Goal: Feedback & Contribution: Submit feedback/report problem

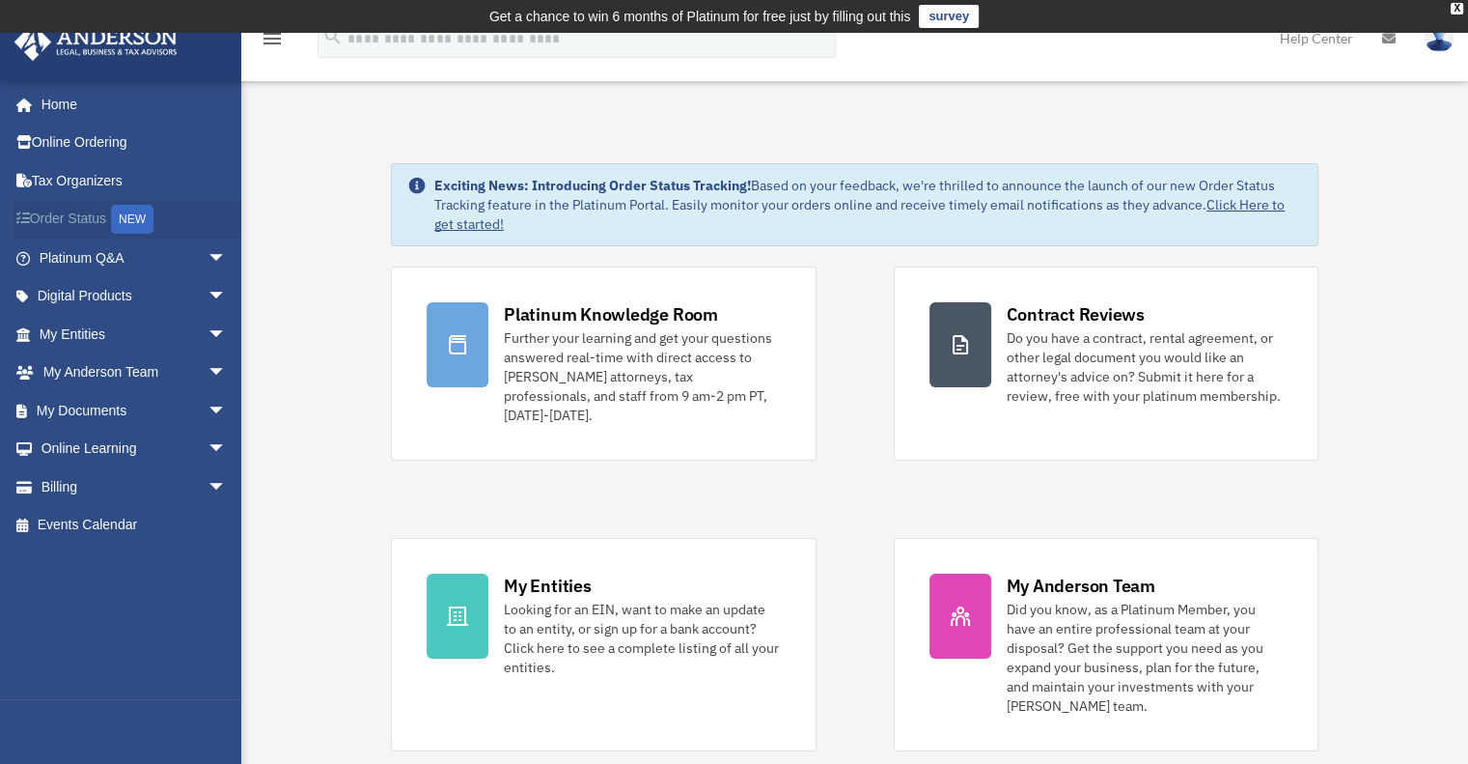
click at [103, 219] on link "Order Status NEW" at bounding box center [135, 220] width 242 height 40
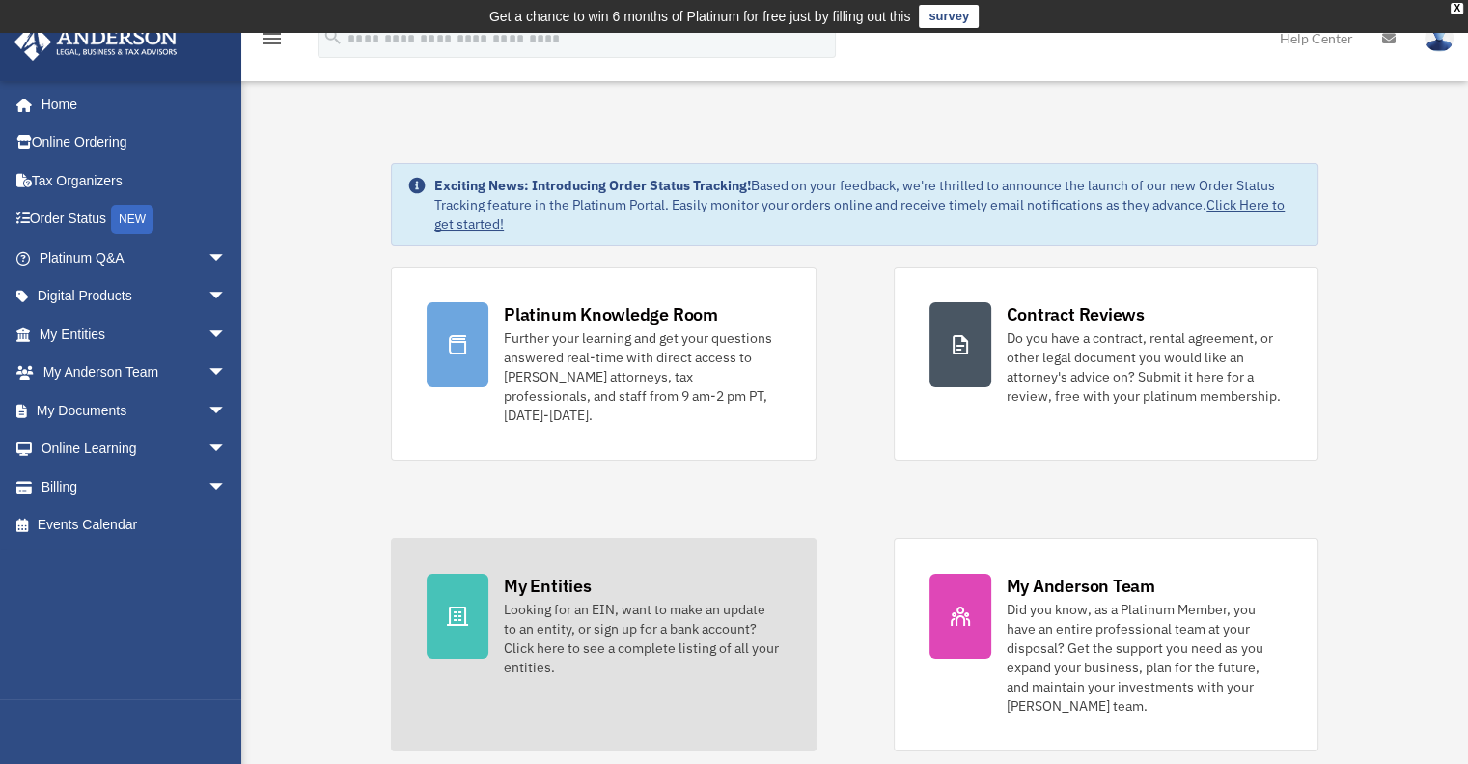
scroll to position [193, 0]
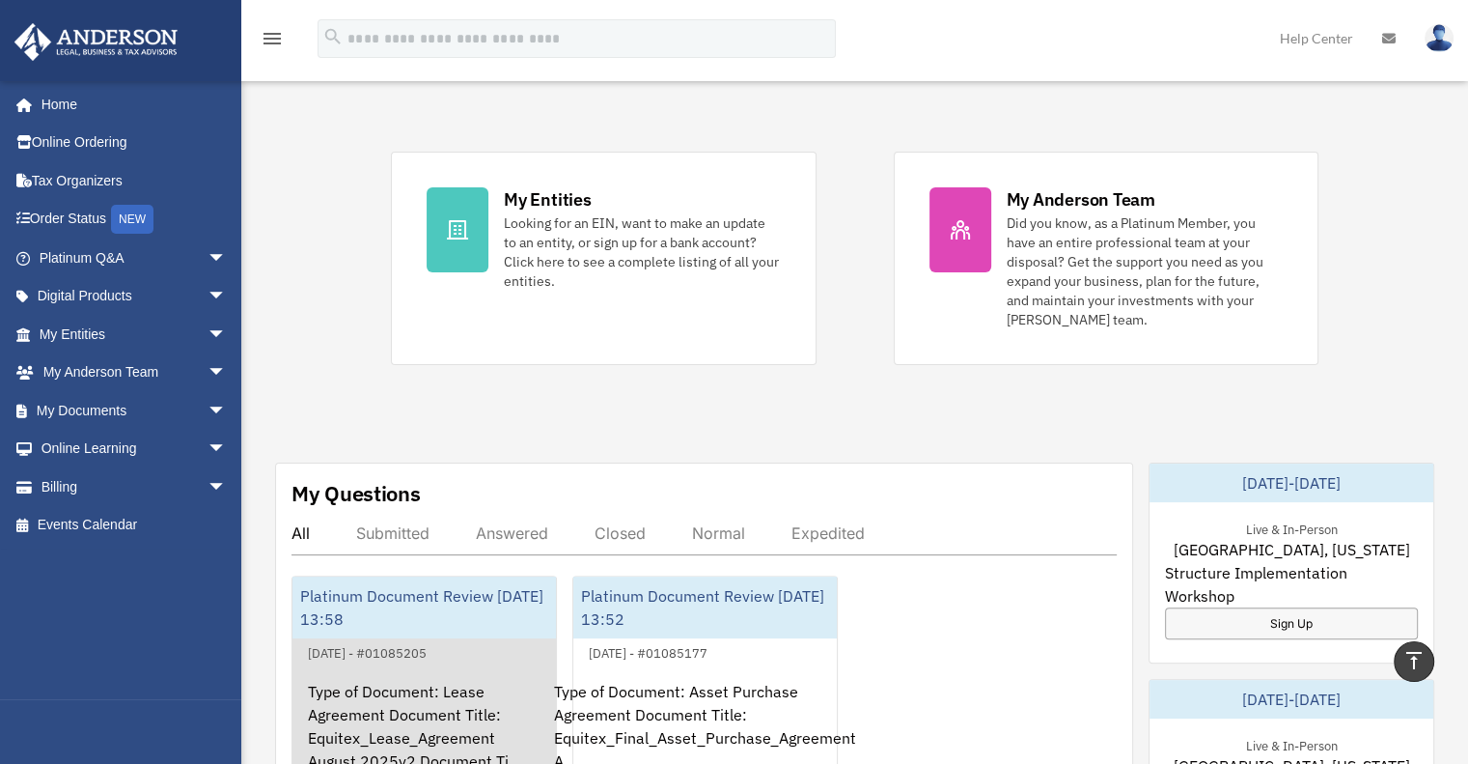
scroll to position [579, 0]
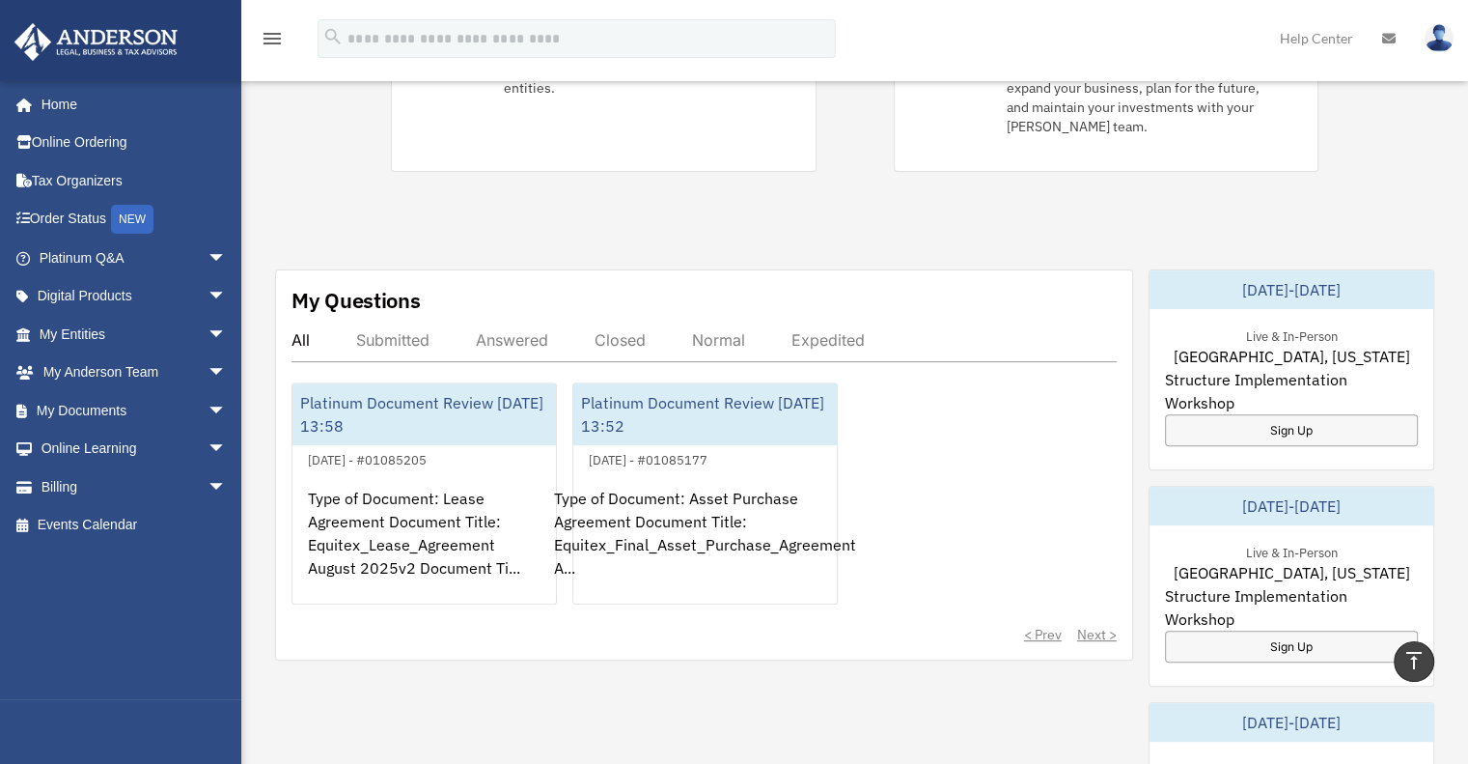
click at [404, 330] on div "Submitted" at bounding box center [392, 339] width 73 height 19
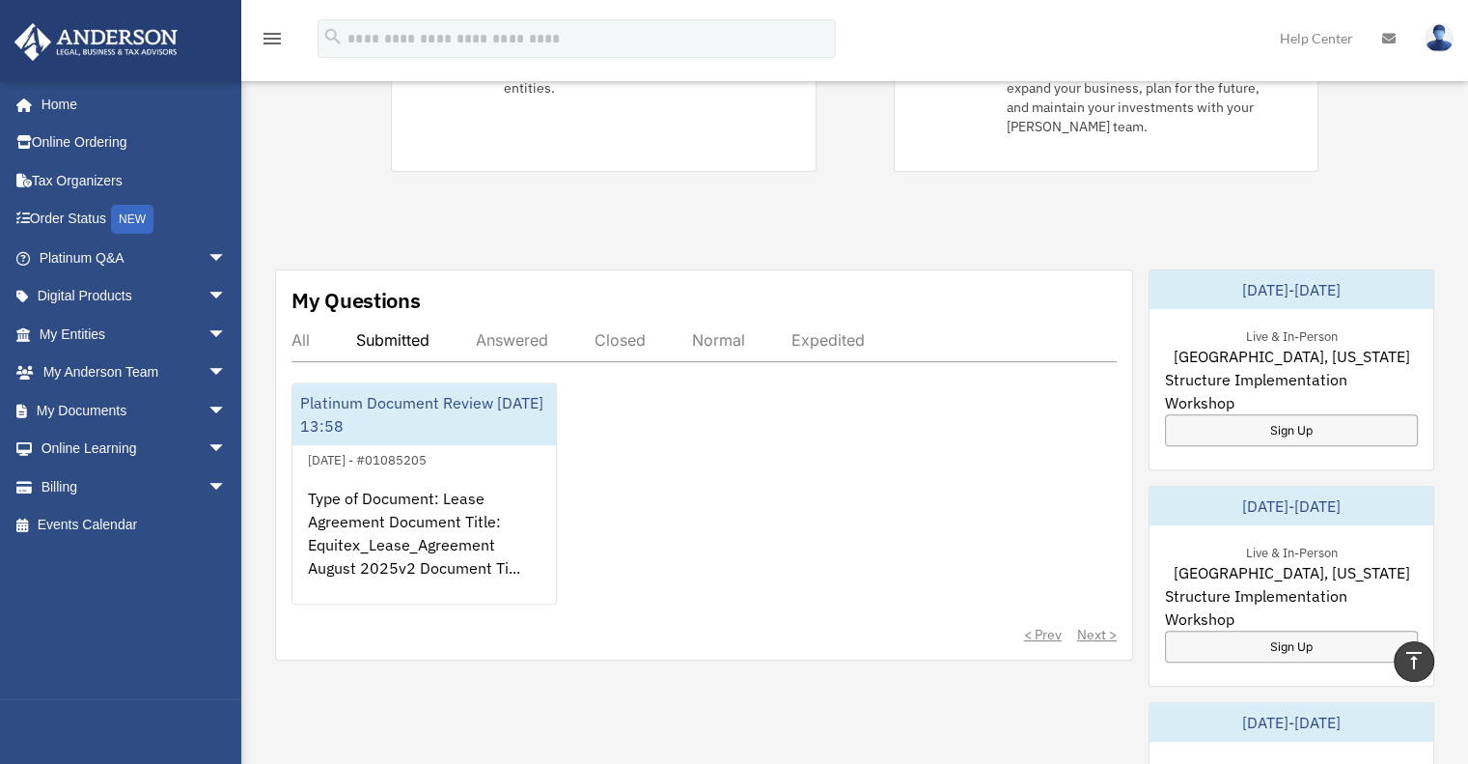
click at [508, 330] on div "Answered" at bounding box center [512, 339] width 72 height 19
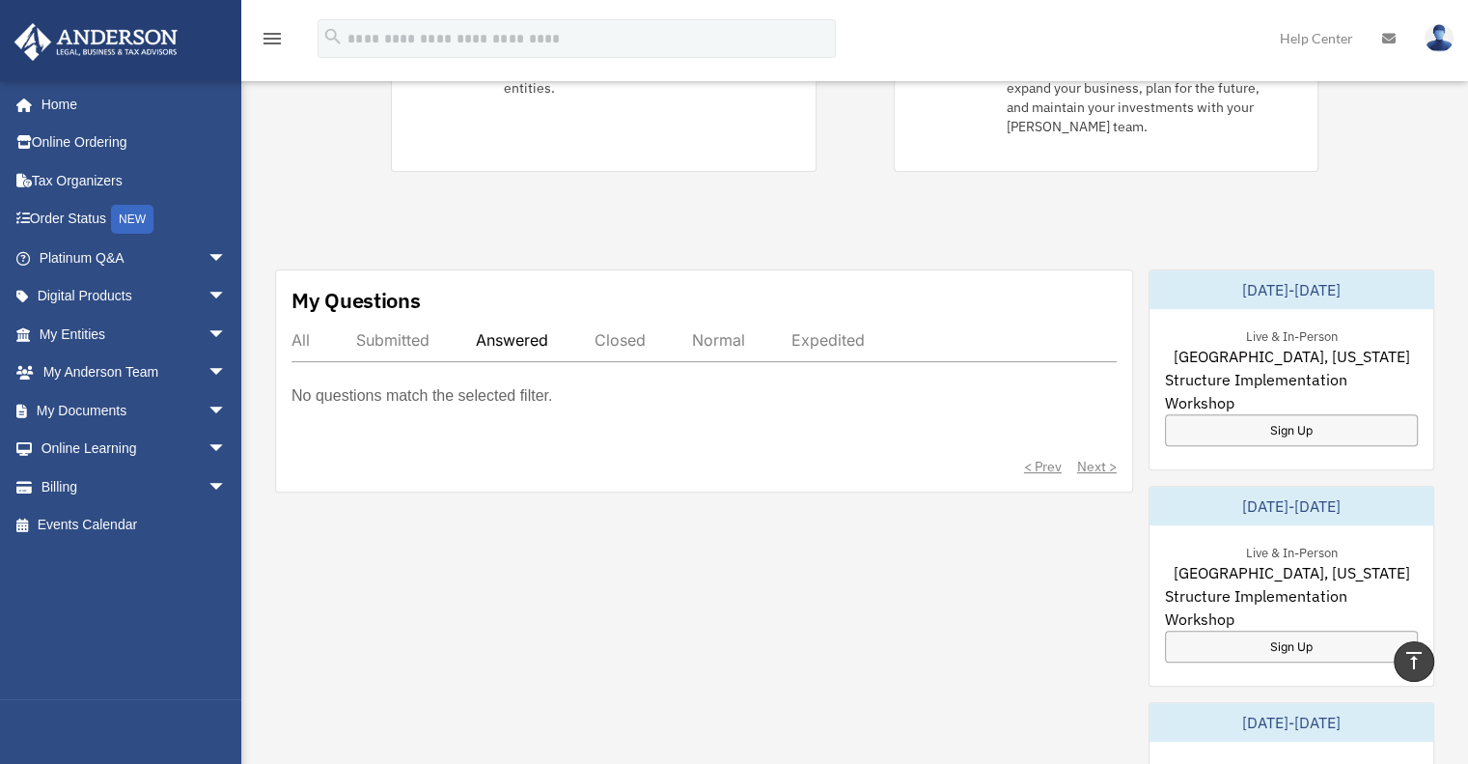
click at [627, 330] on div "Closed" at bounding box center [620, 339] width 51 height 19
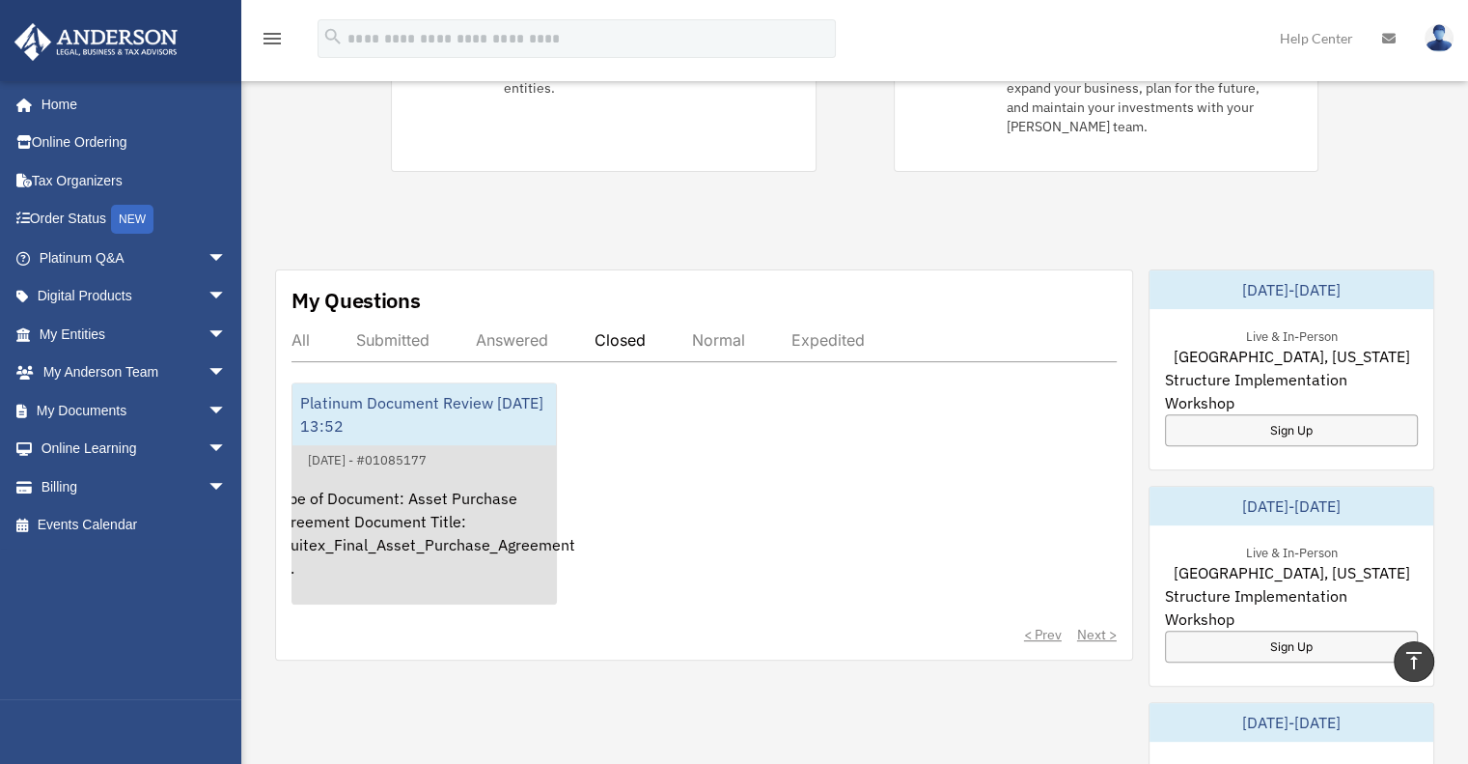
click at [432, 395] on div "Platinum Document Review 08/21/2025 13:52" at bounding box center [425, 414] width 264 height 62
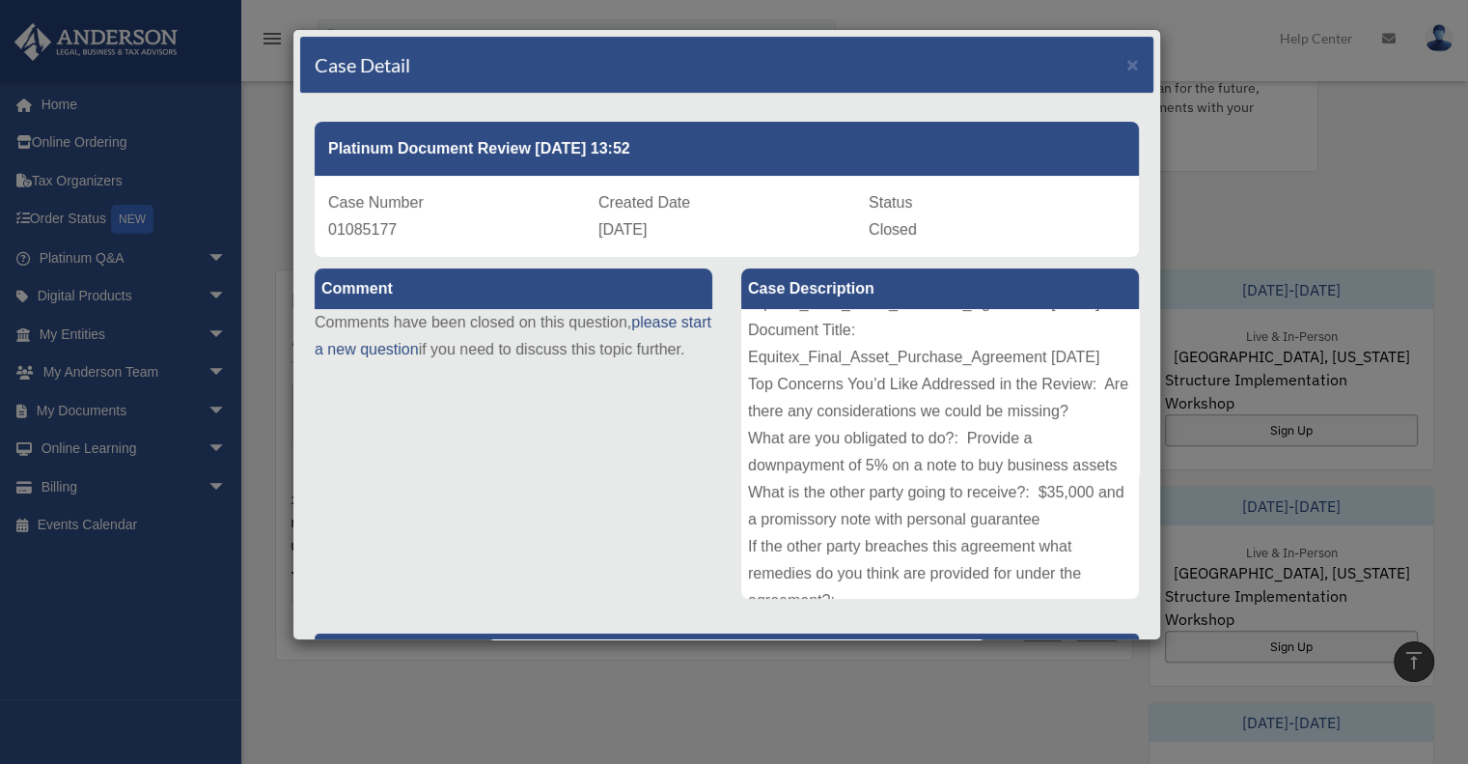
scroll to position [97, 0]
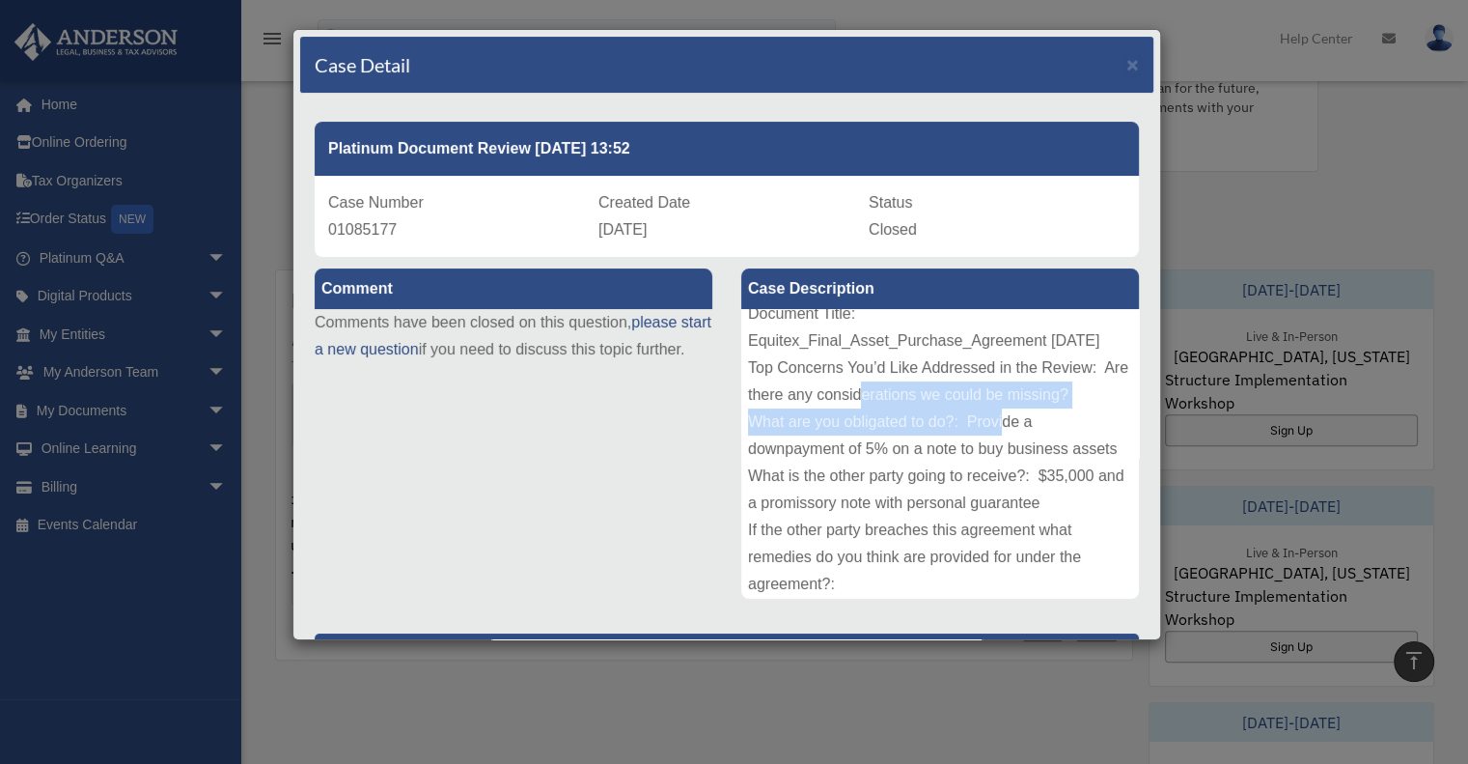
drag, startPoint x: 826, startPoint y: 453, endPoint x: 981, endPoint y: 468, distance: 155.2
click at [946, 464] on div "Type of Document: Asset Purchase Agreement Document Title: Equitex_Final_Asset_…" at bounding box center [940, 454] width 398 height 290
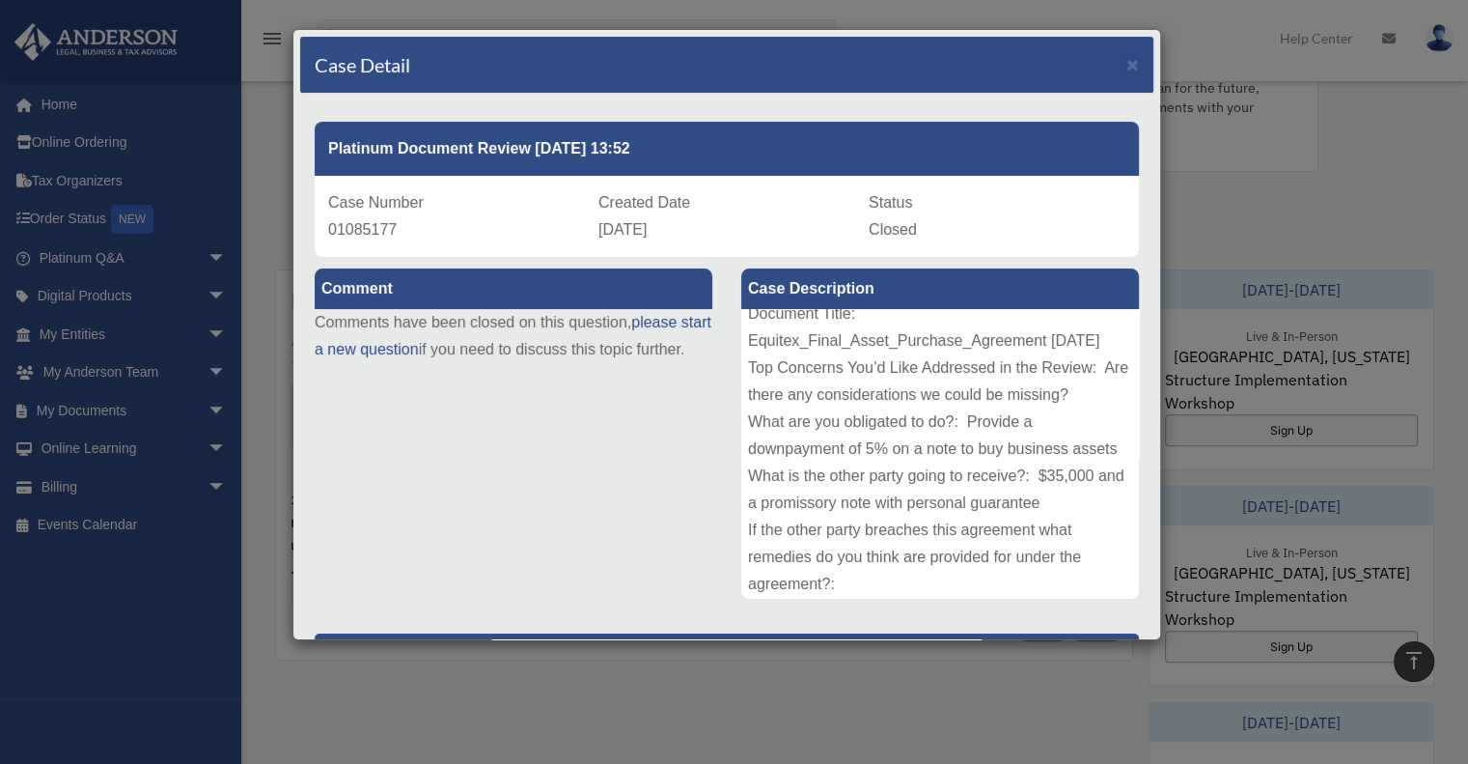
click at [985, 484] on div "Type of Document: Asset Purchase Agreement Document Title: Equitex_Final_Asset_…" at bounding box center [940, 454] width 398 height 290
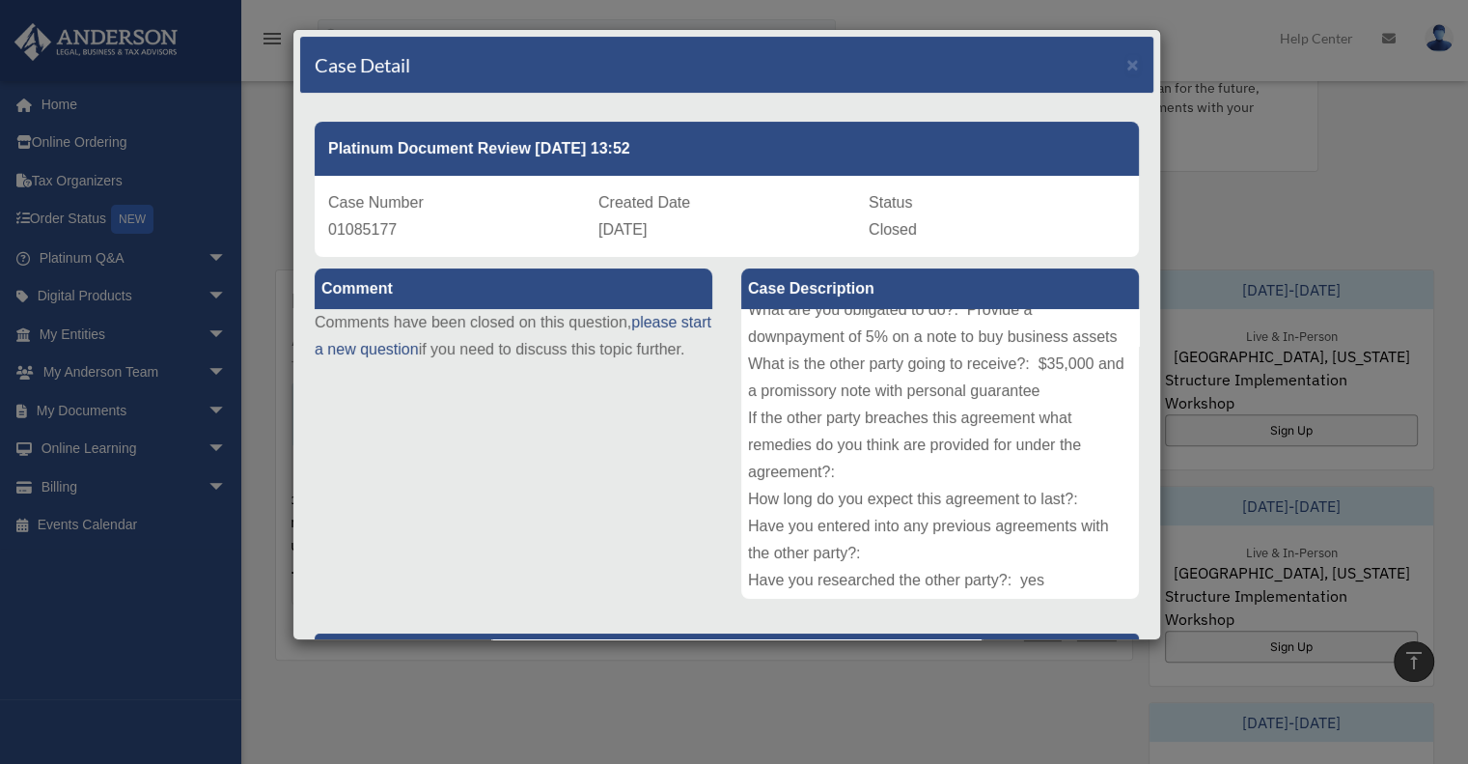
scroll to position [193, 0]
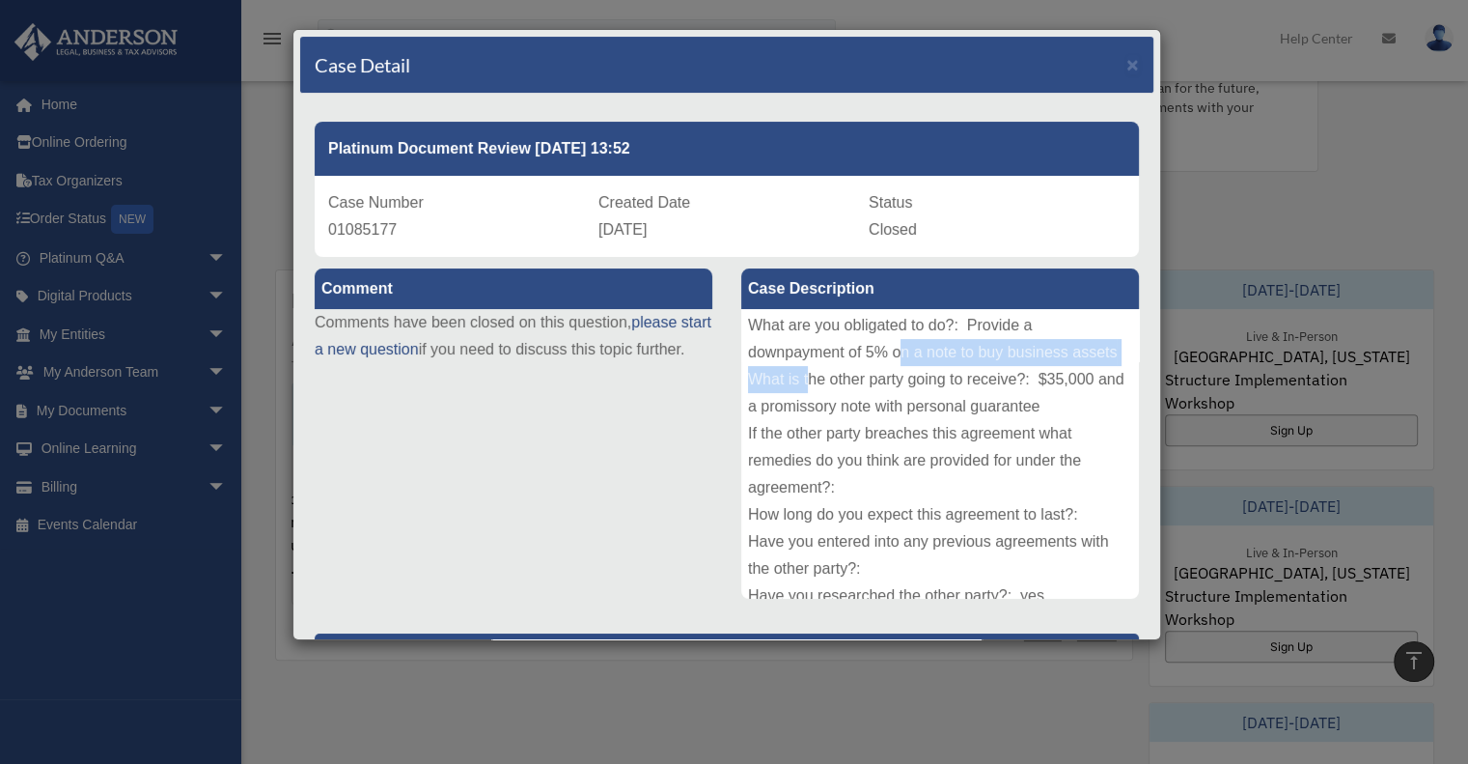
drag, startPoint x: 827, startPoint y: 409, endPoint x: 1046, endPoint y: 427, distance: 219.8
click at [1019, 424] on div "Type of Document: Asset Purchase Agreement Document Title: Equitex_Final_Asset_…" at bounding box center [940, 454] width 398 height 290
click at [977, 469] on div "Type of Document: Asset Purchase Agreement Document Title: Equitex_Final_Asset_…" at bounding box center [940, 454] width 398 height 290
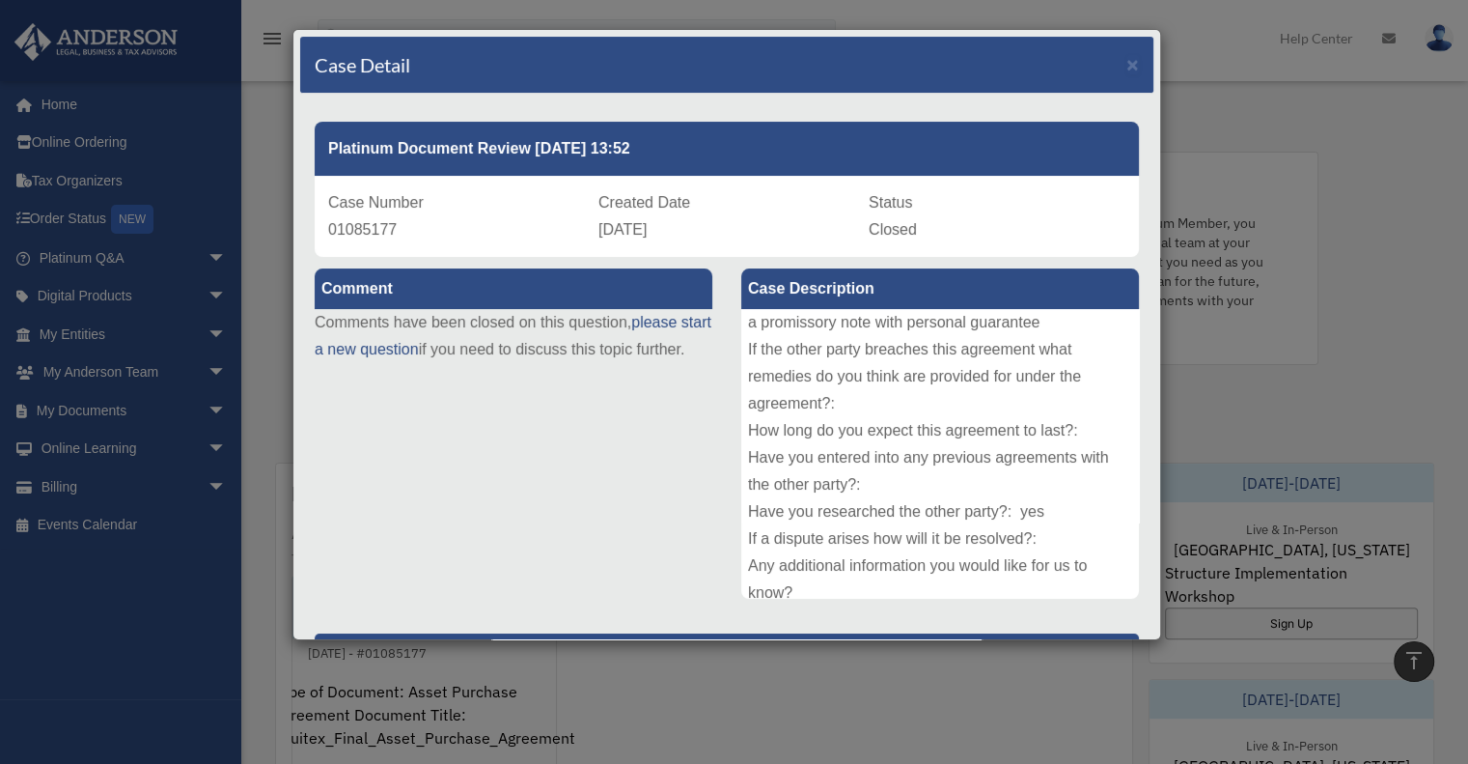
scroll to position [290, 0]
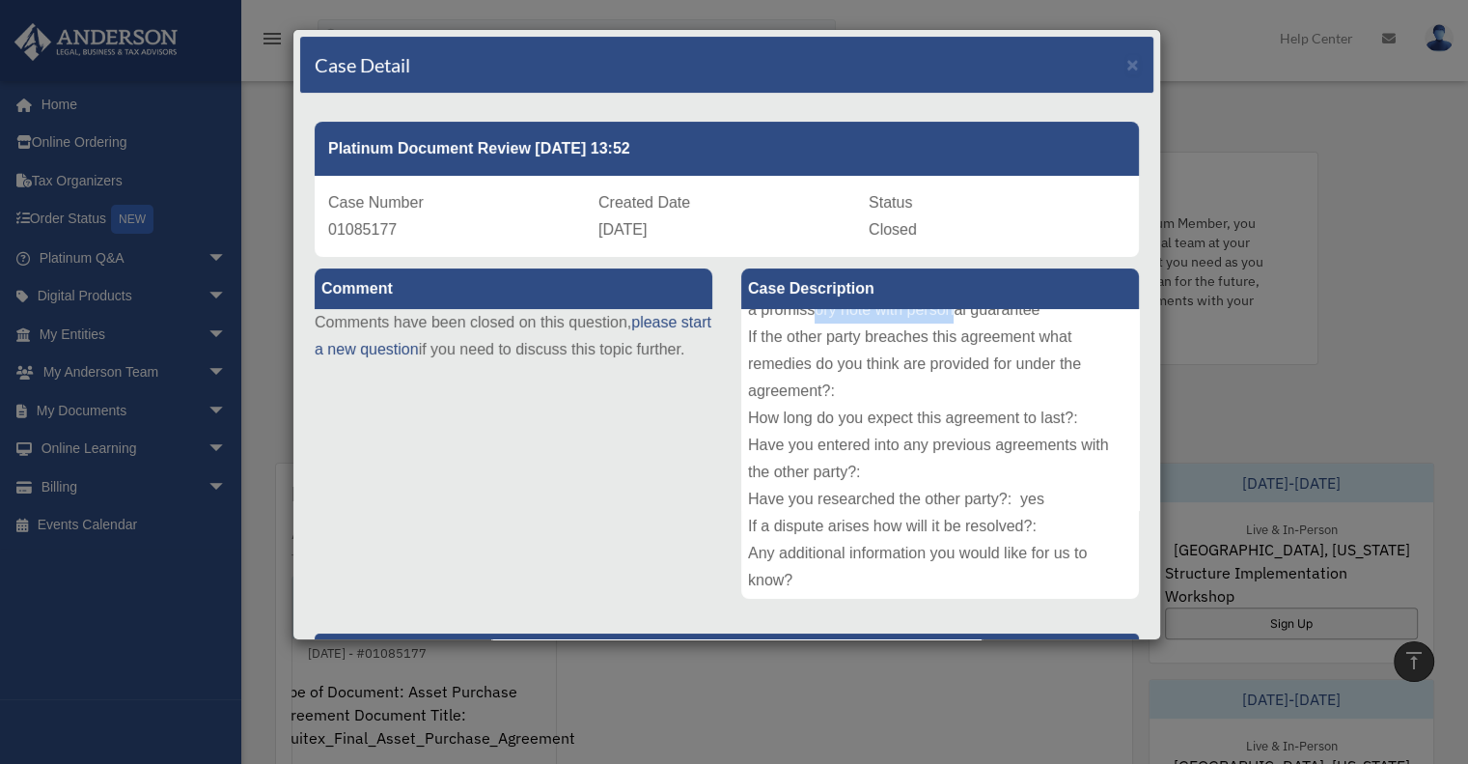
drag, startPoint x: 835, startPoint y: 390, endPoint x: 931, endPoint y: 390, distance: 95.6
click at [920, 390] on div "Type of Document: Asset Purchase Agreement Document Title: Equitex_Final_Asset_…" at bounding box center [940, 454] width 398 height 290
click at [971, 396] on div "Type of Document: Asset Purchase Agreement Document Title: Equitex_Final_Asset_…" at bounding box center [940, 454] width 398 height 290
drag, startPoint x: 918, startPoint y: 413, endPoint x: 1030, endPoint y: 428, distance: 112.9
click at [1020, 426] on div "Type of Document: Asset Purchase Agreement Document Title: Equitex_Final_Asset_…" at bounding box center [940, 454] width 398 height 290
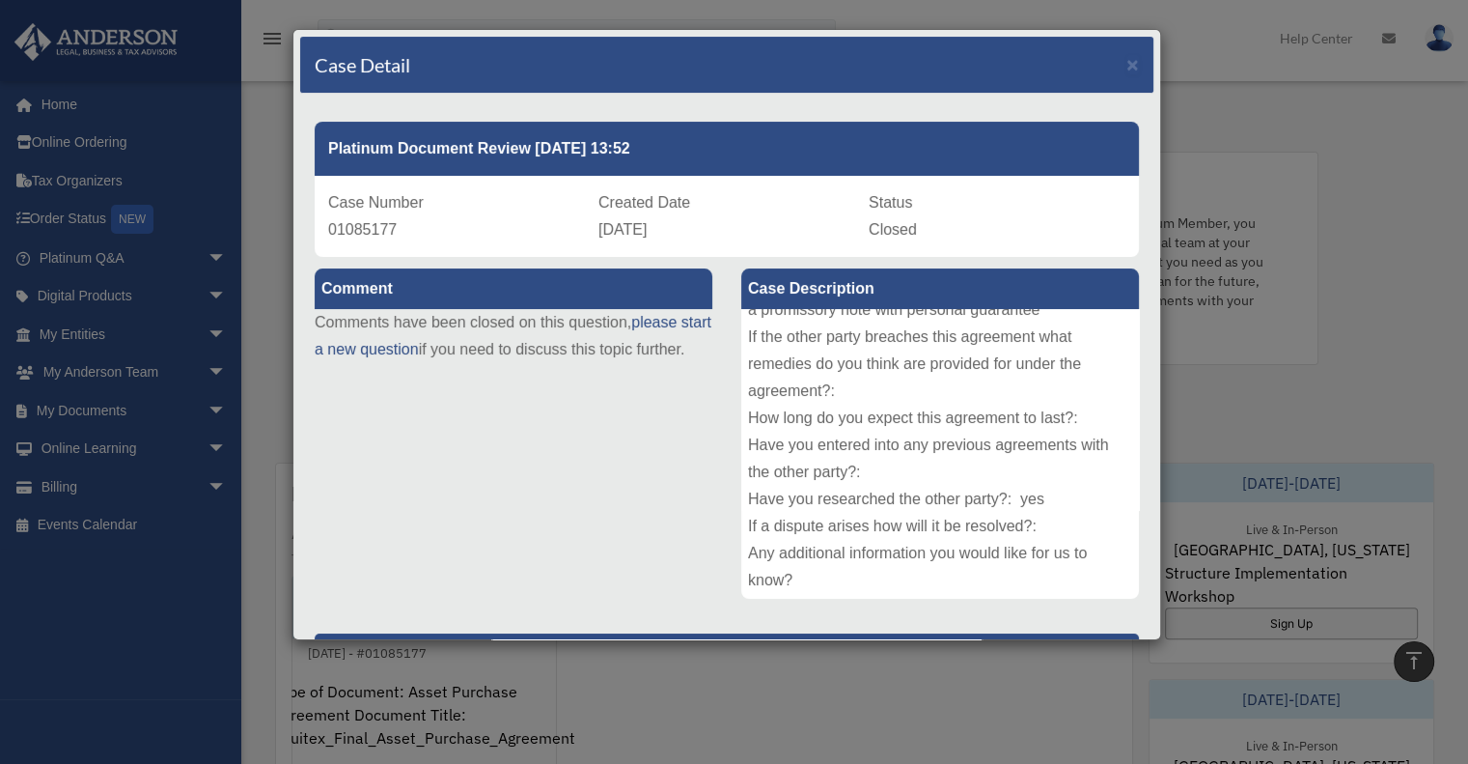
click at [964, 467] on div "Type of Document: Asset Purchase Agreement Document Title: Equitex_Final_Asset_…" at bounding box center [940, 454] width 398 height 290
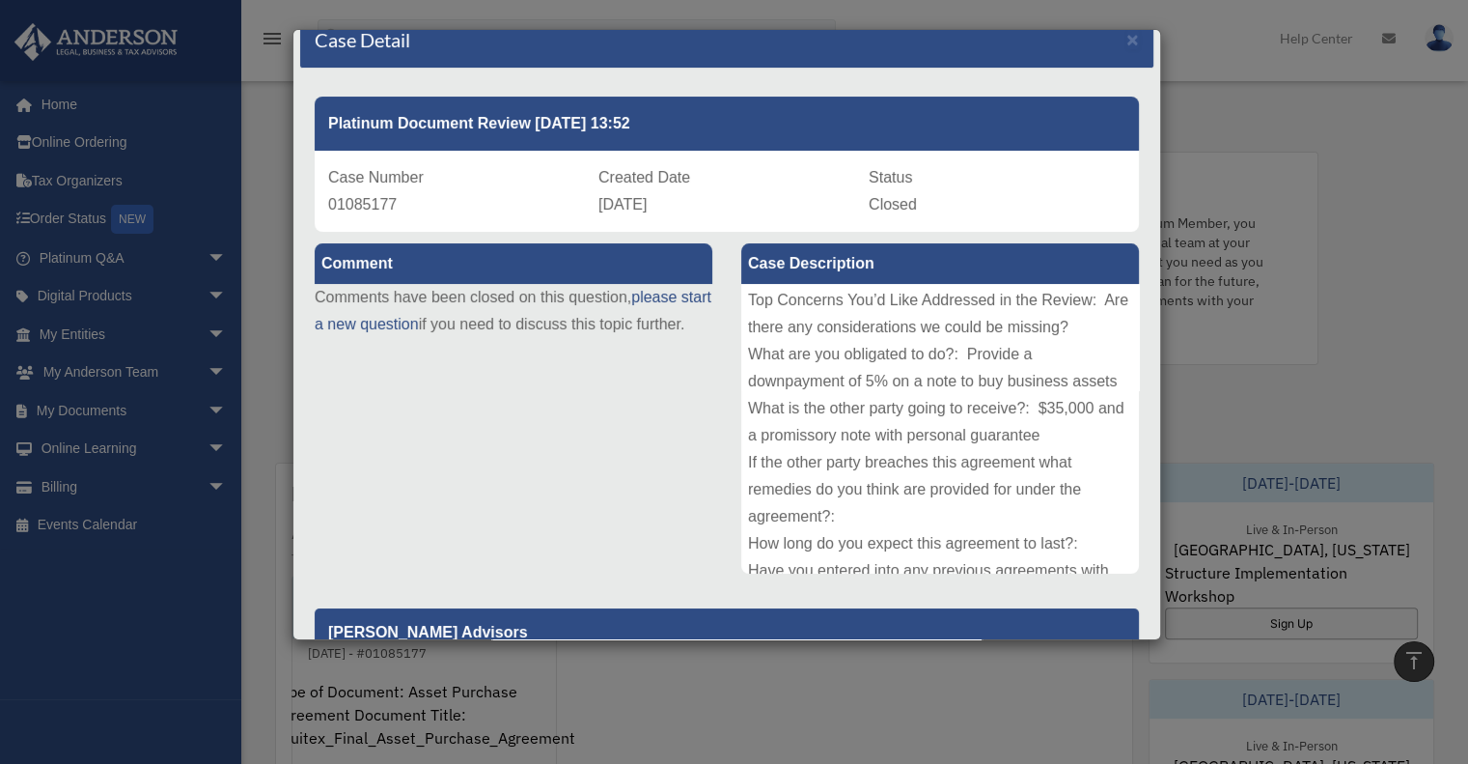
scroll to position [0, 0]
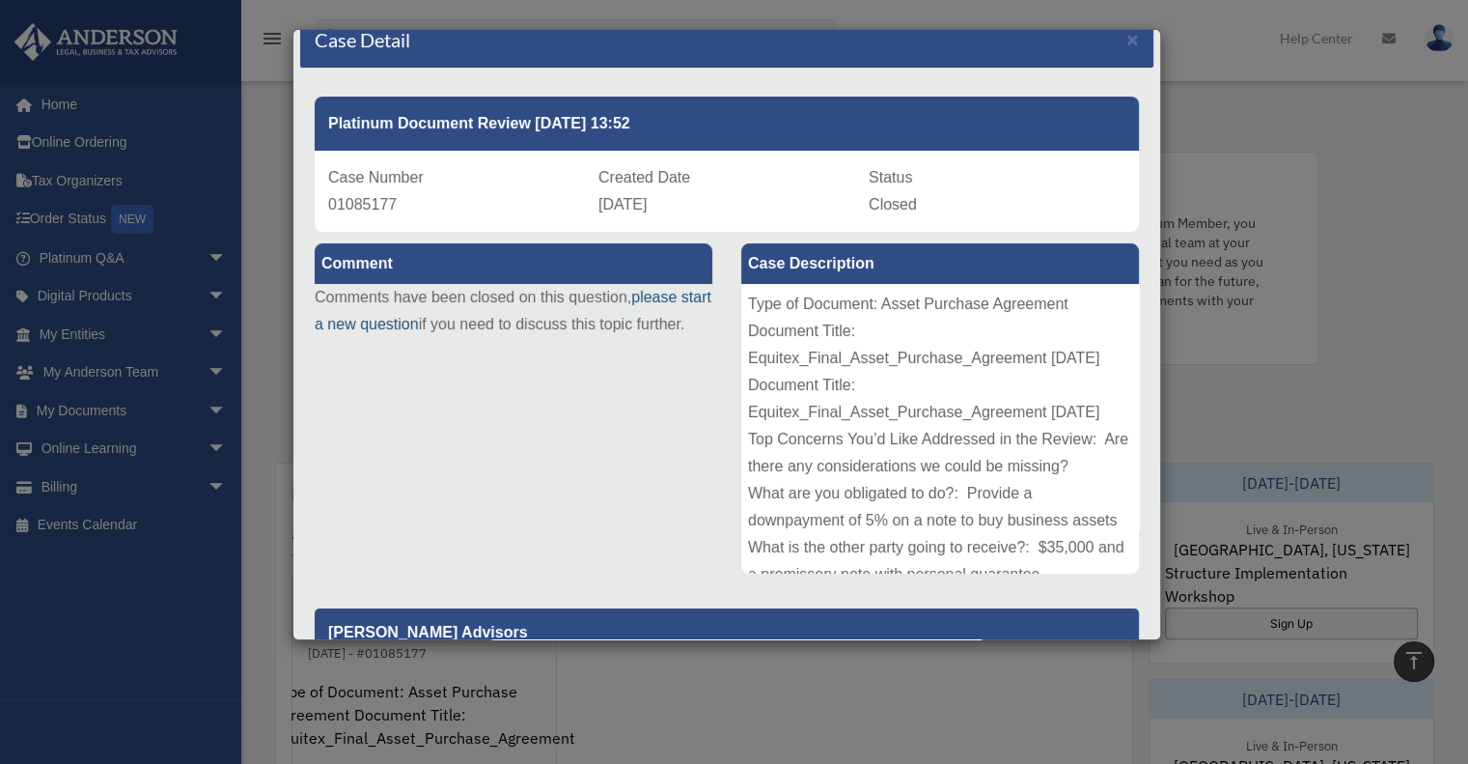
click at [376, 323] on link "please start a new question" at bounding box center [513, 310] width 397 height 43
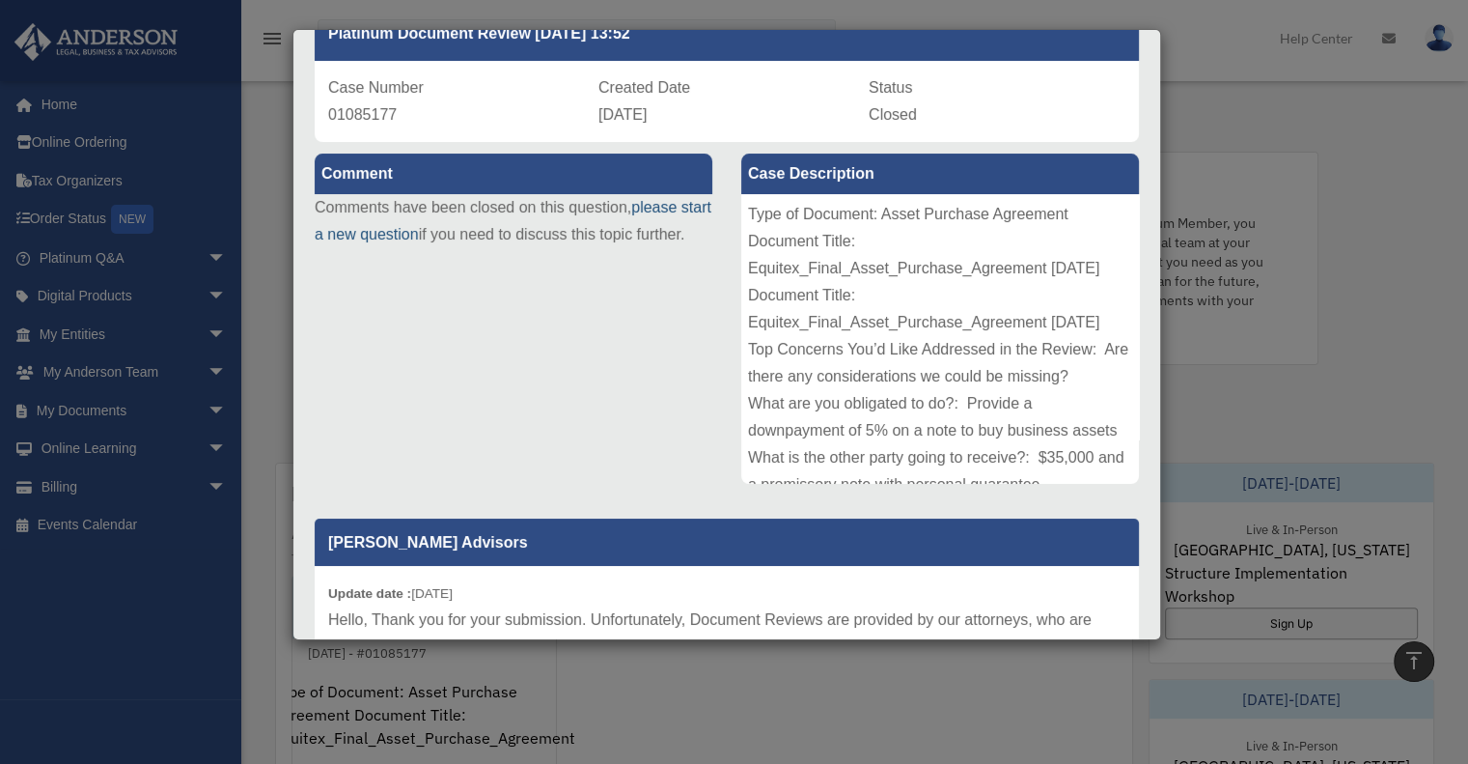
scroll to position [315, 0]
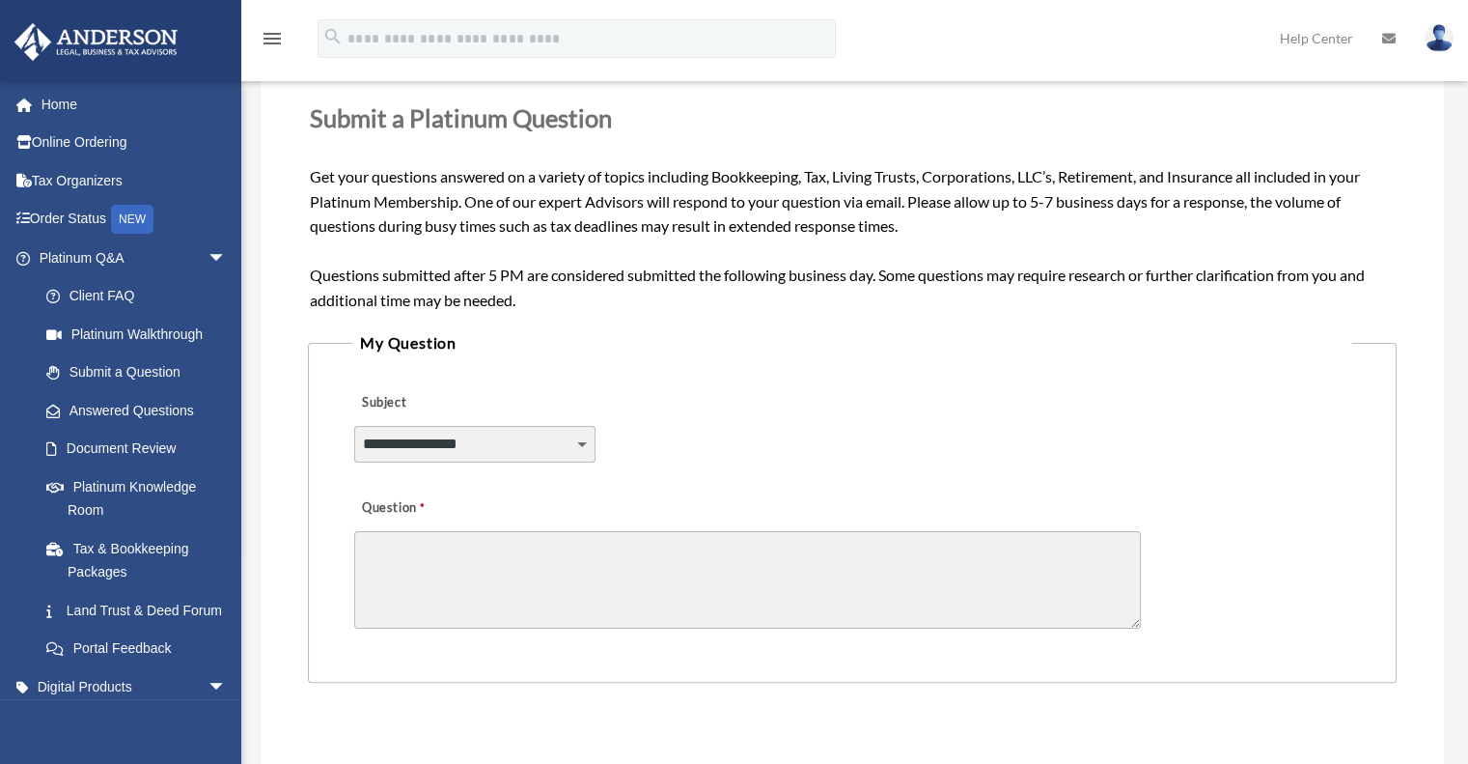
scroll to position [193, 0]
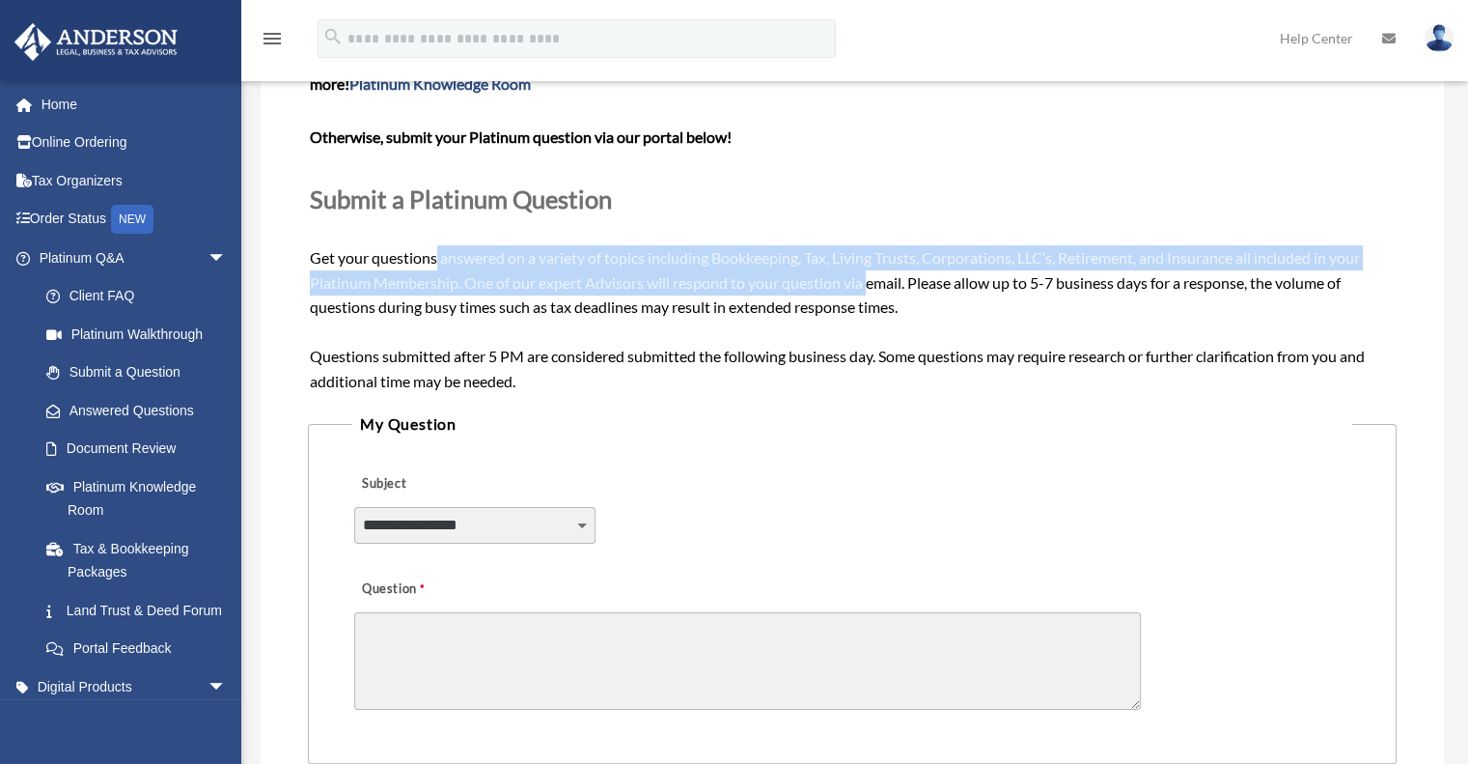
drag, startPoint x: 444, startPoint y: 256, endPoint x: 892, endPoint y: 276, distance: 448.4
click at [885, 274] on span "Need your question answered now? Chat with attorneys and tax advisors about you…" at bounding box center [852, 219] width 1085 height 341
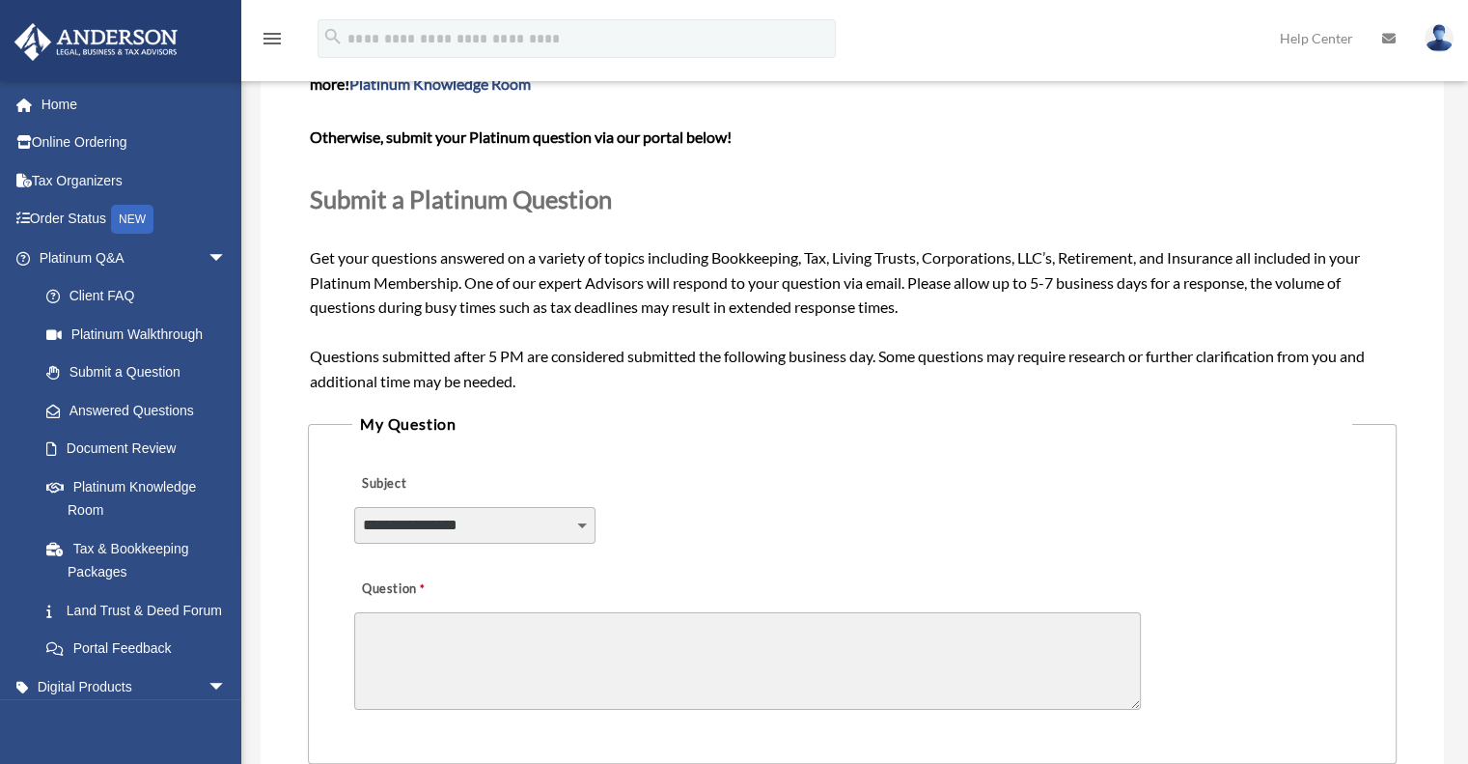
click at [908, 287] on span "Need your question answered now? Chat with attorneys and tax advisors about you…" at bounding box center [852, 219] width 1085 height 341
drag, startPoint x: 494, startPoint y: 561, endPoint x: 502, endPoint y: 545, distance: 17.3
click at [494, 561] on div "**********" at bounding box center [474, 535] width 241 height 56
click at [502, 542] on select "**********" at bounding box center [474, 525] width 241 height 37
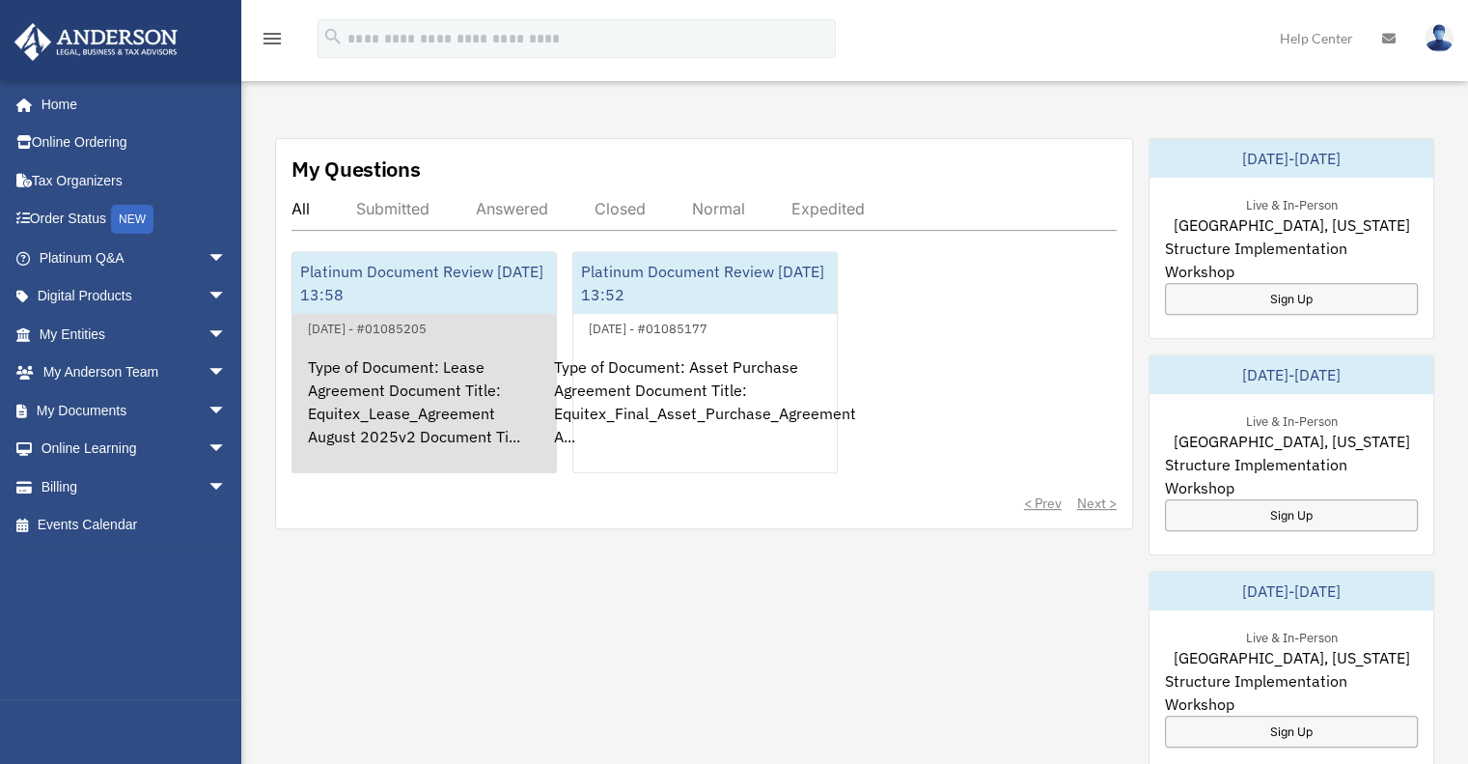
scroll to position [579, 0]
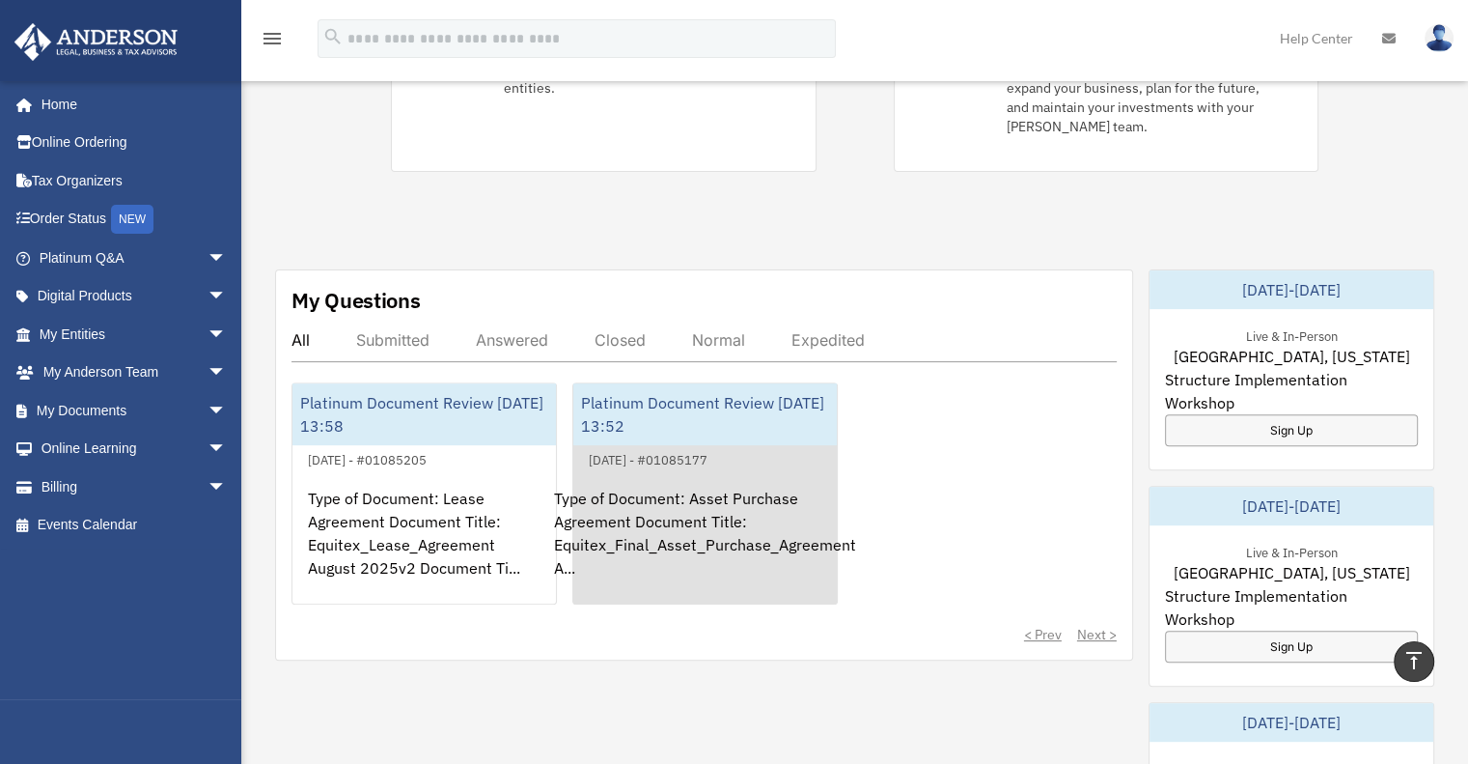
click at [662, 390] on div "Platinum Document Review [DATE] 13:52" at bounding box center [705, 414] width 264 height 62
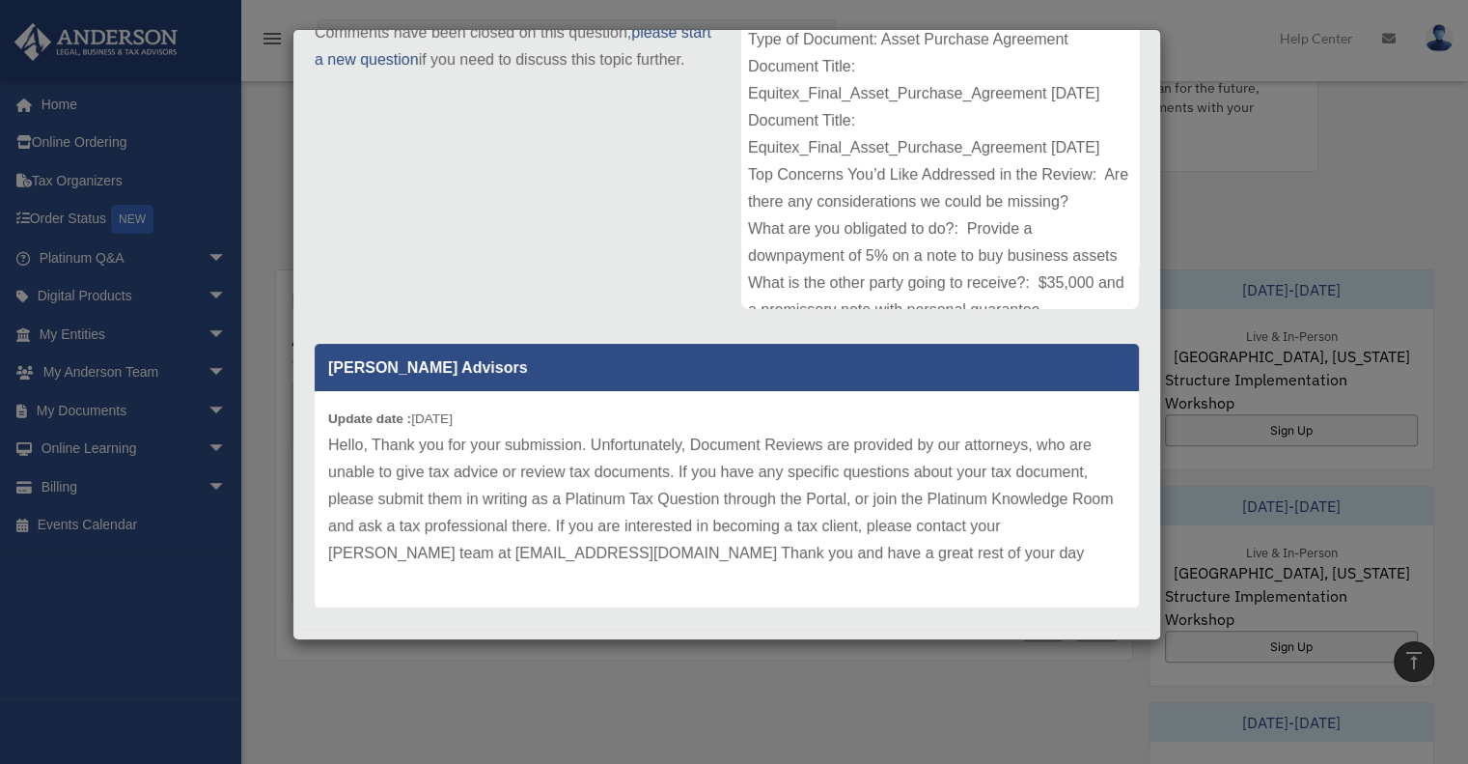
scroll to position [315, 0]
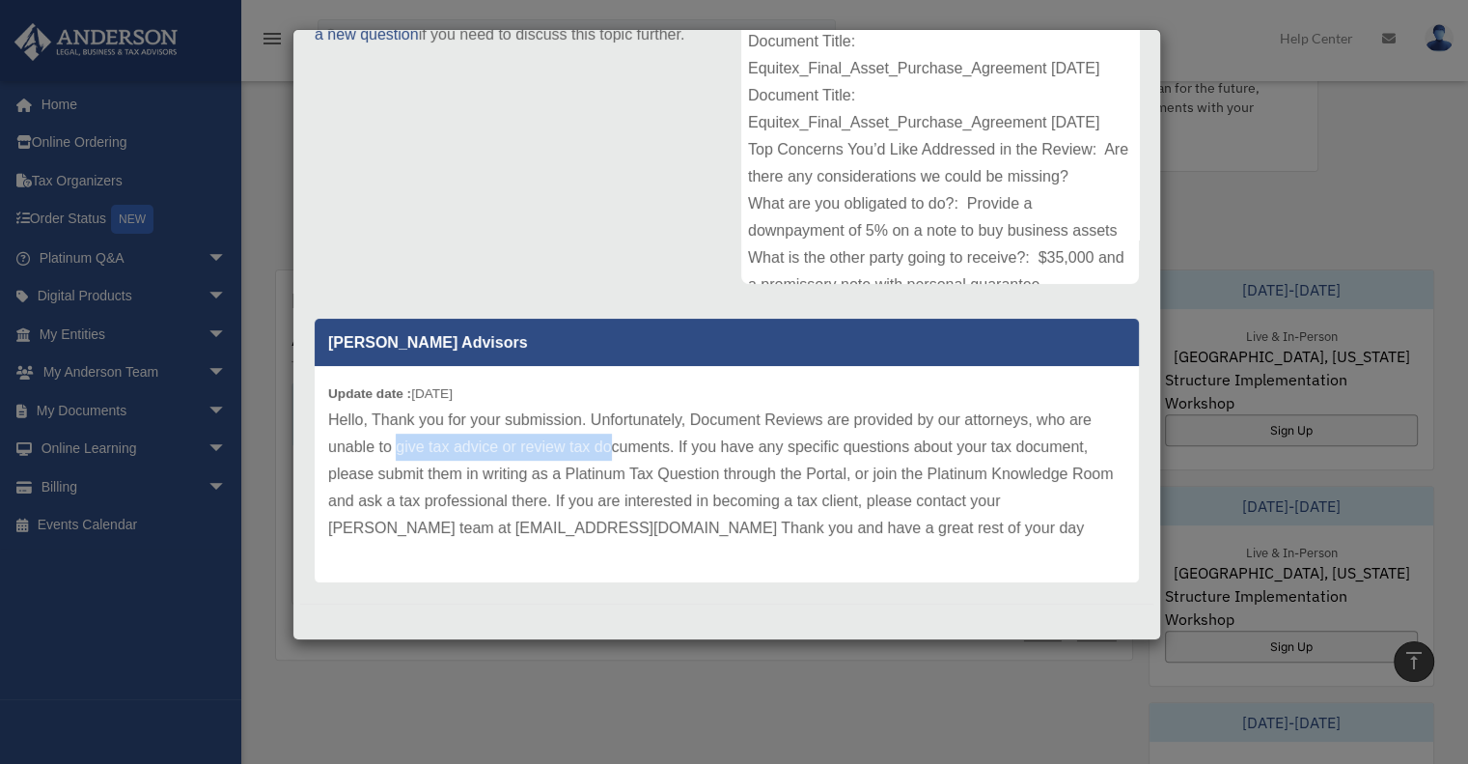
drag, startPoint x: 402, startPoint y: 445, endPoint x: 707, endPoint y: 460, distance: 305.5
click at [690, 458] on p "Hello, Thank you for your submission. Unfortunately, Document Reviews are provi…" at bounding box center [726, 473] width 797 height 135
click at [707, 460] on p "Hello, Thank you for your submission. Unfortunately, Document Reviews are provi…" at bounding box center [726, 473] width 797 height 135
drag, startPoint x: 608, startPoint y: 475, endPoint x: 800, endPoint y: 483, distance: 192.3
click at [719, 483] on p "Hello, Thank you for your submission. Unfortunately, Document Reviews are provi…" at bounding box center [726, 473] width 797 height 135
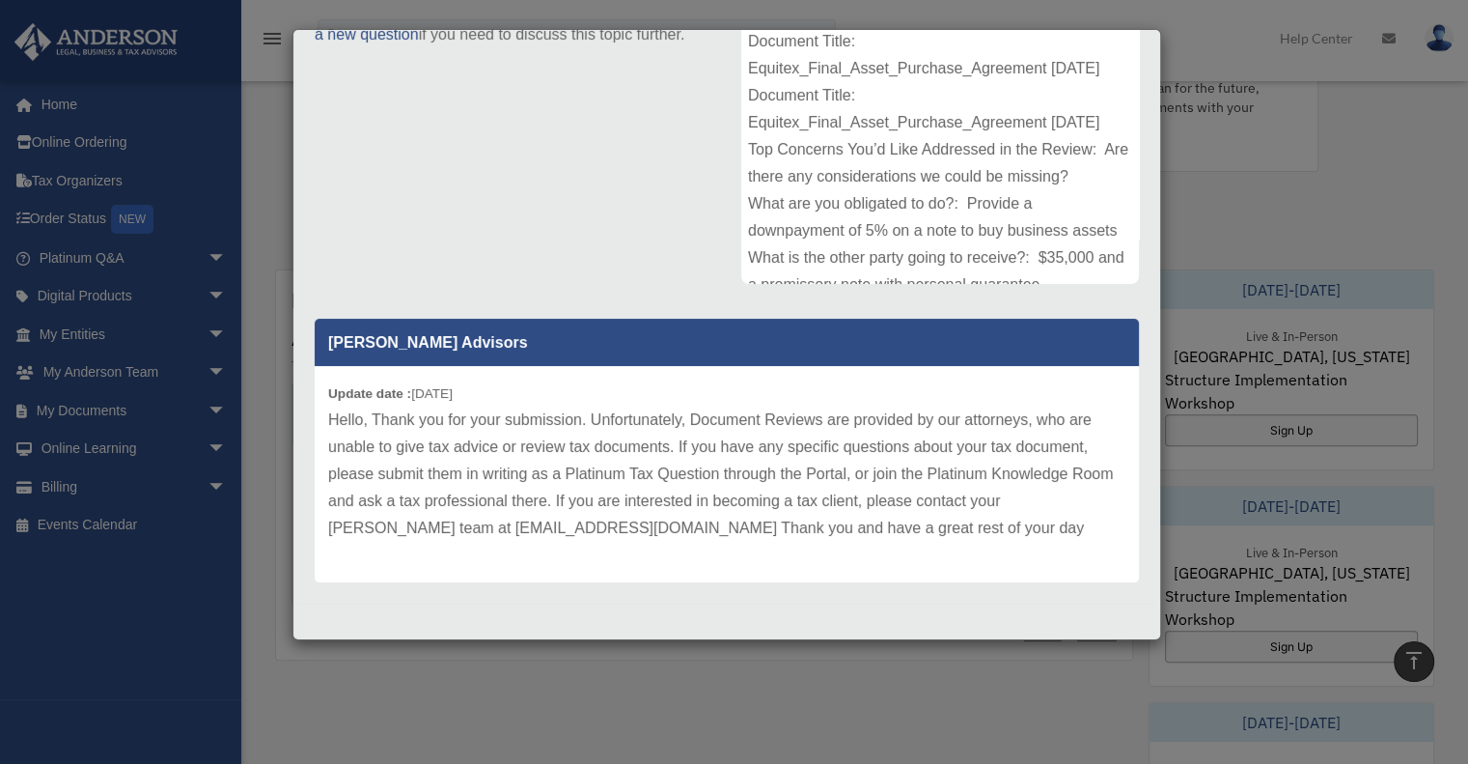
click at [802, 484] on p "Hello, Thank you for your submission. Unfortunately, Document Reviews are provi…" at bounding box center [726, 473] width 797 height 135
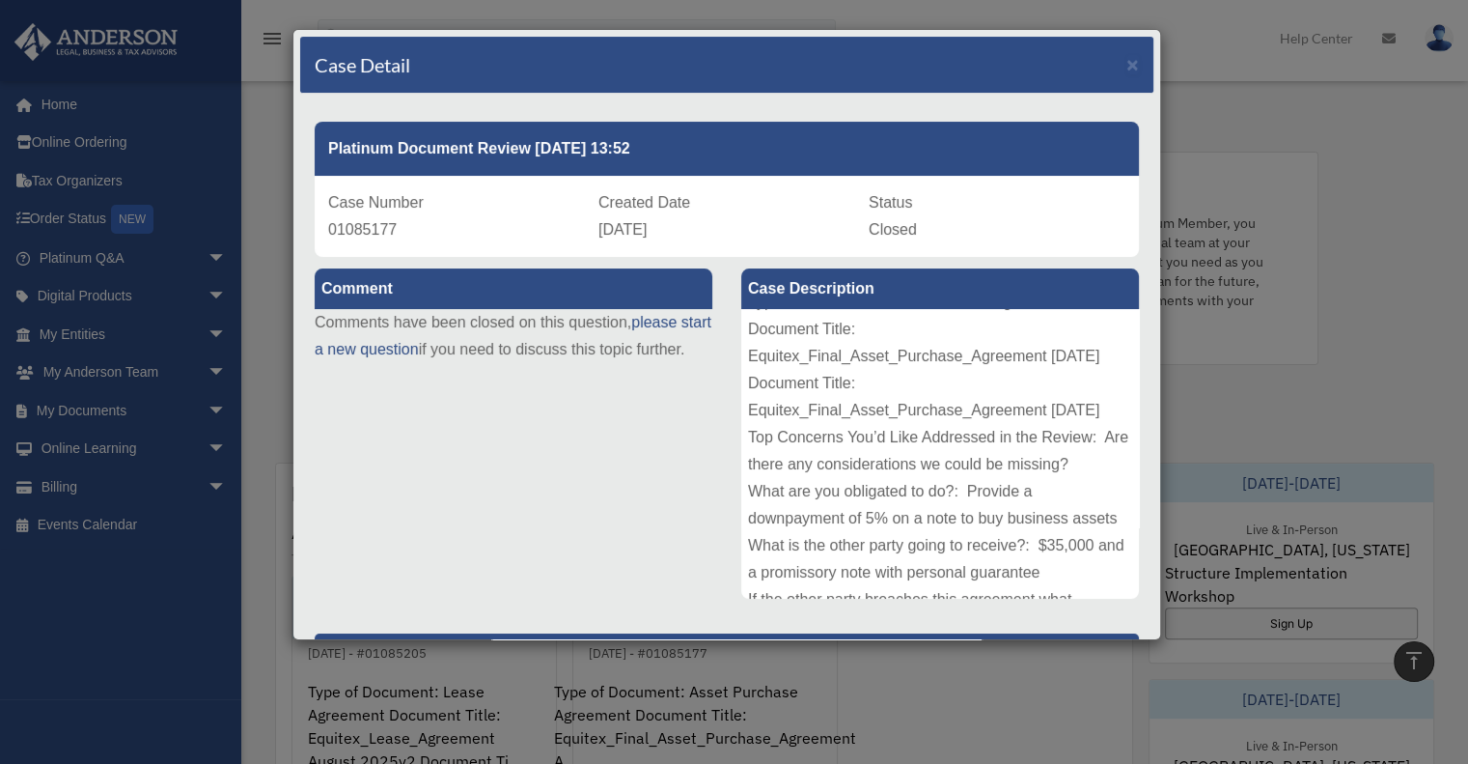
scroll to position [0, 0]
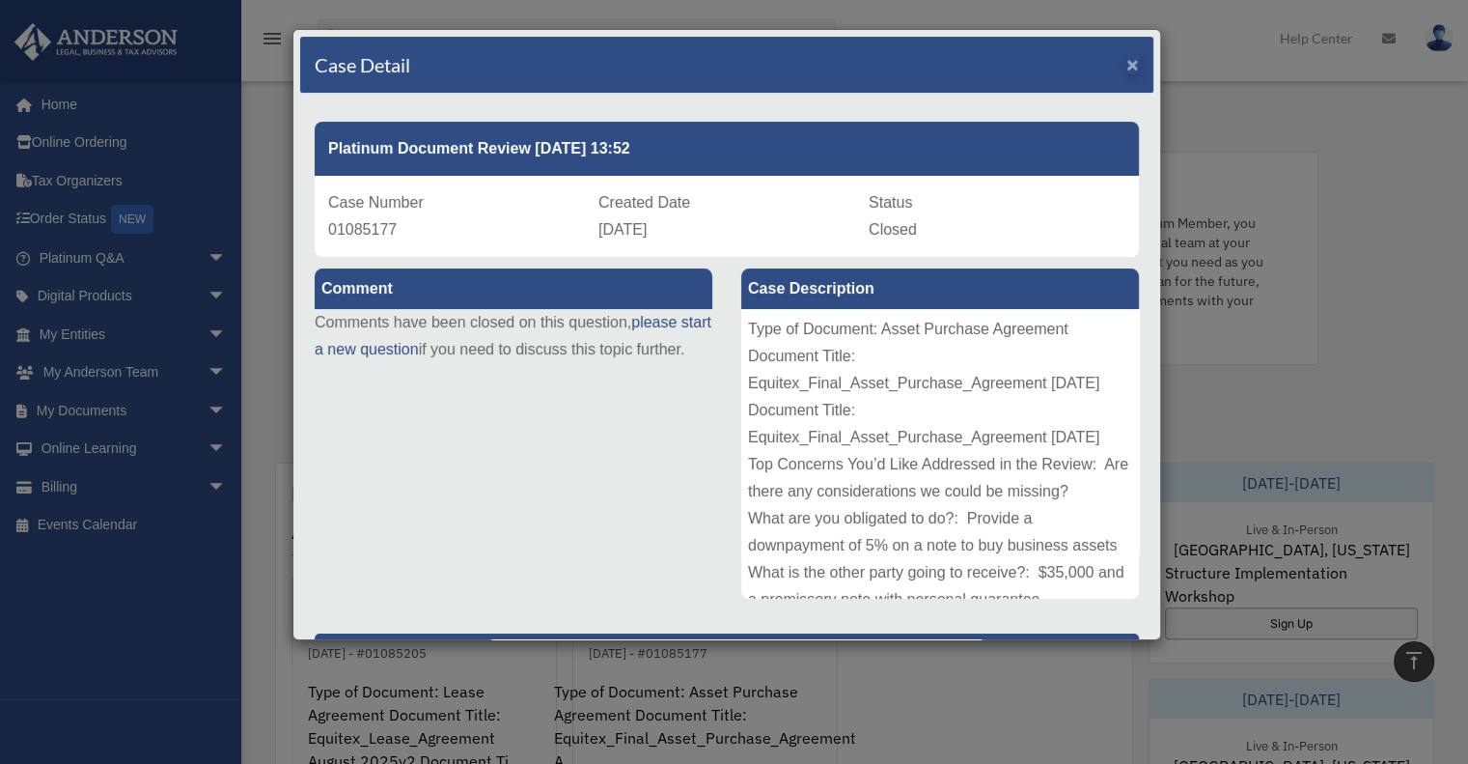
drag, startPoint x: 1124, startPoint y: 46, endPoint x: 1116, endPoint y: 62, distance: 17.3
click at [1118, 57] on div "Case Detail ×" at bounding box center [726, 65] width 853 height 57
click at [1107, 72] on div "Case Detail ×" at bounding box center [726, 65] width 853 height 57
click at [1127, 63] on span "×" at bounding box center [1133, 64] width 13 height 22
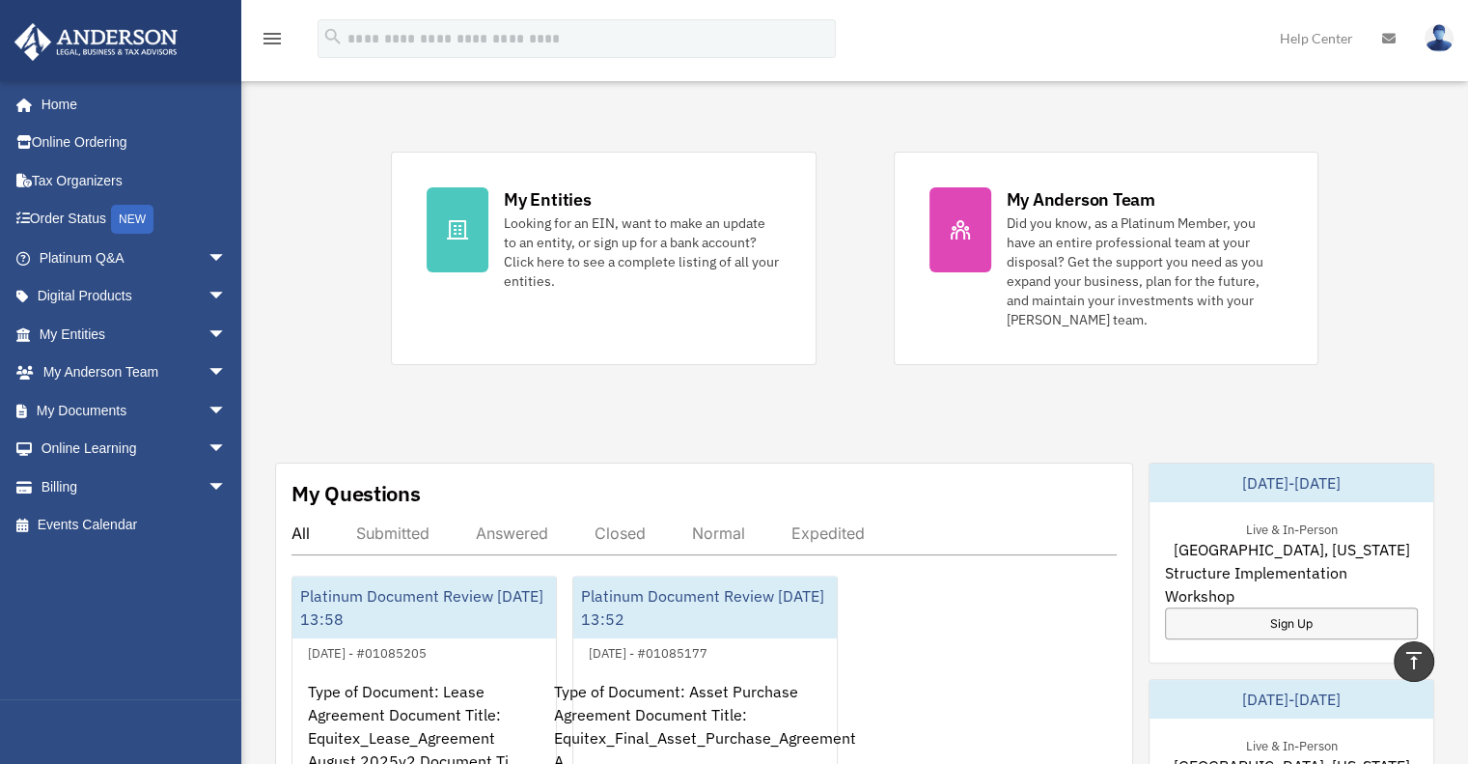
scroll to position [399, 0]
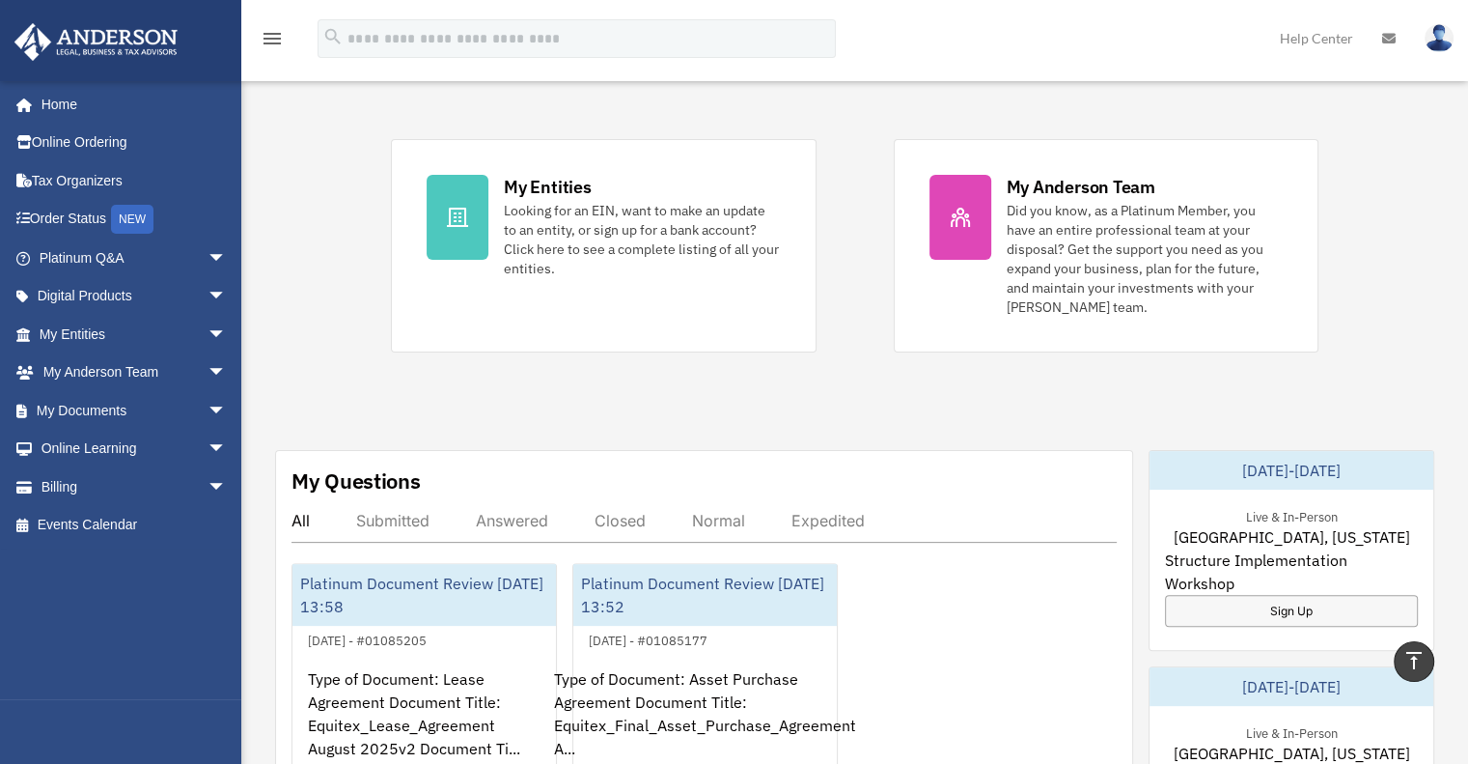
click at [410, 511] on div "Submitted" at bounding box center [392, 520] width 73 height 19
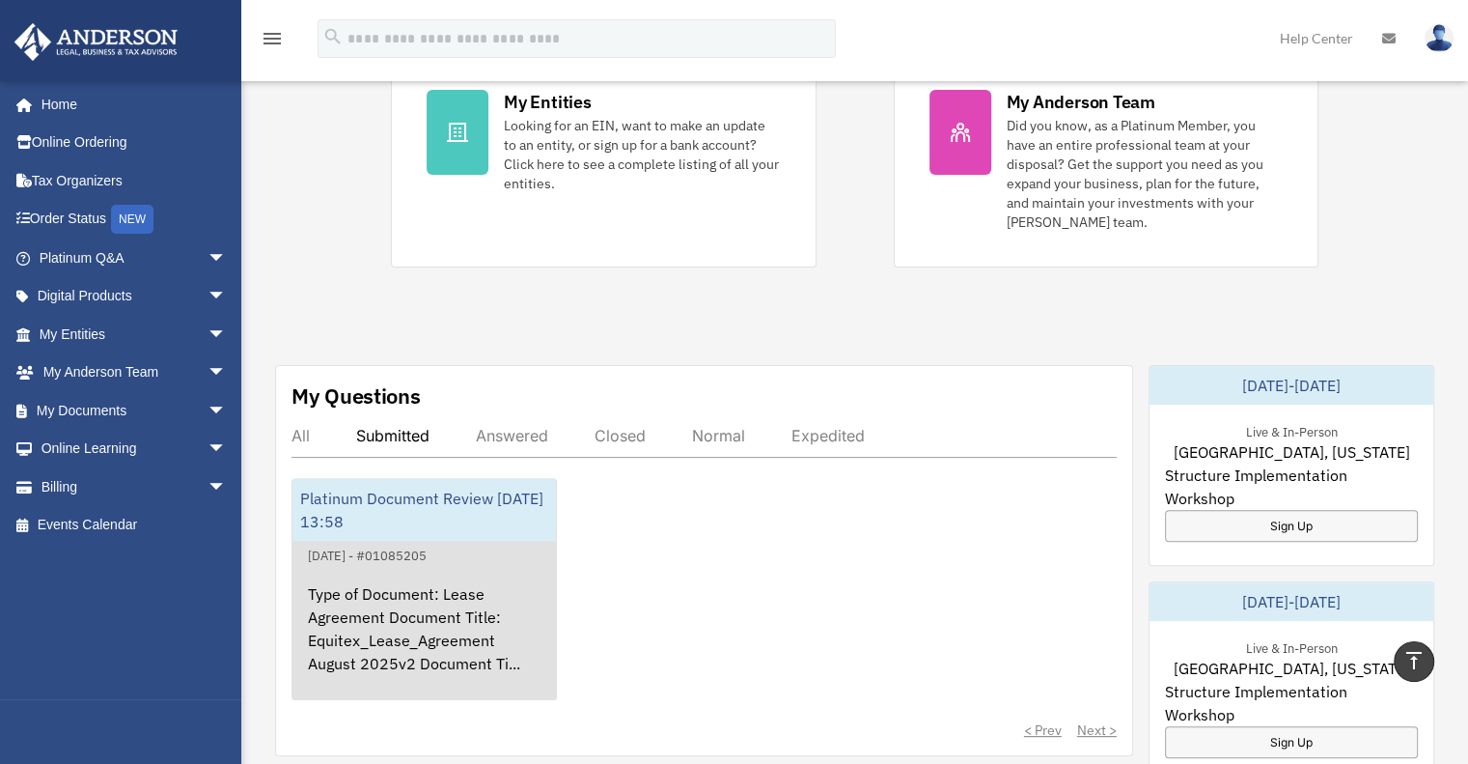
scroll to position [495, 0]
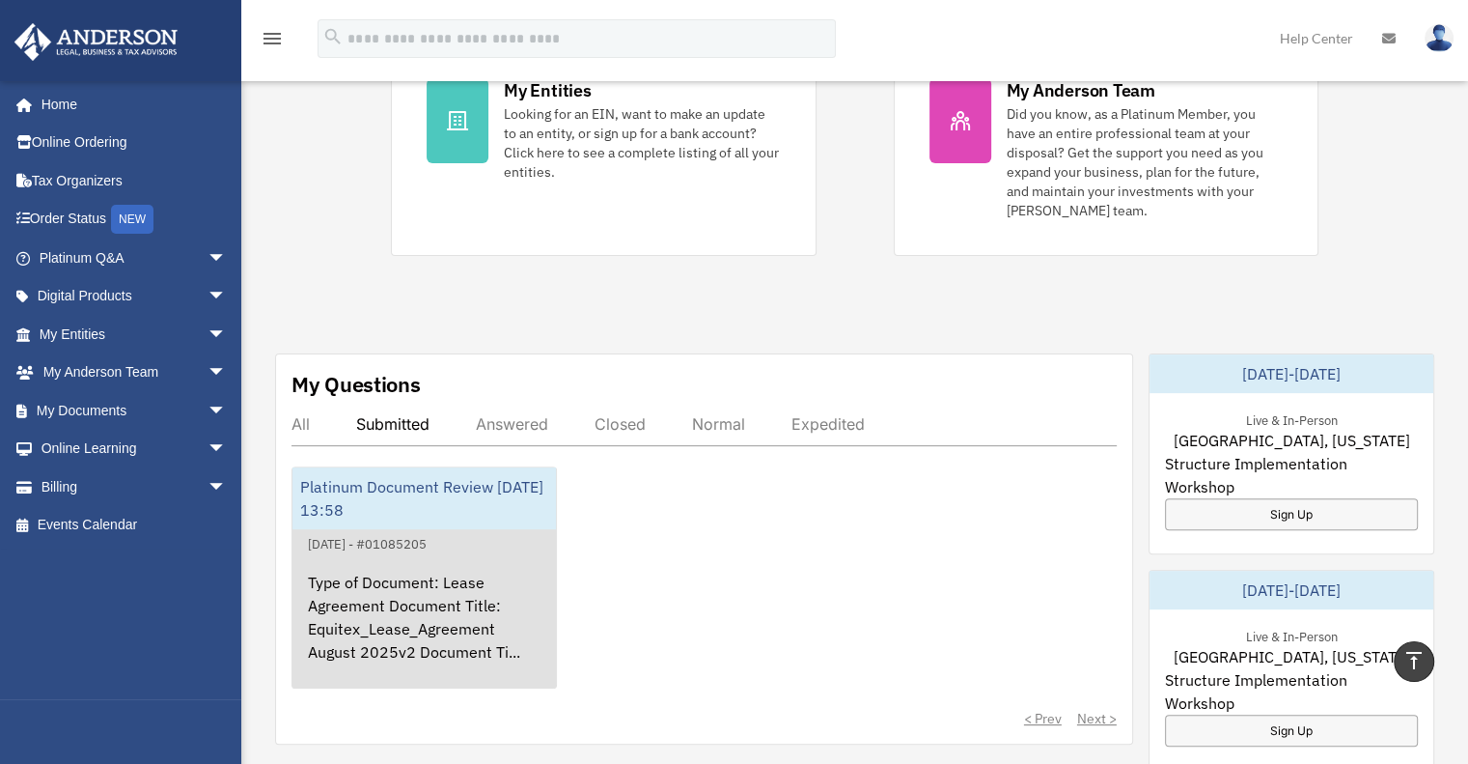
click at [445, 565] on div "Type of Document: Lease Agreement Document Title: Equitex_Lease_Agreement Augus…" at bounding box center [425, 630] width 264 height 151
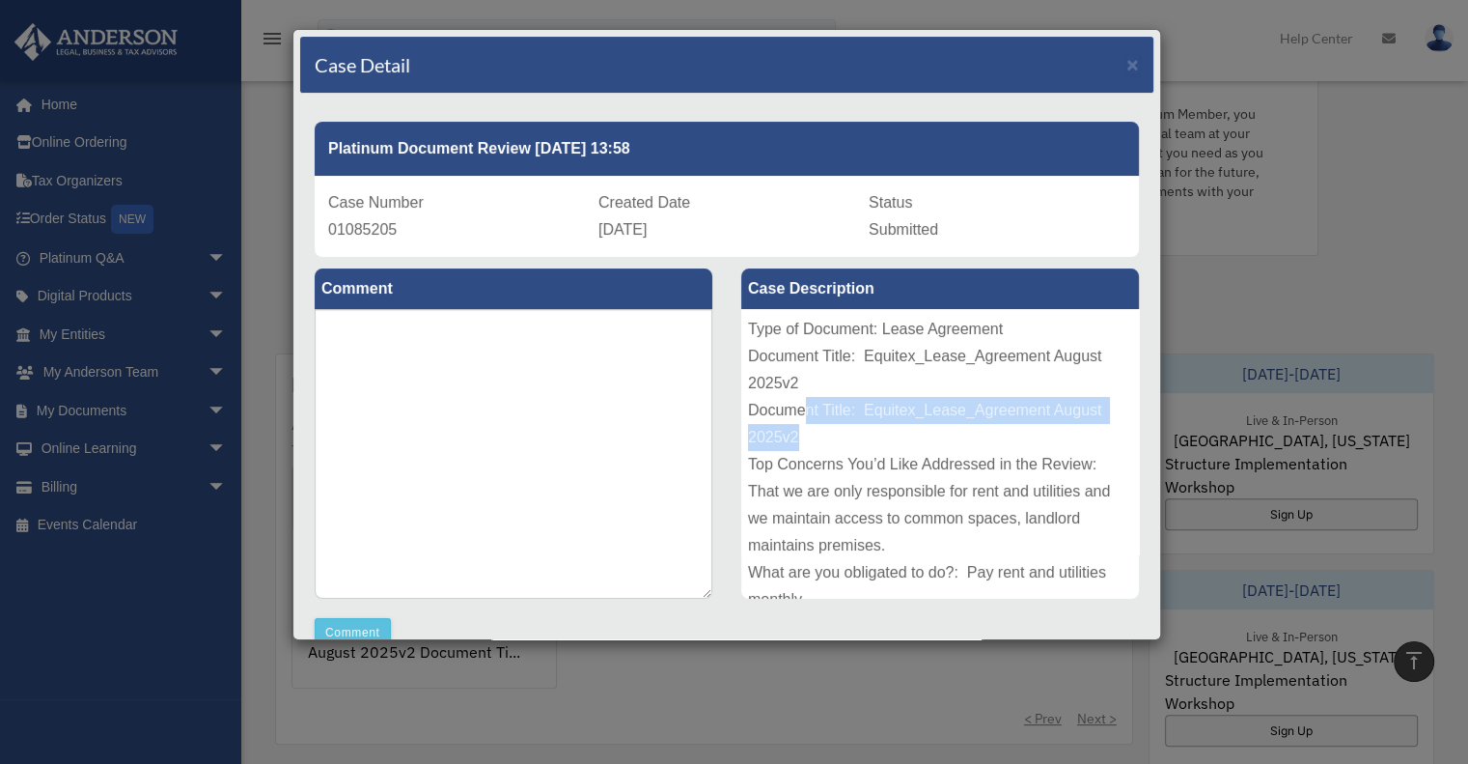
drag, startPoint x: 815, startPoint y: 409, endPoint x: 1043, endPoint y: 441, distance: 230.0
click at [1041, 440] on div "Type of Document: Lease Agreement Document Title: Equitex_Lease_Agreement Augus…" at bounding box center [940, 454] width 398 height 290
click at [1012, 460] on div "Type of Document: Lease Agreement Document Title: Equitex_Lease_Agreement Augus…" at bounding box center [940, 454] width 398 height 290
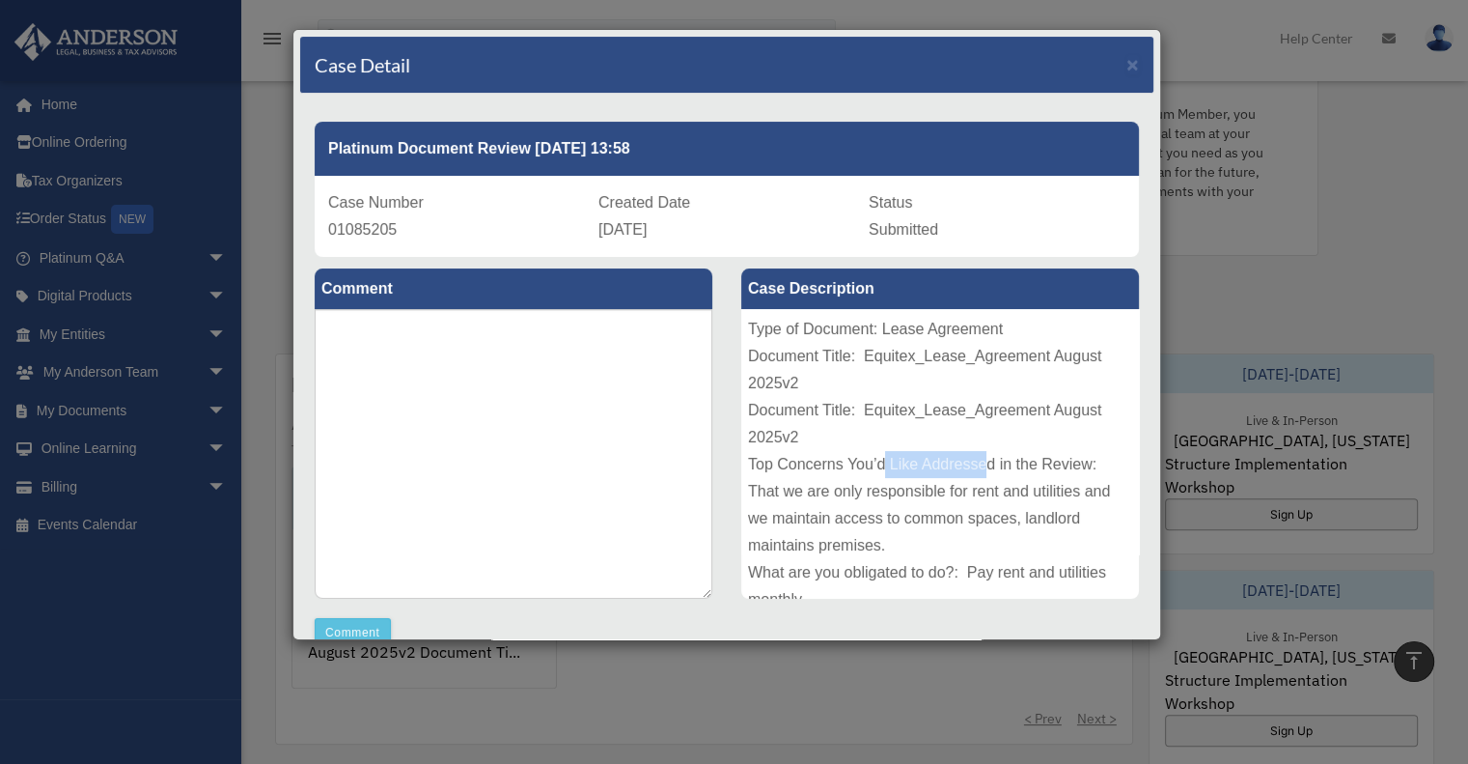
drag, startPoint x: 877, startPoint y: 468, endPoint x: 1026, endPoint y: 482, distance: 150.2
click at [986, 465] on div "Type of Document: Lease Agreement Document Title: Equitex_Lease_Agreement Augus…" at bounding box center [940, 454] width 398 height 290
drag, startPoint x: 1033, startPoint y: 484, endPoint x: 1019, endPoint y: 485, distance: 13.5
click at [1033, 484] on div "Type of Document: Lease Agreement Document Title: Equitex_Lease_Agreement Augus…" at bounding box center [940, 454] width 398 height 290
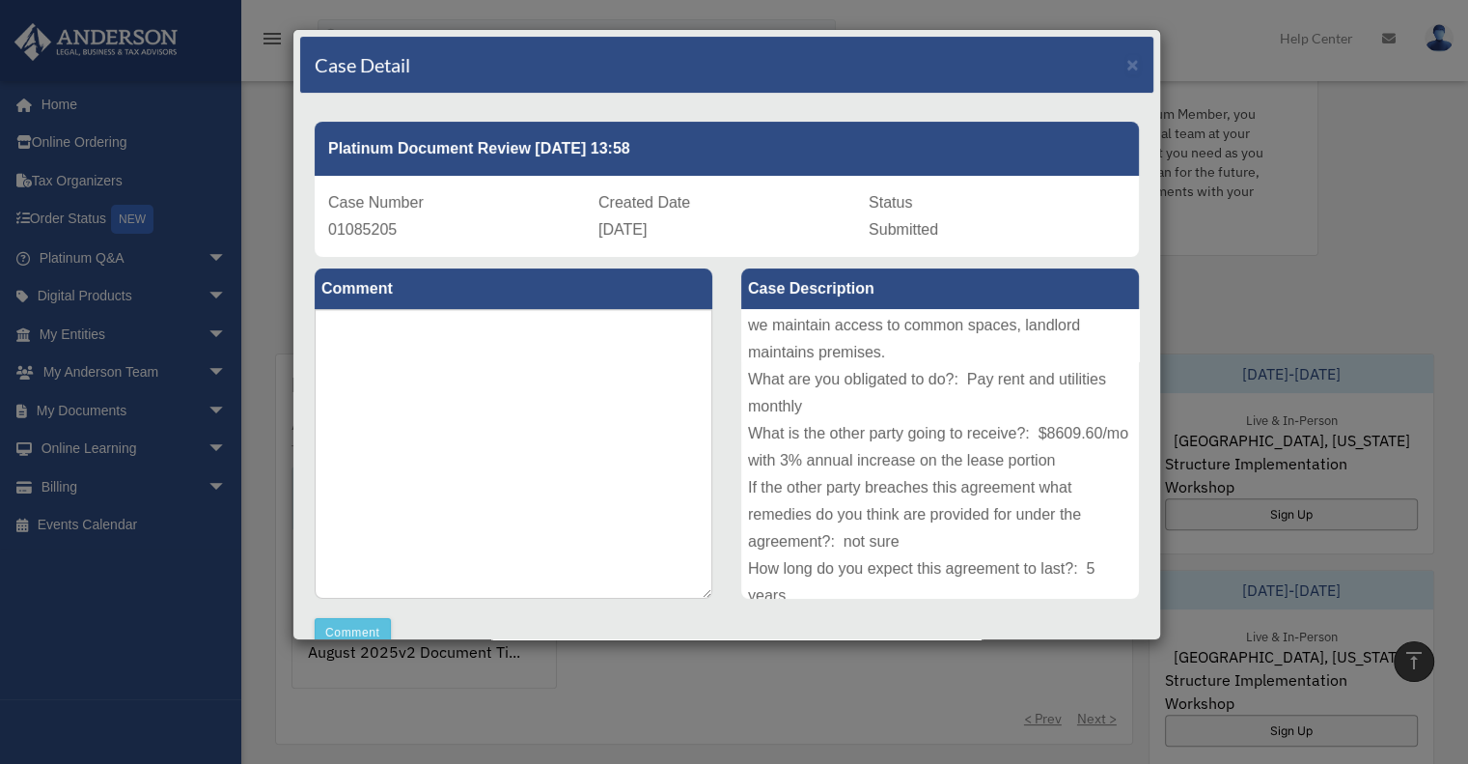
scroll to position [0, 0]
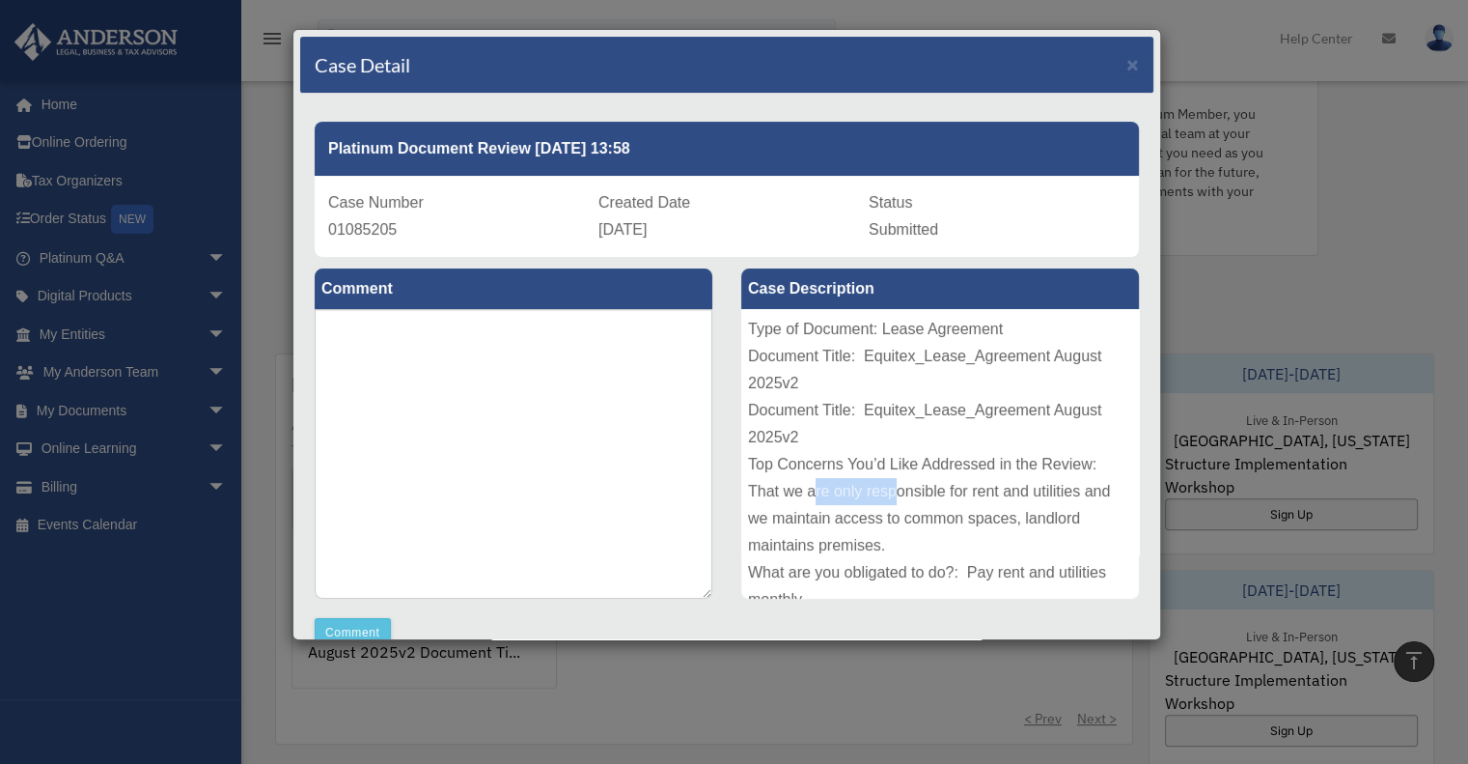
drag, startPoint x: 835, startPoint y: 501, endPoint x: 976, endPoint y: 501, distance: 140.9
click at [934, 496] on div "Type of Document: Lease Agreement Document Title: Equitex_Lease_Agreement Augus…" at bounding box center [940, 454] width 398 height 290
click at [993, 507] on div "Type of Document: Lease Agreement Document Title: Equitex_Lease_Agreement Augus…" at bounding box center [940, 454] width 398 height 290
drag, startPoint x: 936, startPoint y: 515, endPoint x: 1025, endPoint y: 522, distance: 89.2
click at [1010, 518] on div "Type of Document: Lease Agreement Document Title: Equitex_Lease_Agreement Augus…" at bounding box center [940, 454] width 398 height 290
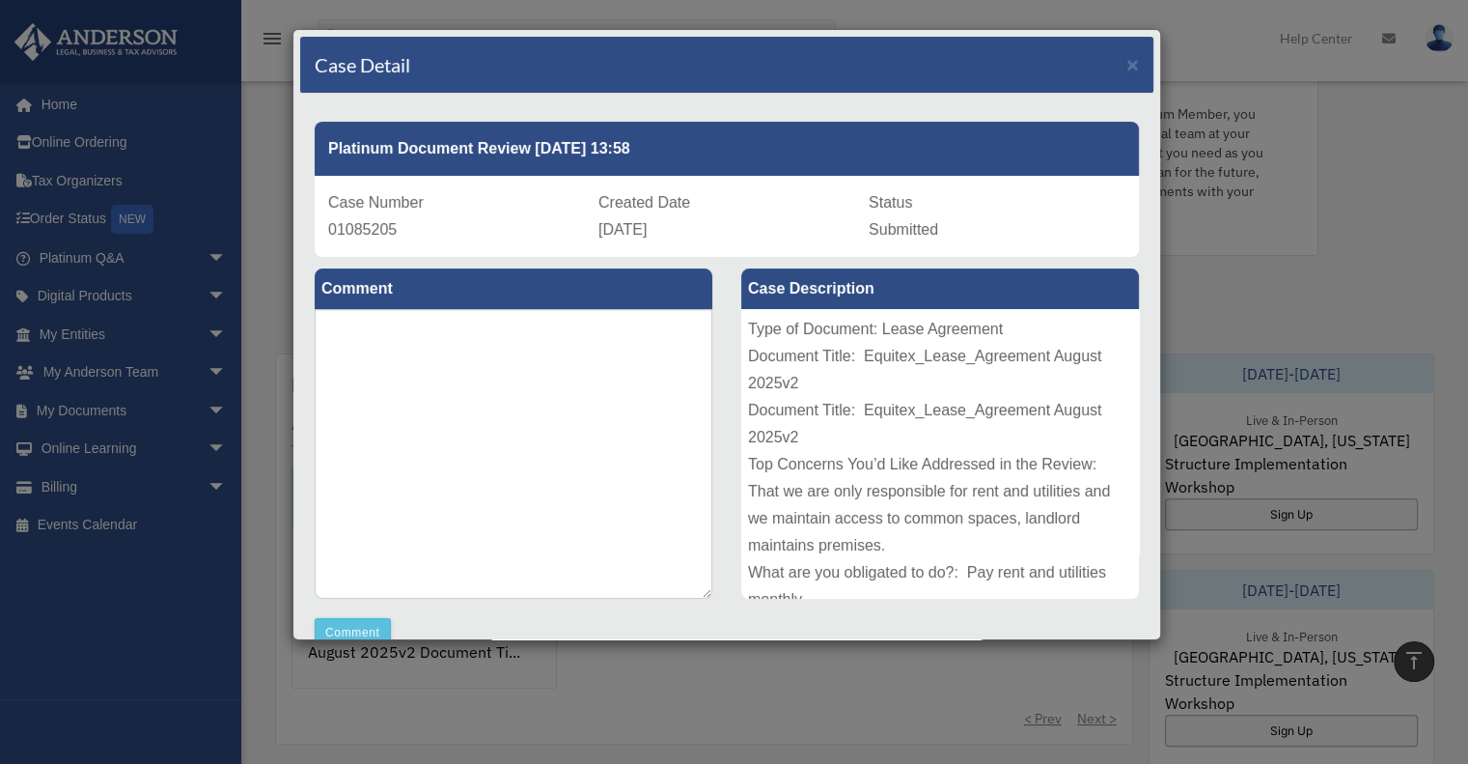
click at [1041, 522] on div "Type of Document: Lease Agreement Document Title: Equitex_Lease_Agreement Augus…" at bounding box center [940, 454] width 398 height 290
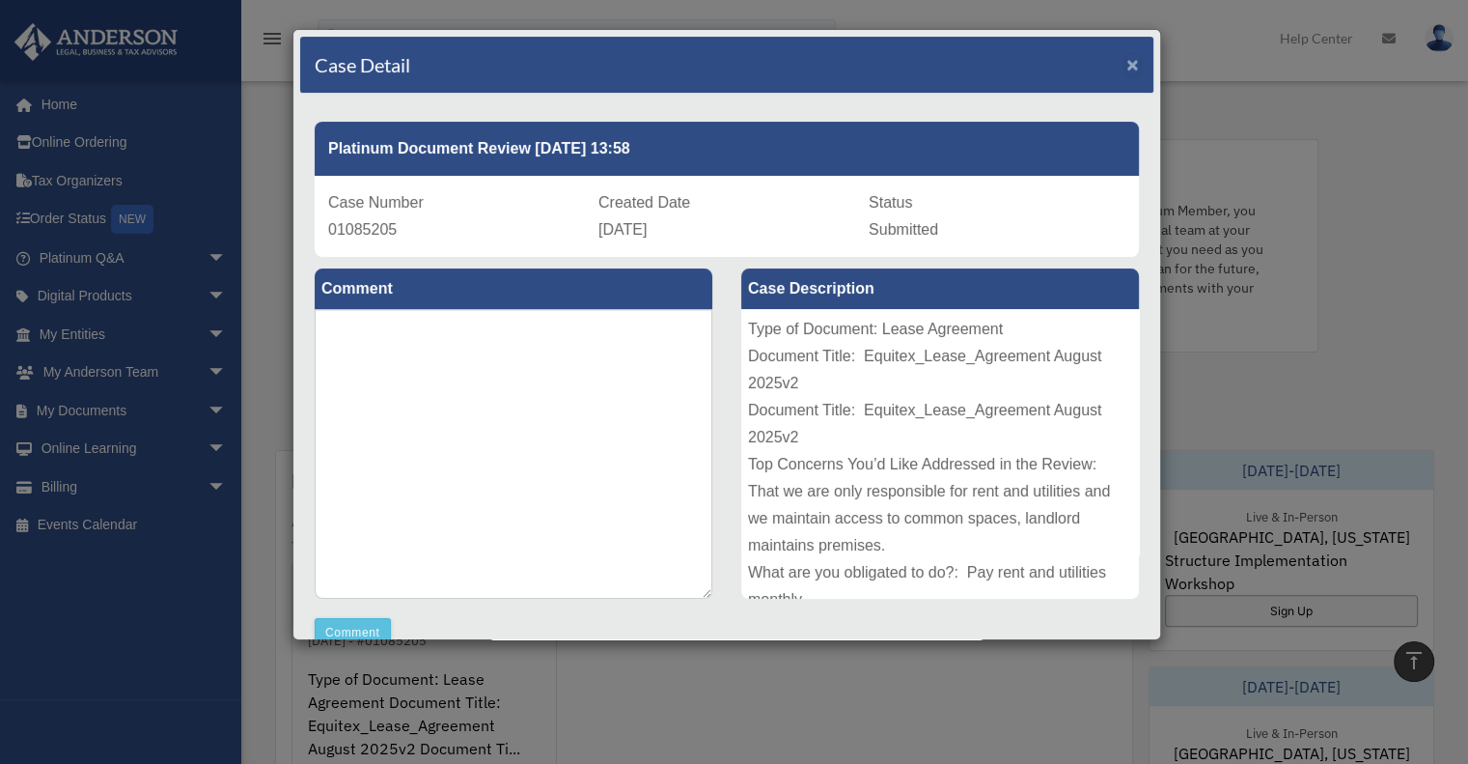
click at [1127, 71] on span "×" at bounding box center [1133, 64] width 13 height 22
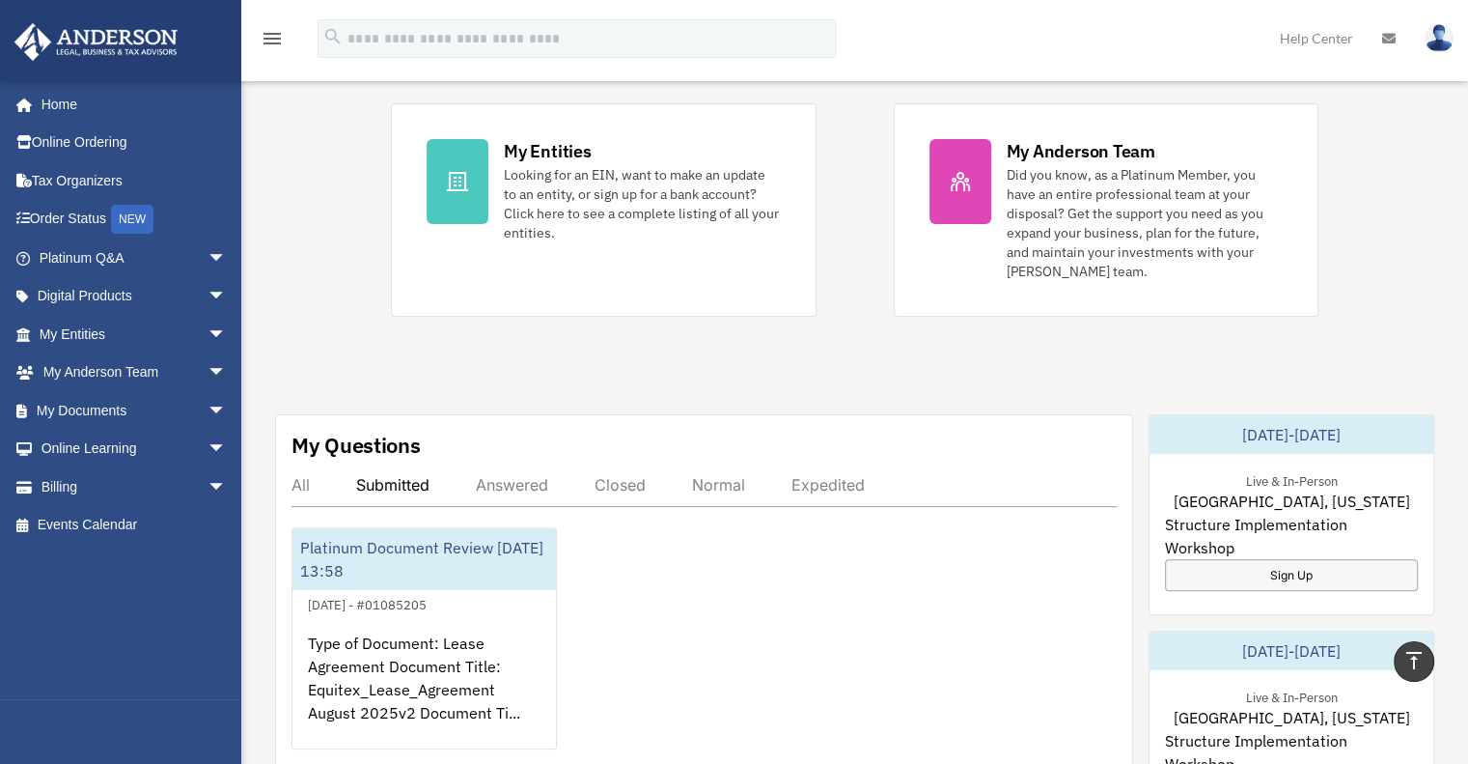
scroll to position [495, 0]
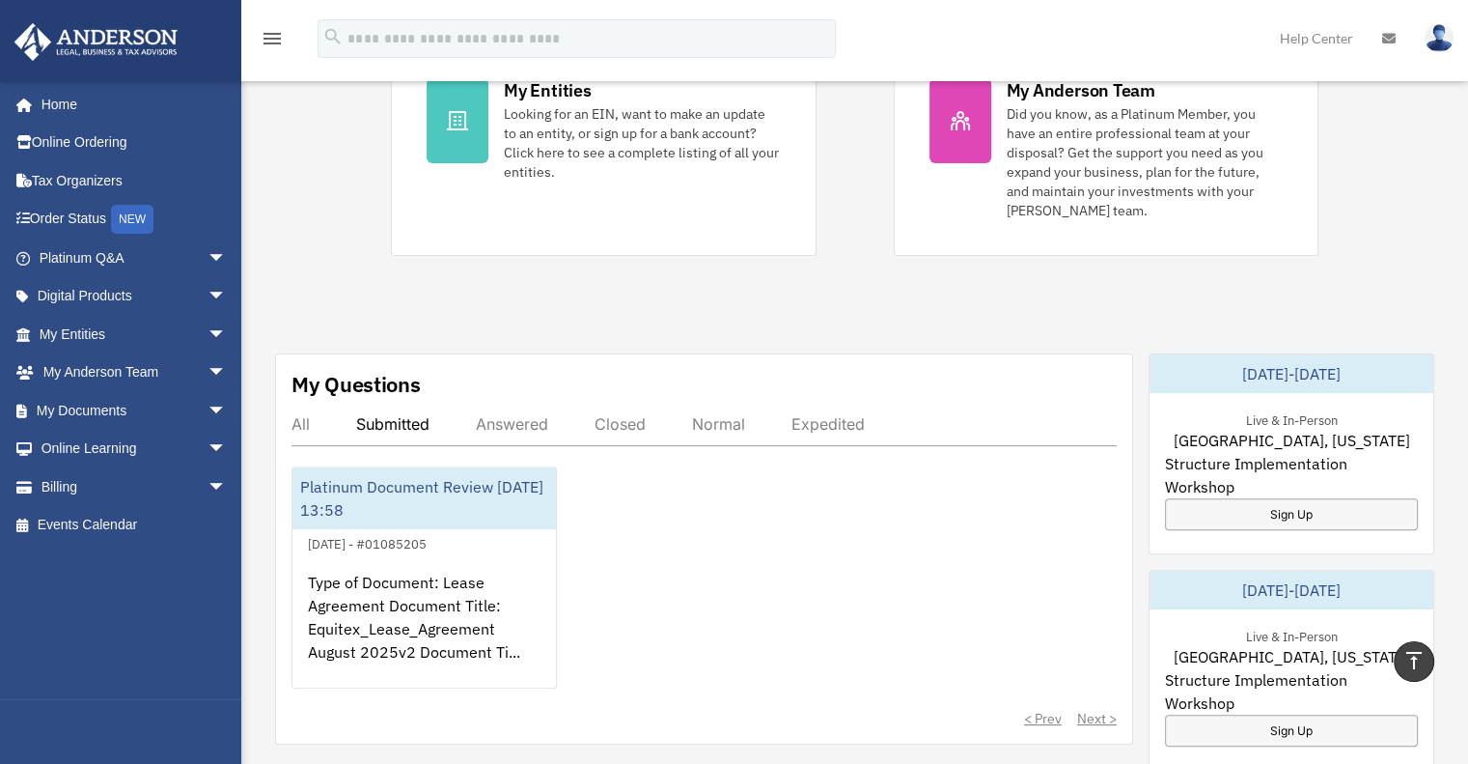
click at [521, 414] on div "Answered" at bounding box center [512, 423] width 72 height 19
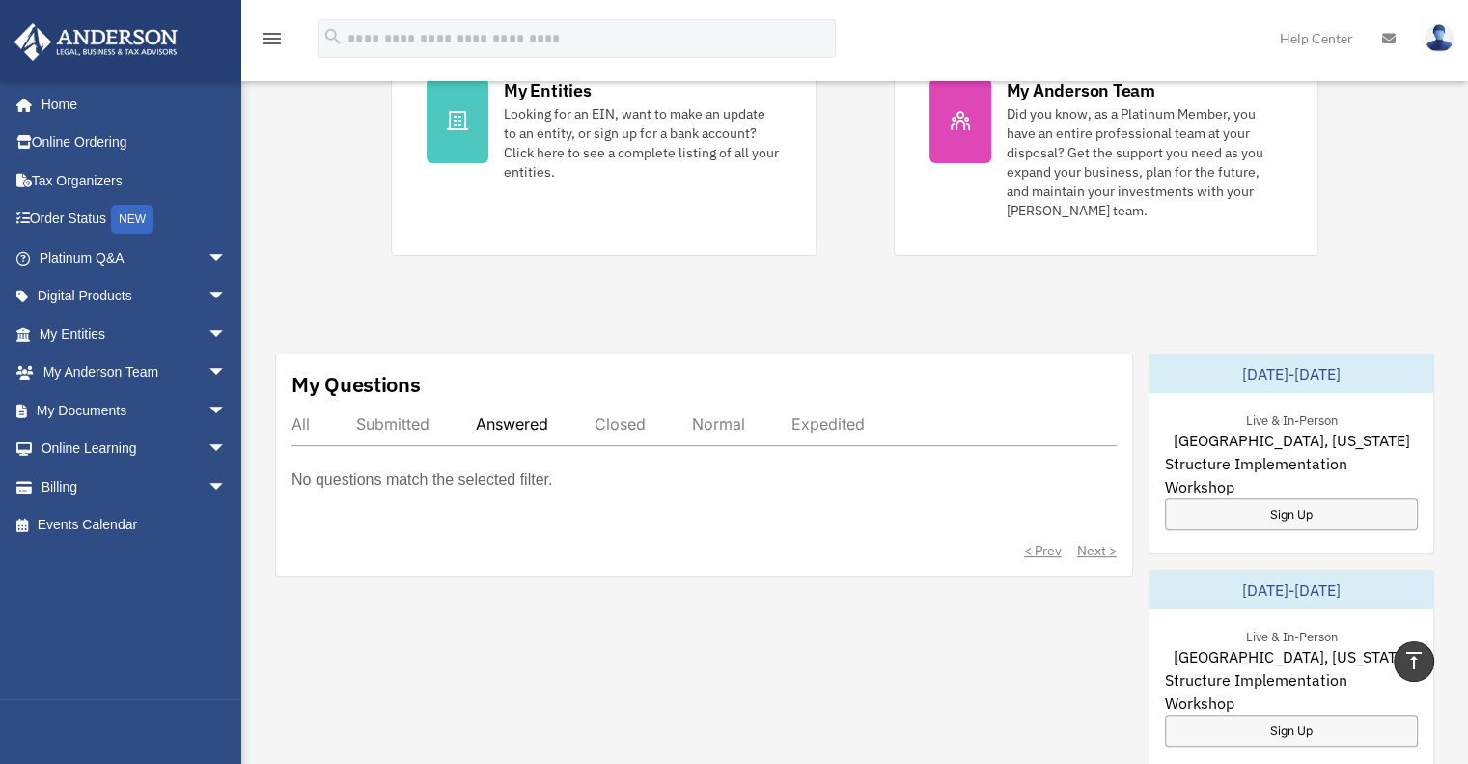
click at [401, 414] on div "Submitted" at bounding box center [392, 423] width 73 height 19
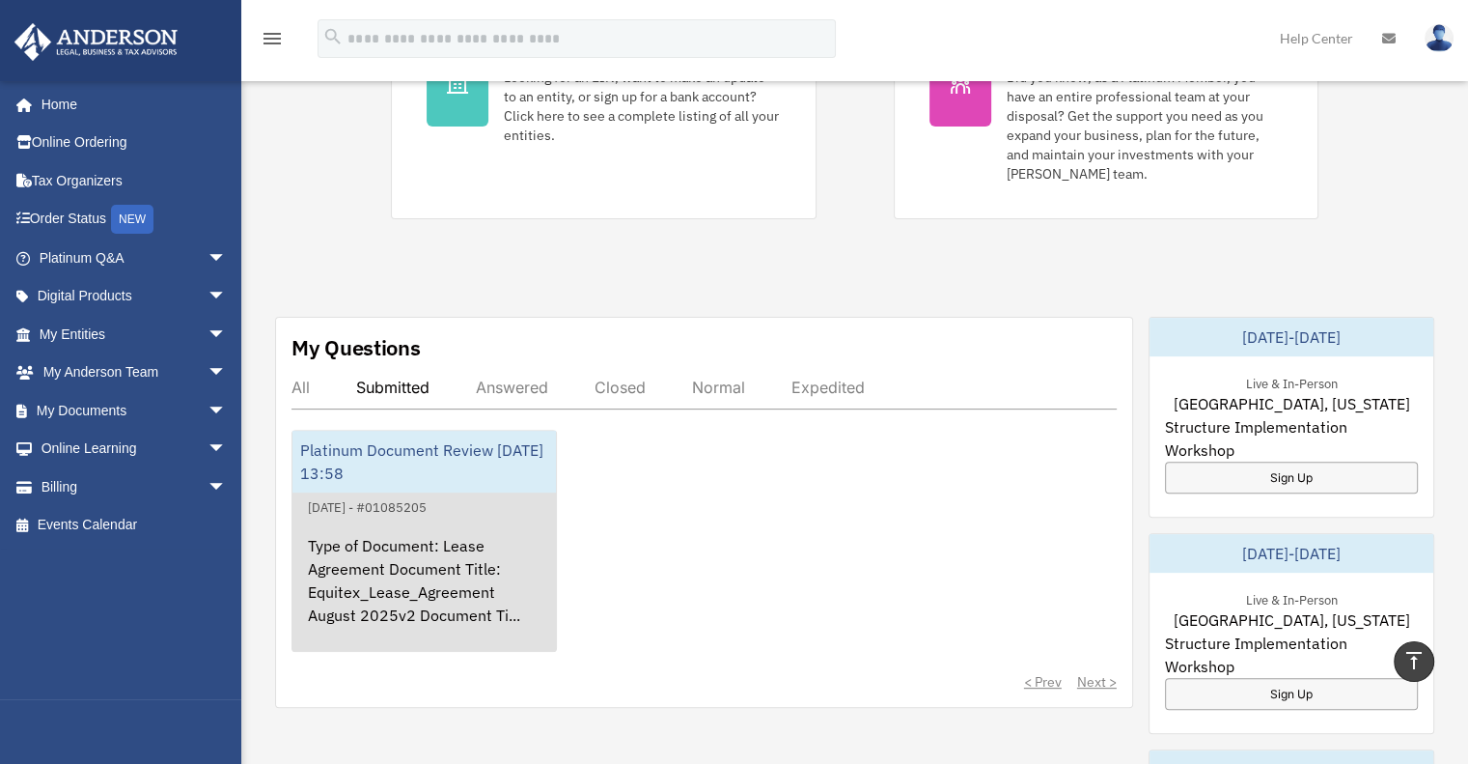
scroll to position [592, 0]
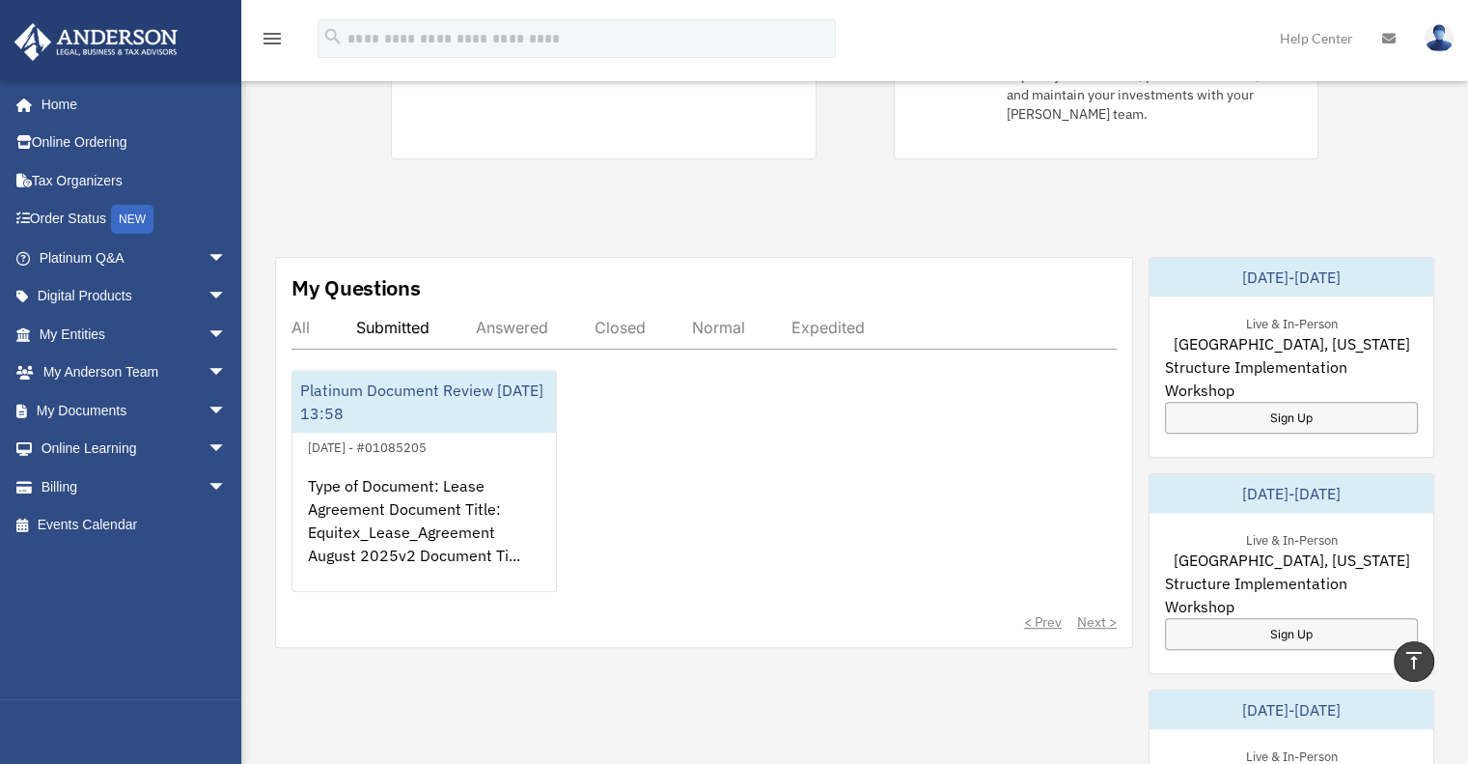
click at [305, 318] on div "All" at bounding box center [301, 327] width 18 height 19
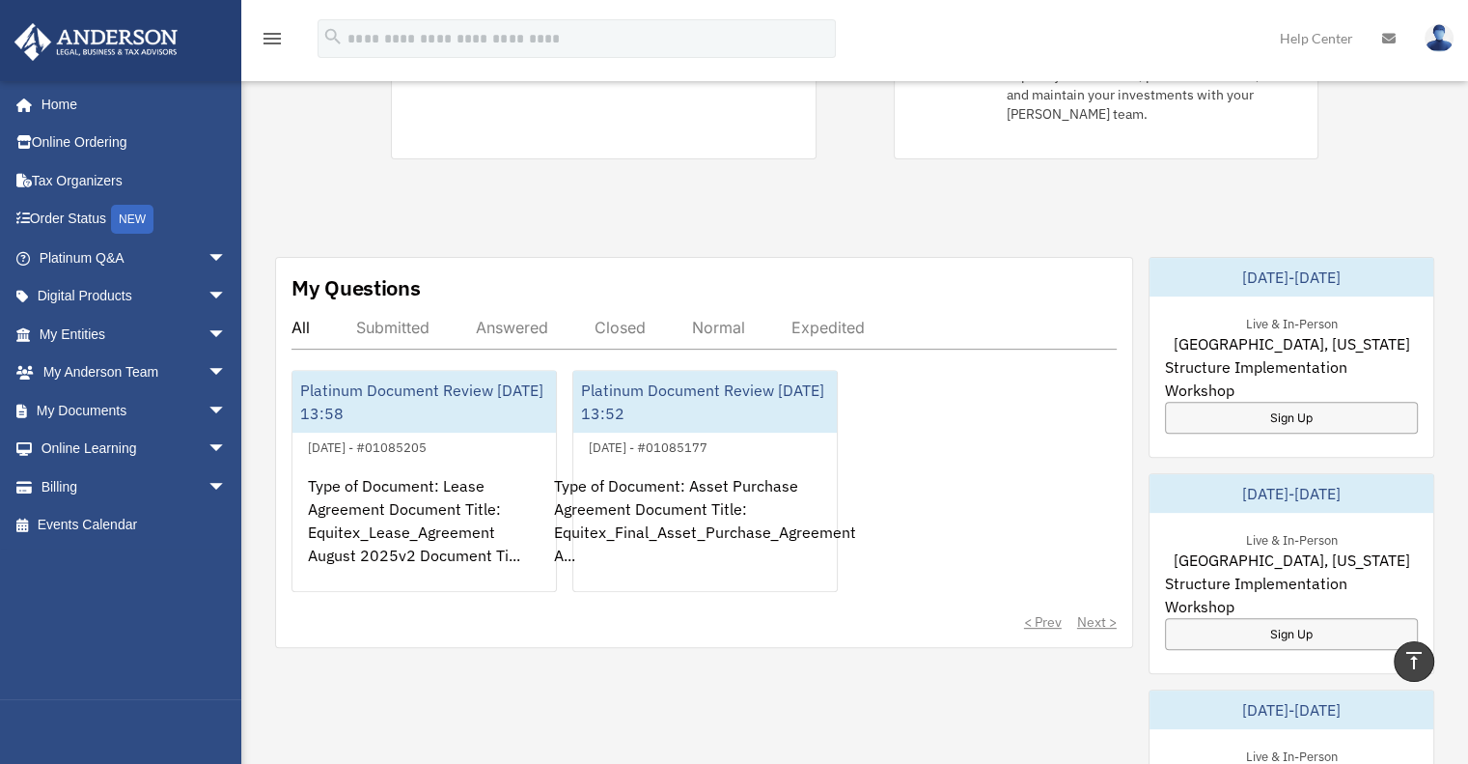
click at [956, 410] on div "Platinum Document Review 08/21/2025 13:58 August 21, 2025 - #01085205 Type of D…" at bounding box center [704, 481] width 825 height 222
click at [1097, 612] on div "< Prev Next >" at bounding box center [704, 621] width 825 height 19
click at [1018, 612] on div "< Prev Next >" at bounding box center [704, 621] width 825 height 19
click at [567, 318] on div "All Submitted Answered Closed Normal Expedited" at bounding box center [704, 334] width 825 height 32
click at [608, 318] on div "Closed" at bounding box center [620, 327] width 51 height 19
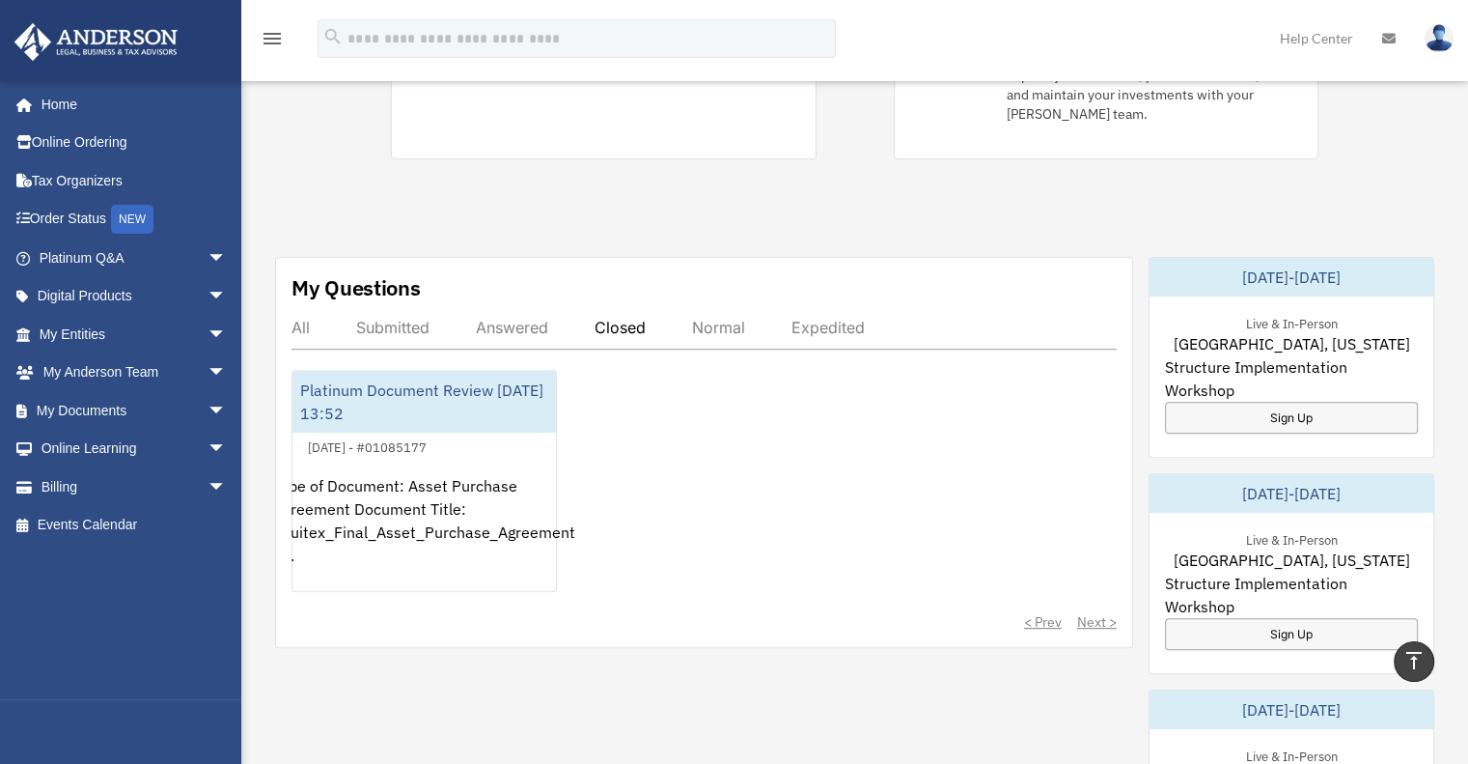
click at [537, 318] on div "Answered" at bounding box center [512, 327] width 72 height 19
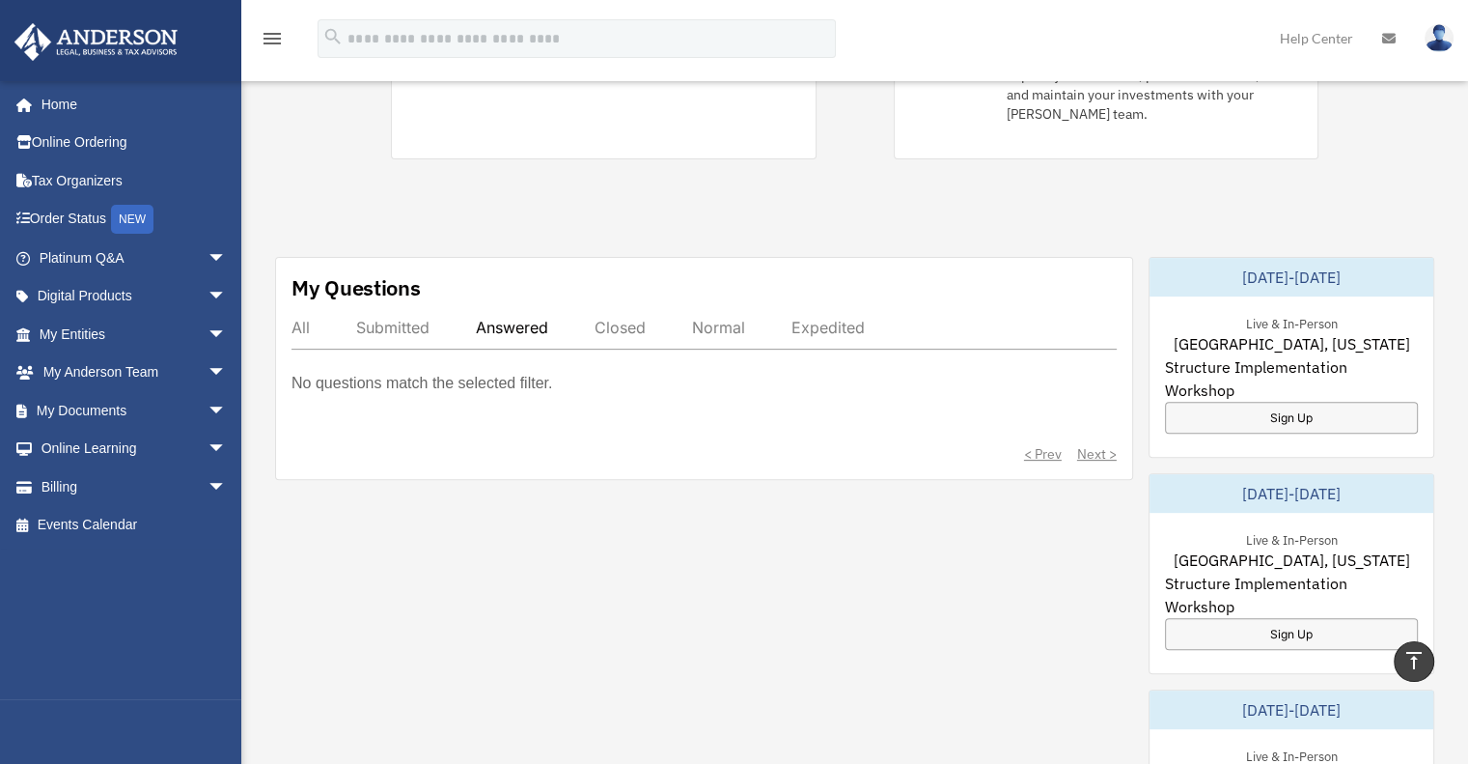
click at [620, 318] on div "Closed" at bounding box center [620, 327] width 51 height 19
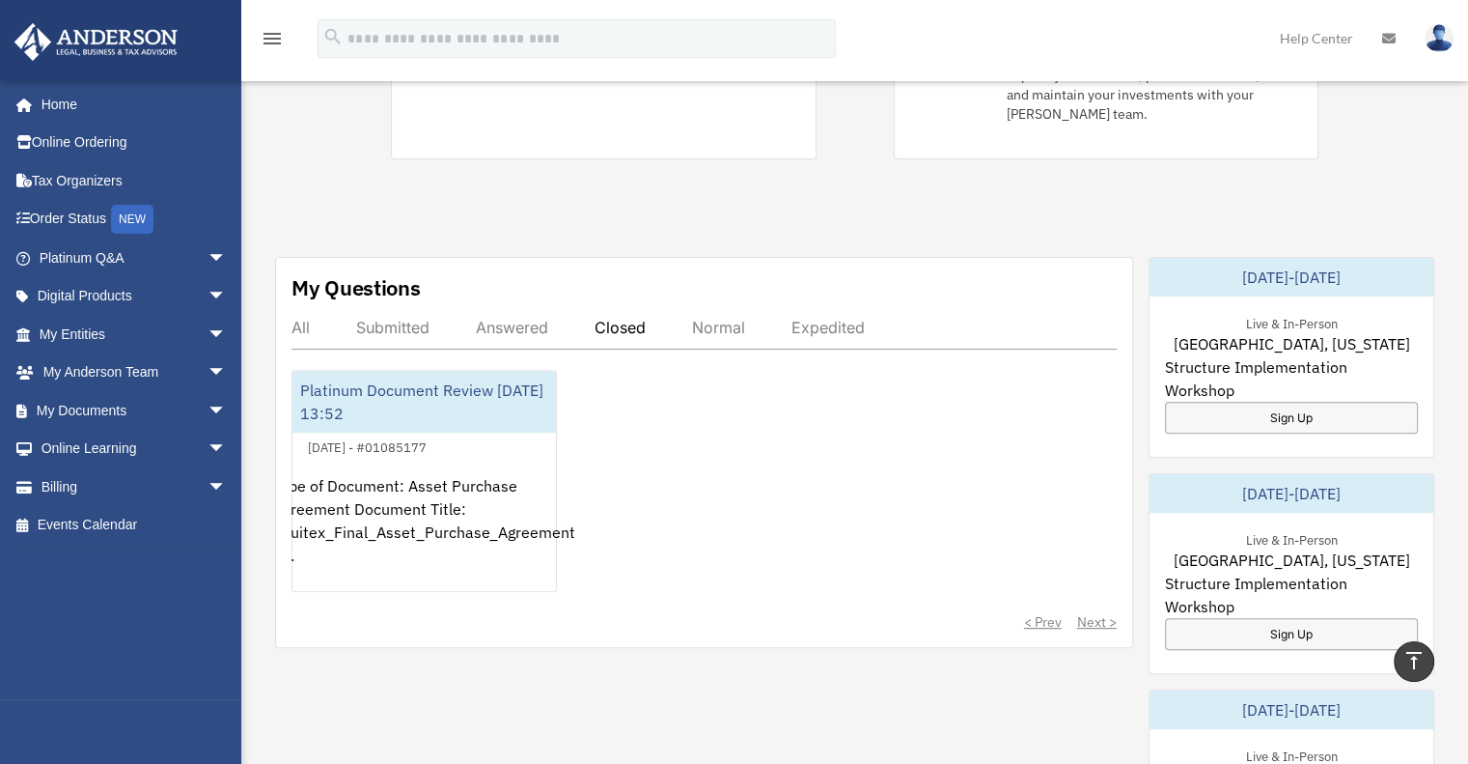
click at [380, 318] on div "All Submitted Answered Closed Normal Expedited" at bounding box center [704, 334] width 825 height 32
click at [397, 318] on div "Submitted" at bounding box center [392, 327] width 73 height 19
click at [301, 318] on div "All" at bounding box center [301, 327] width 18 height 19
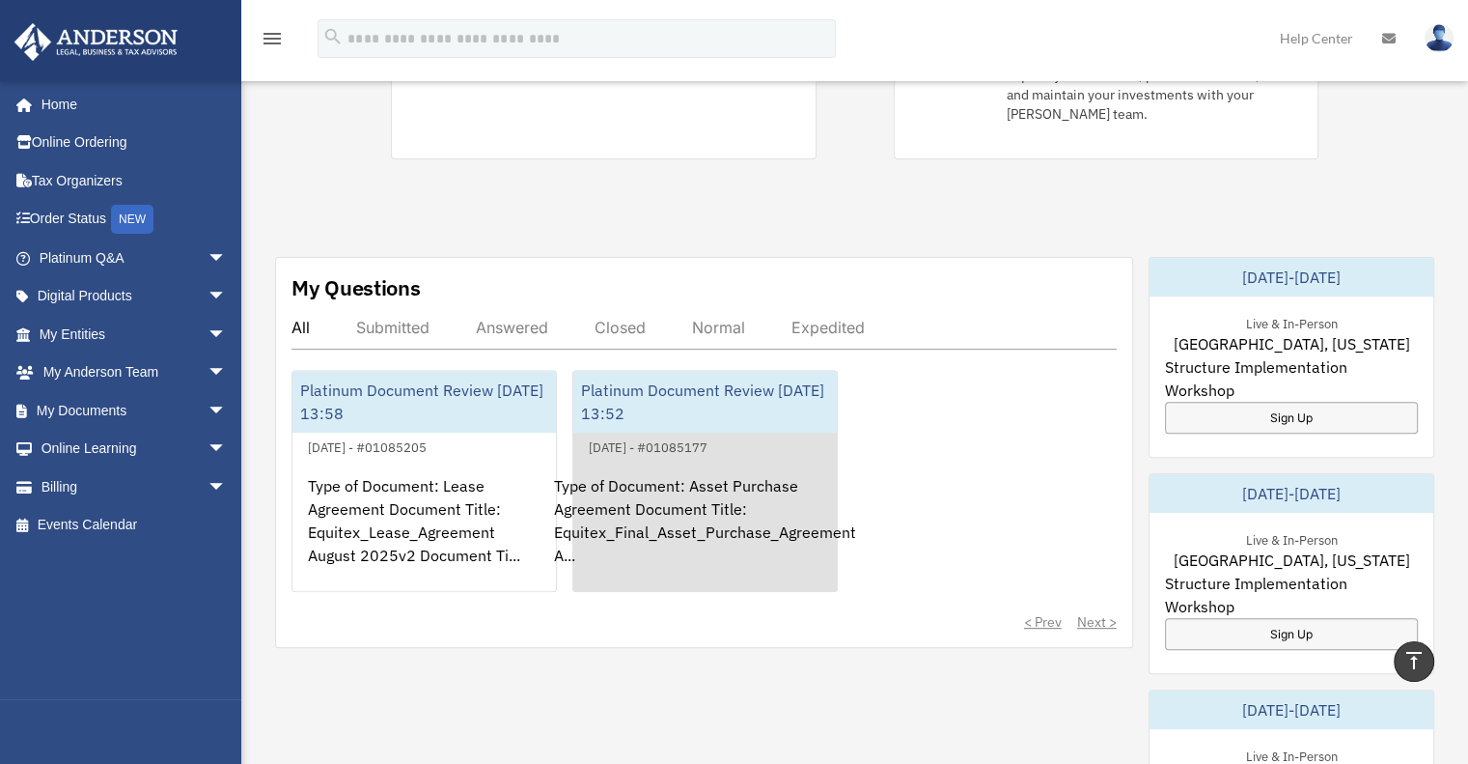
drag, startPoint x: 677, startPoint y: 434, endPoint x: 640, endPoint y: 441, distance: 37.3
click at [640, 459] on div "Type of Document: Asset Purchase Agreement Document Title: Equitex_Final_Asset_…" at bounding box center [705, 534] width 264 height 151
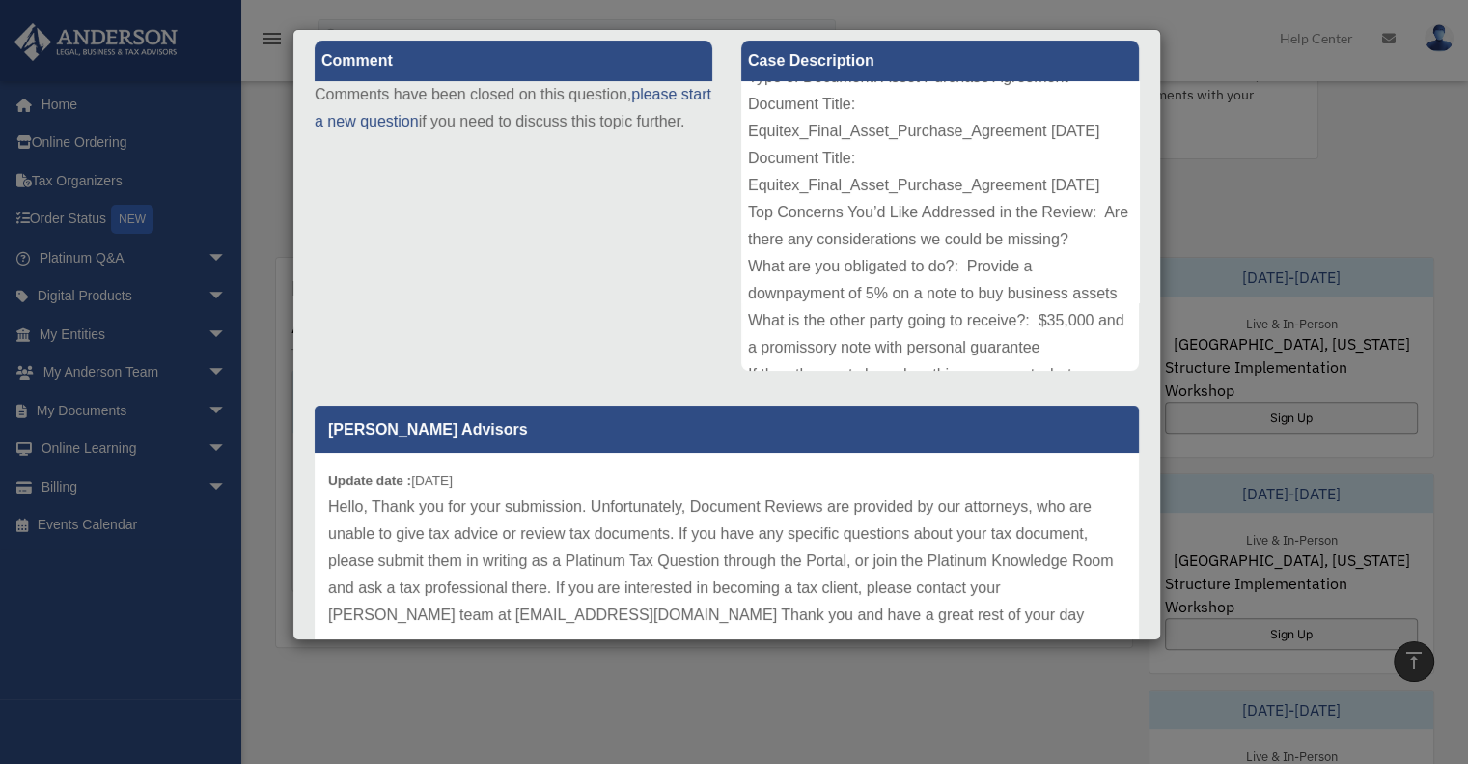
scroll to position [23, 0]
click at [907, 719] on div "Case Detail × Platinum Document Review 08/21/2025 13:52 Case Number 01085177 Cr…" at bounding box center [734, 382] width 1468 height 764
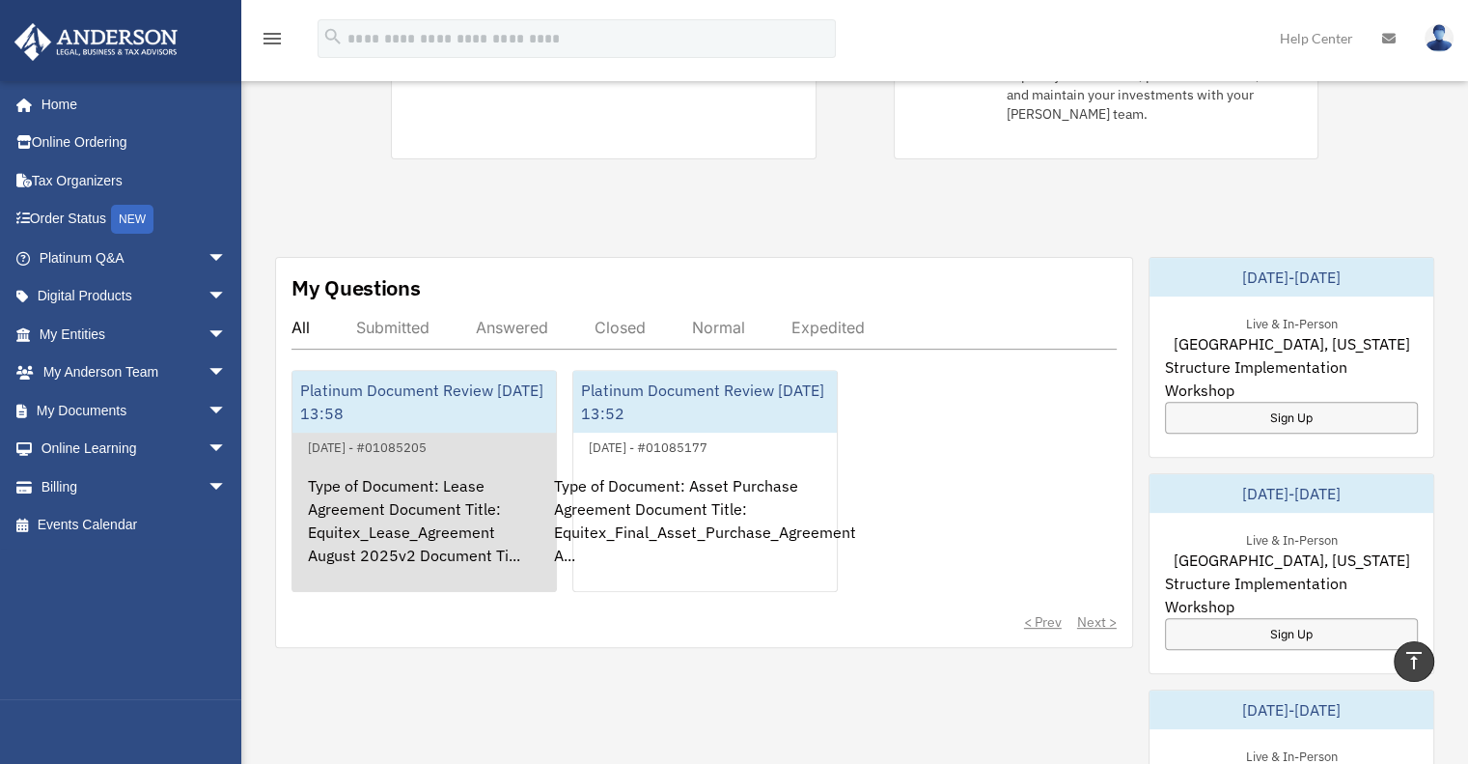
click at [409, 486] on div "Type of Document: Lease Agreement Document Title: Equitex_Lease_Agreement Augus…" at bounding box center [425, 534] width 264 height 151
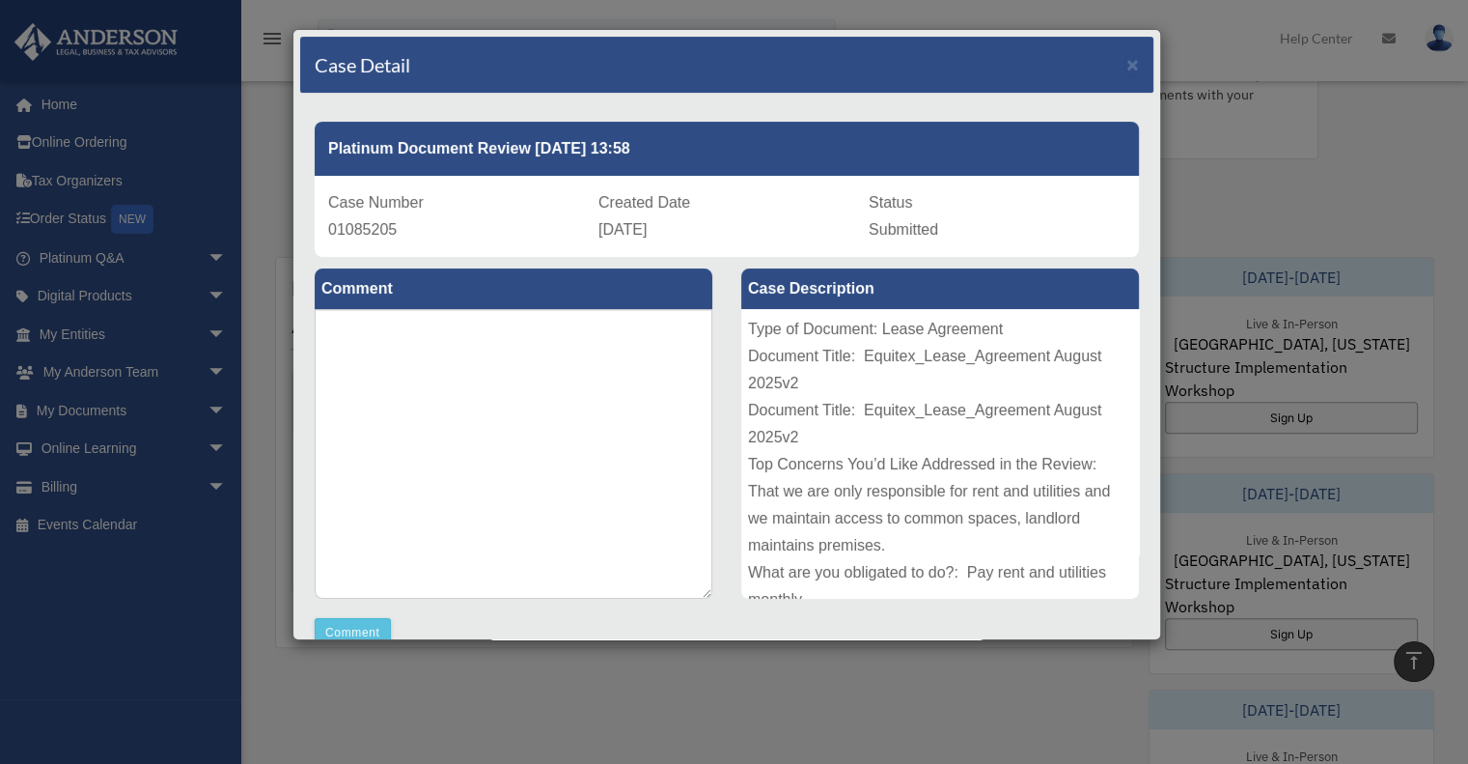
scroll to position [454, 0]
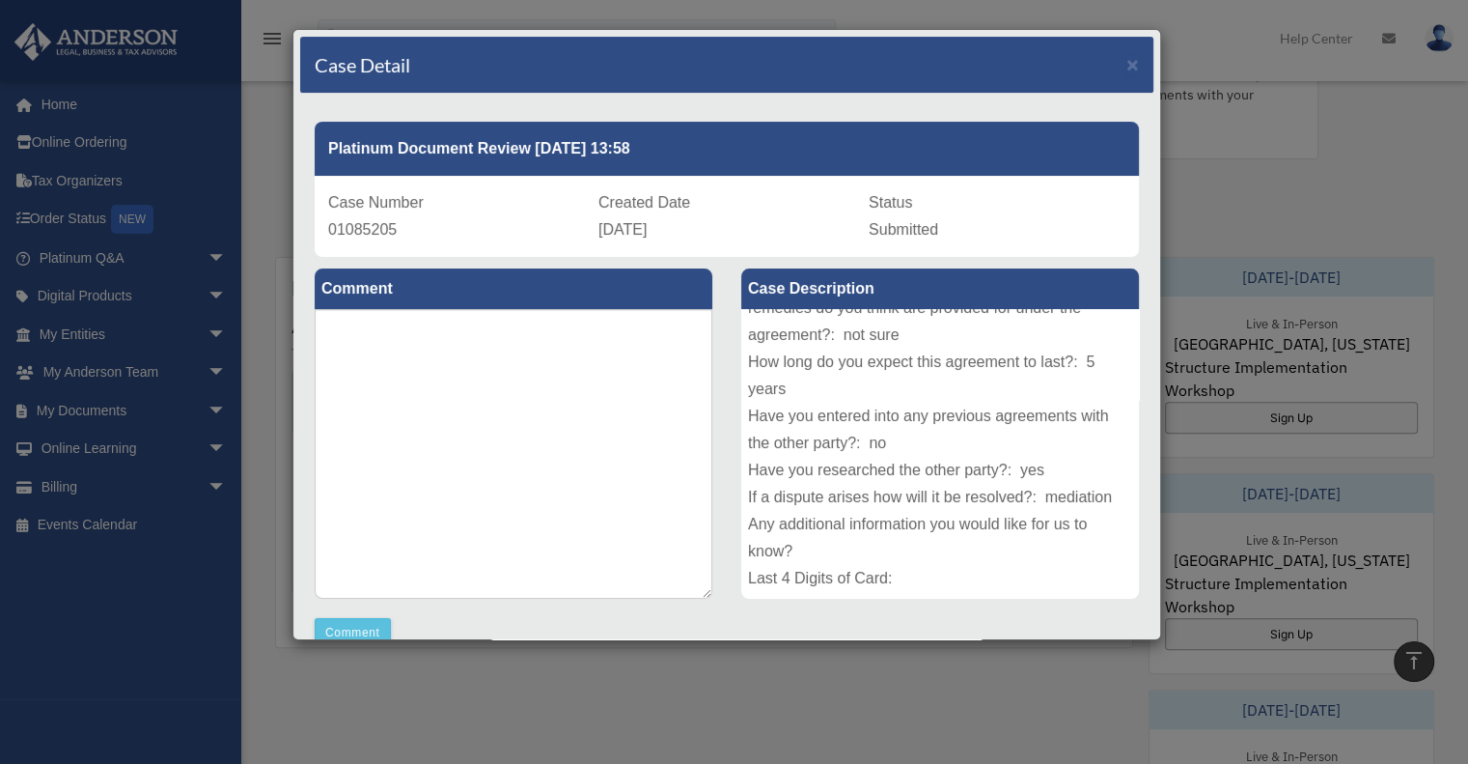
click at [1111, 68] on div "Case Detail ×" at bounding box center [726, 65] width 853 height 57
click at [1127, 63] on span "×" at bounding box center [1133, 64] width 13 height 22
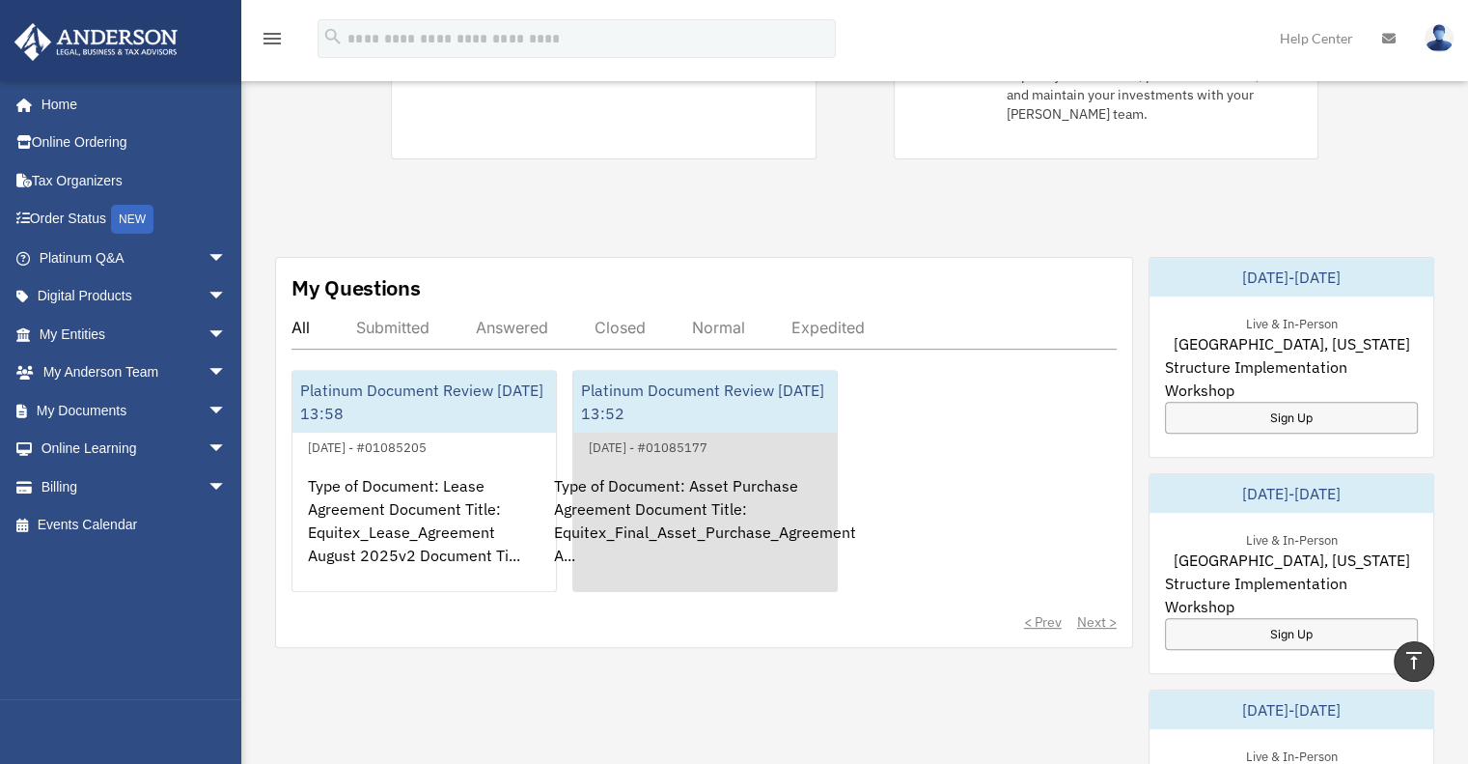
click at [690, 465] on div "Type of Document: Asset Purchase Agreement Document Title: Equitex_Final_Asset_…" at bounding box center [705, 534] width 264 height 151
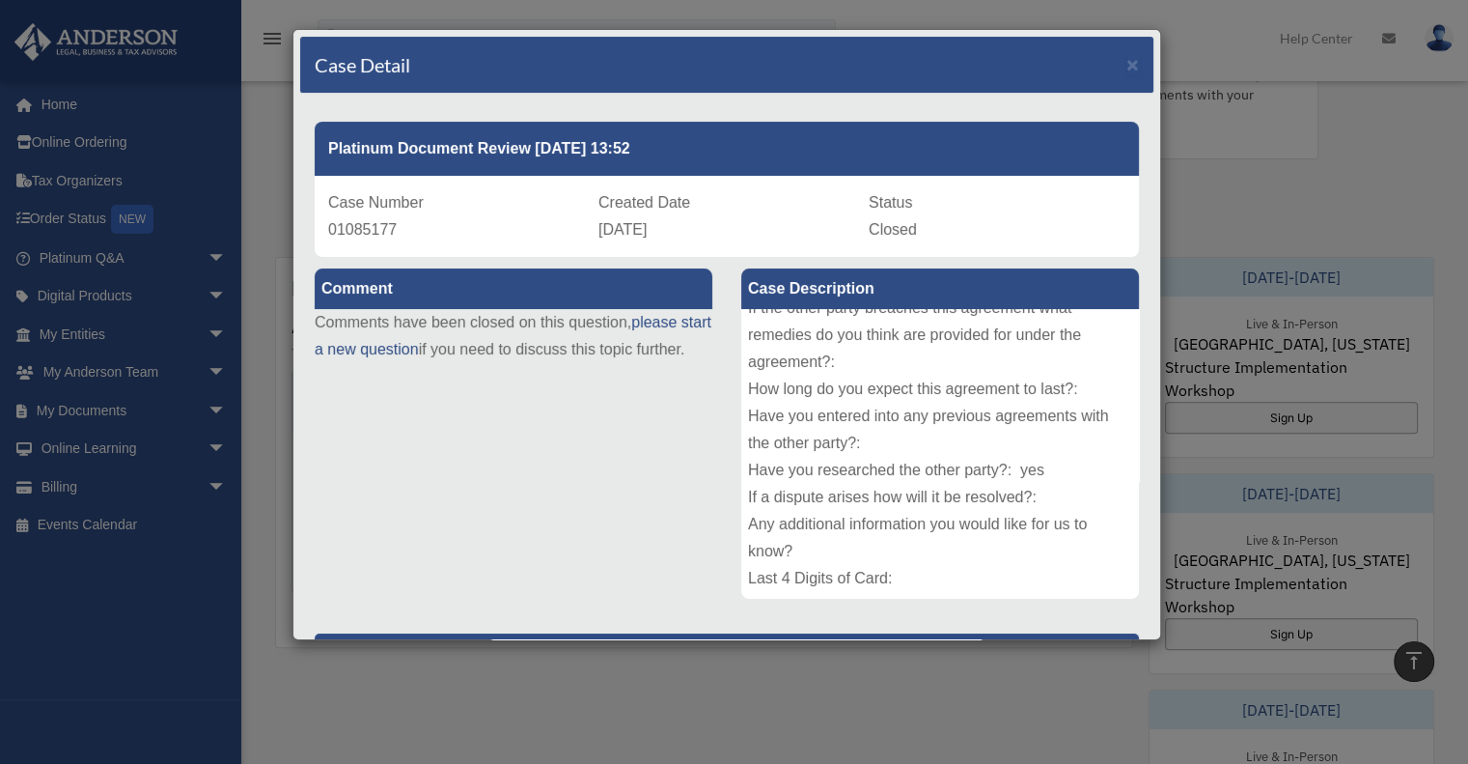
scroll to position [400, 0]
click at [1127, 61] on span "×" at bounding box center [1133, 64] width 13 height 22
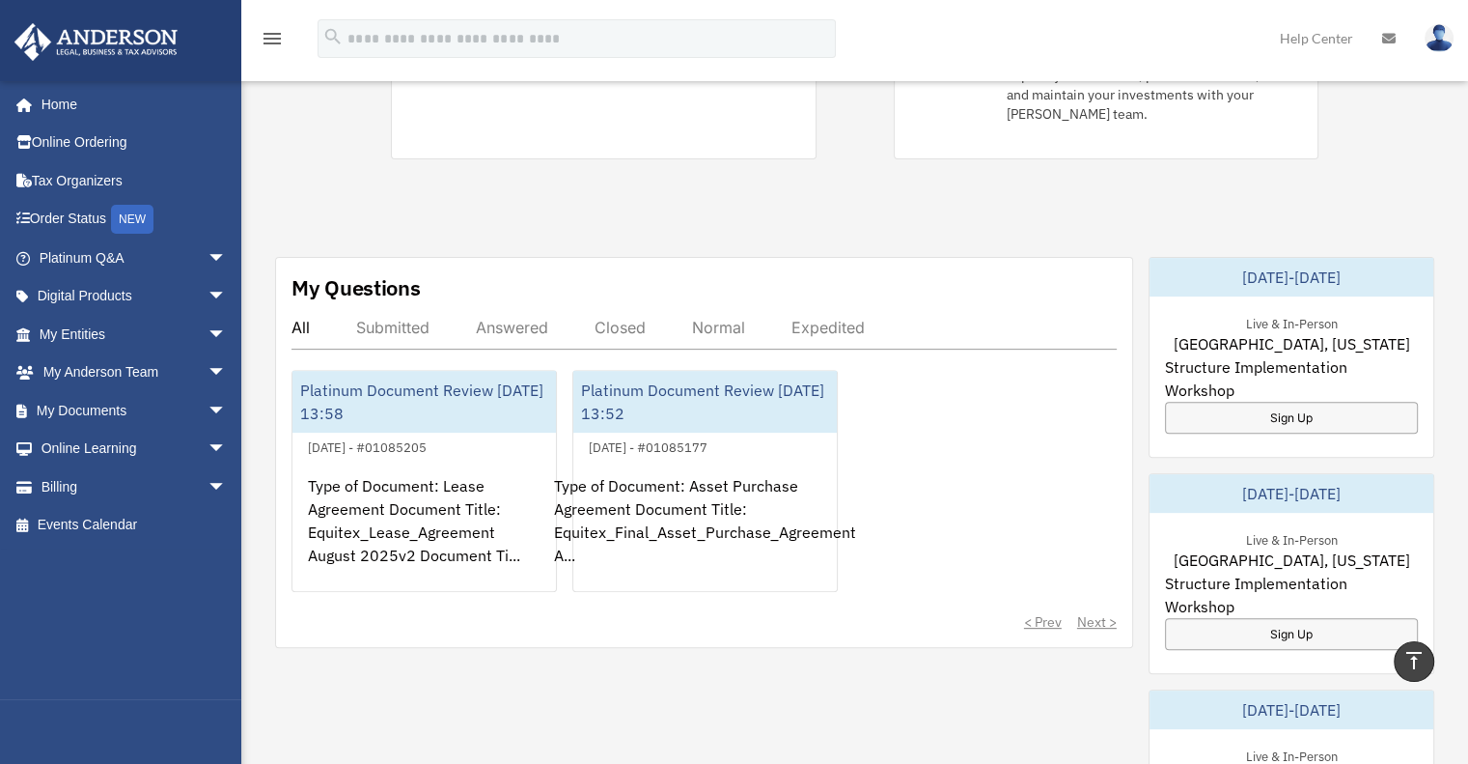
click at [408, 318] on div "Submitted" at bounding box center [392, 327] width 73 height 19
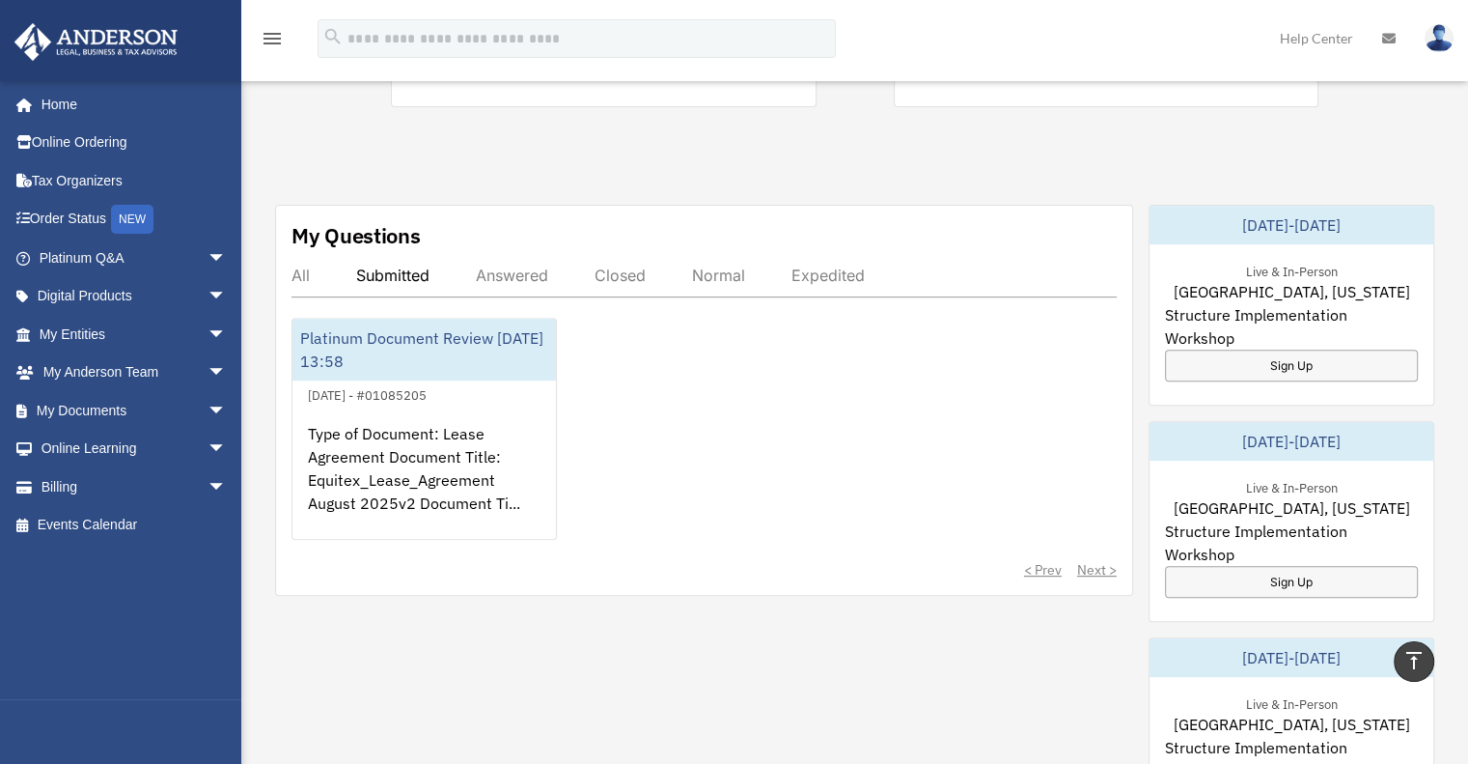
scroll to position [645, 0]
click at [302, 265] on div "All" at bounding box center [301, 274] width 18 height 19
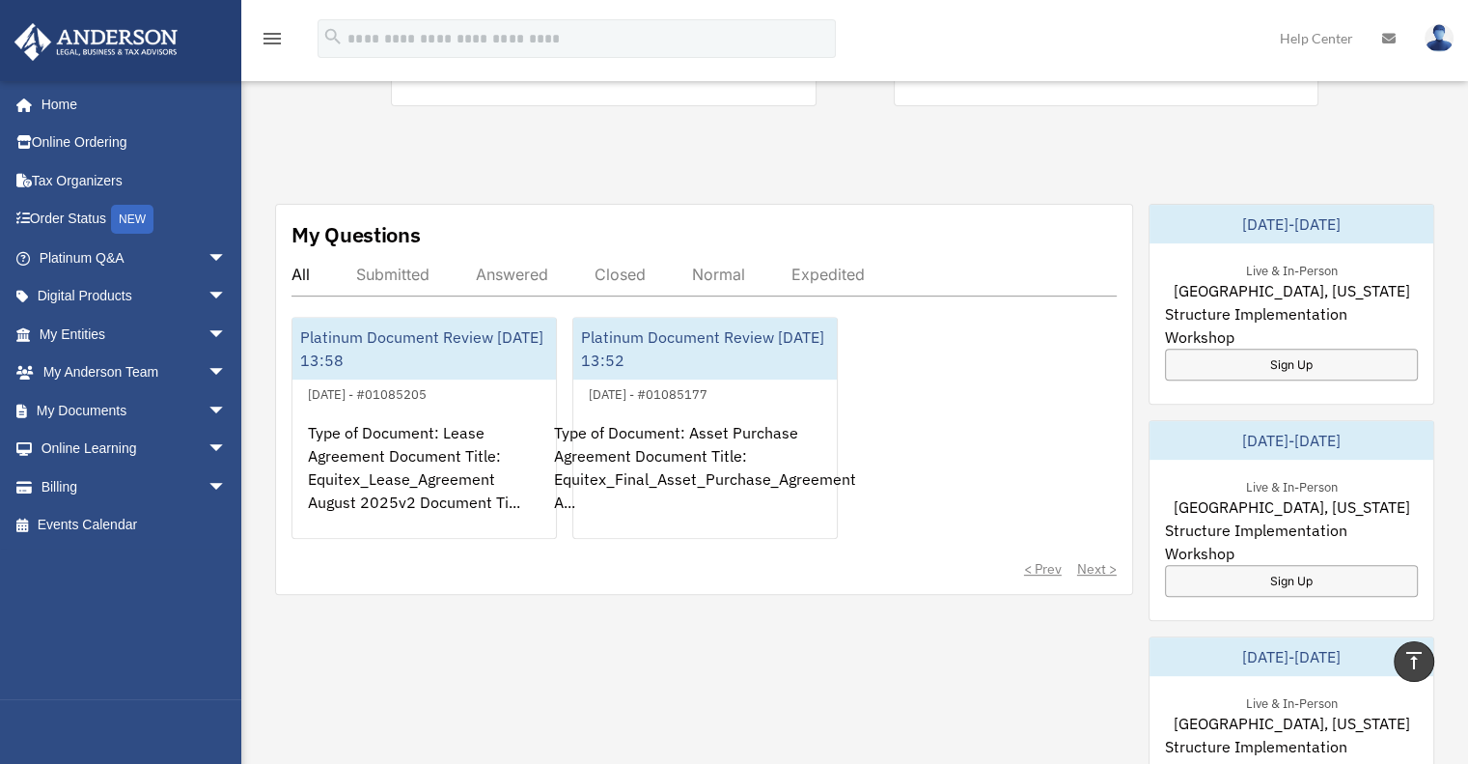
click at [400, 265] on div "All Submitted Answered Closed Normal Expedited" at bounding box center [704, 281] width 825 height 32
click at [389, 265] on div "Submitted" at bounding box center [392, 274] width 73 height 19
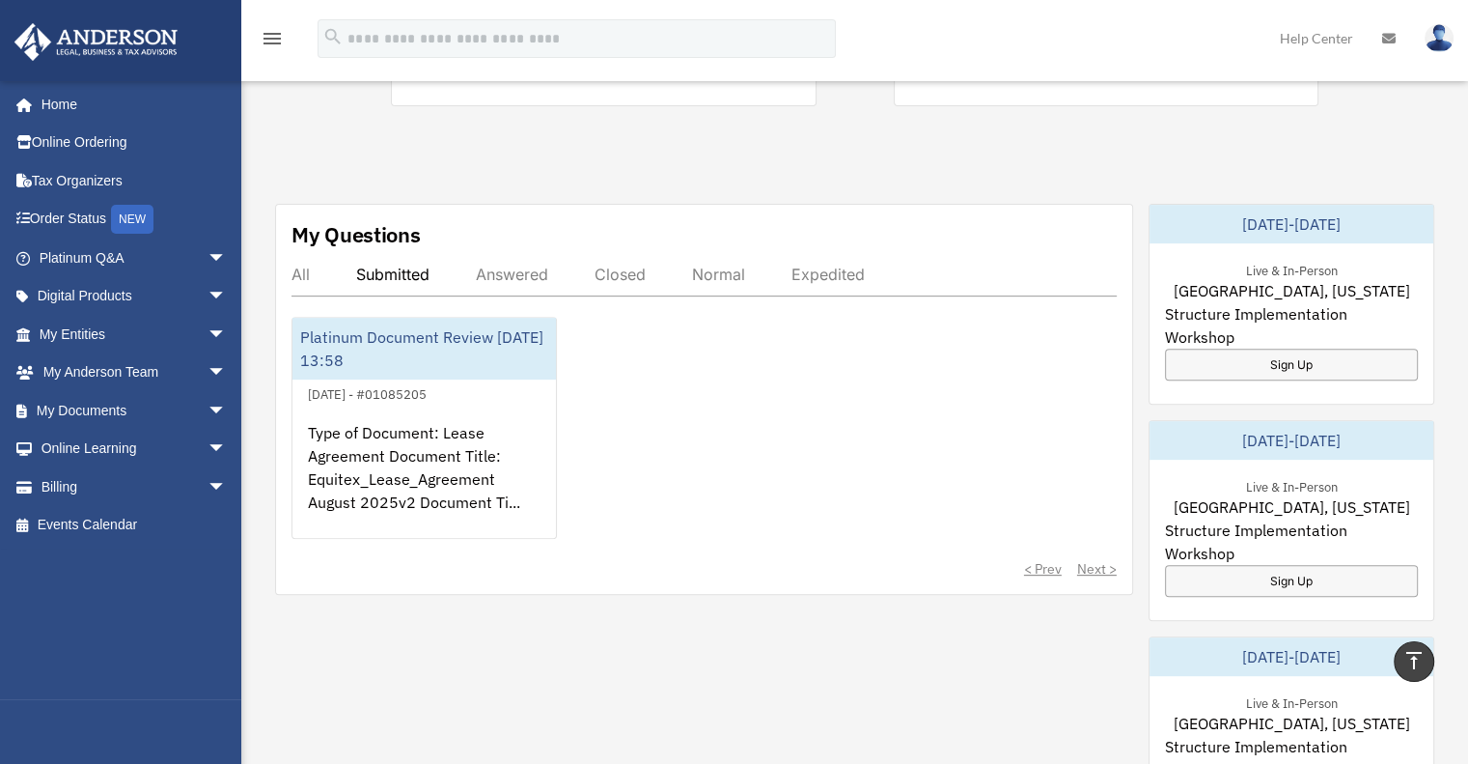
click at [508, 265] on div "Answered" at bounding box center [512, 274] width 72 height 19
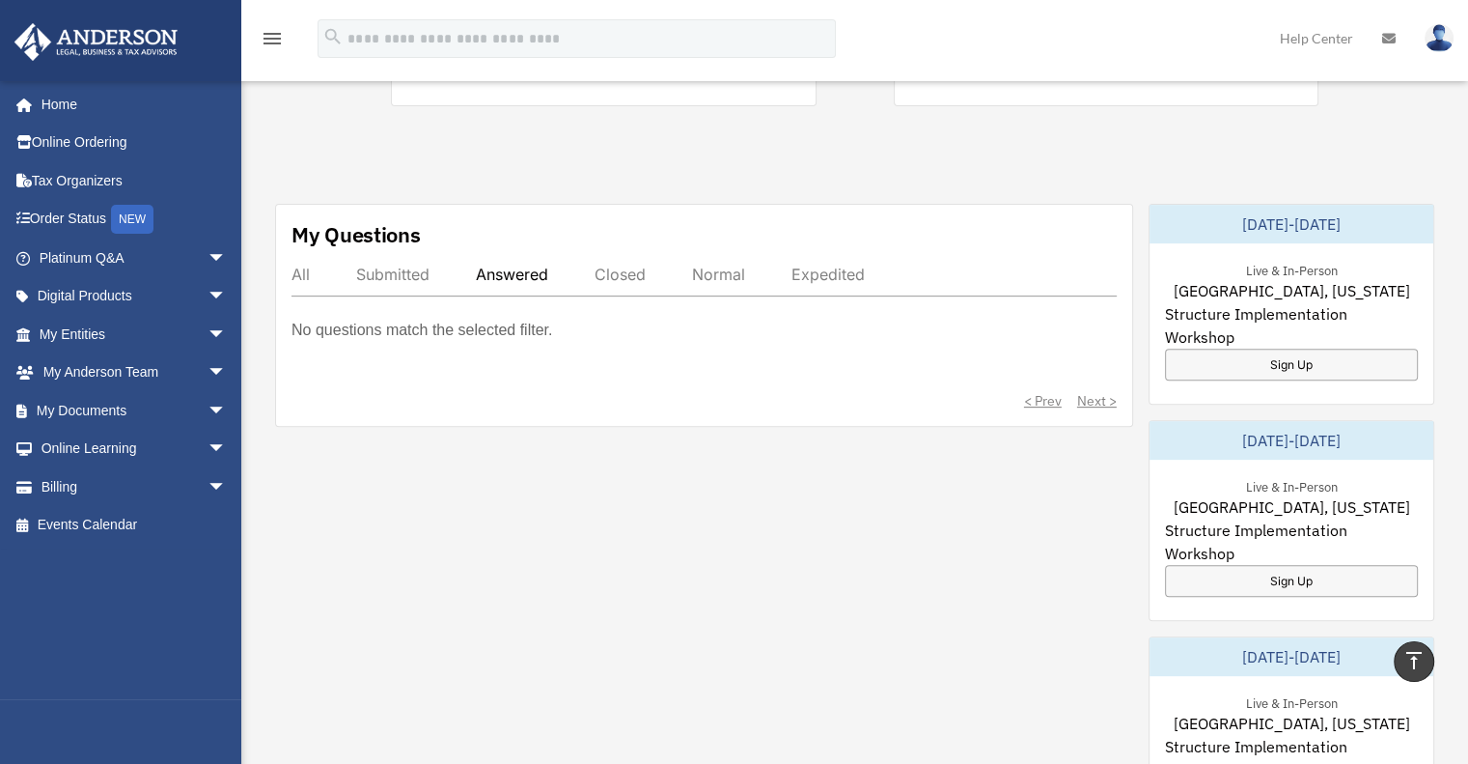
click at [404, 265] on div "Submitted" at bounding box center [392, 274] width 73 height 19
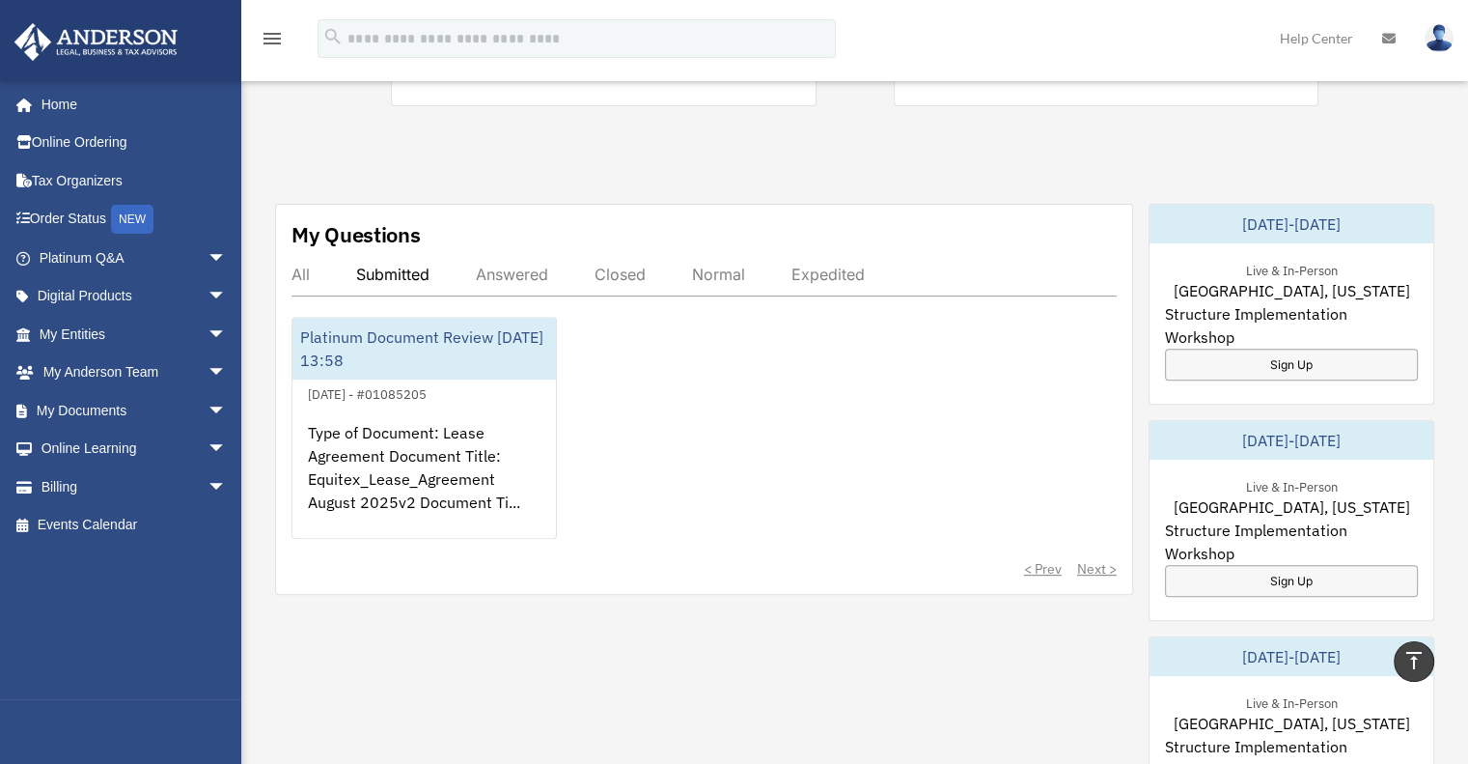
click at [297, 265] on div "All" at bounding box center [301, 274] width 18 height 19
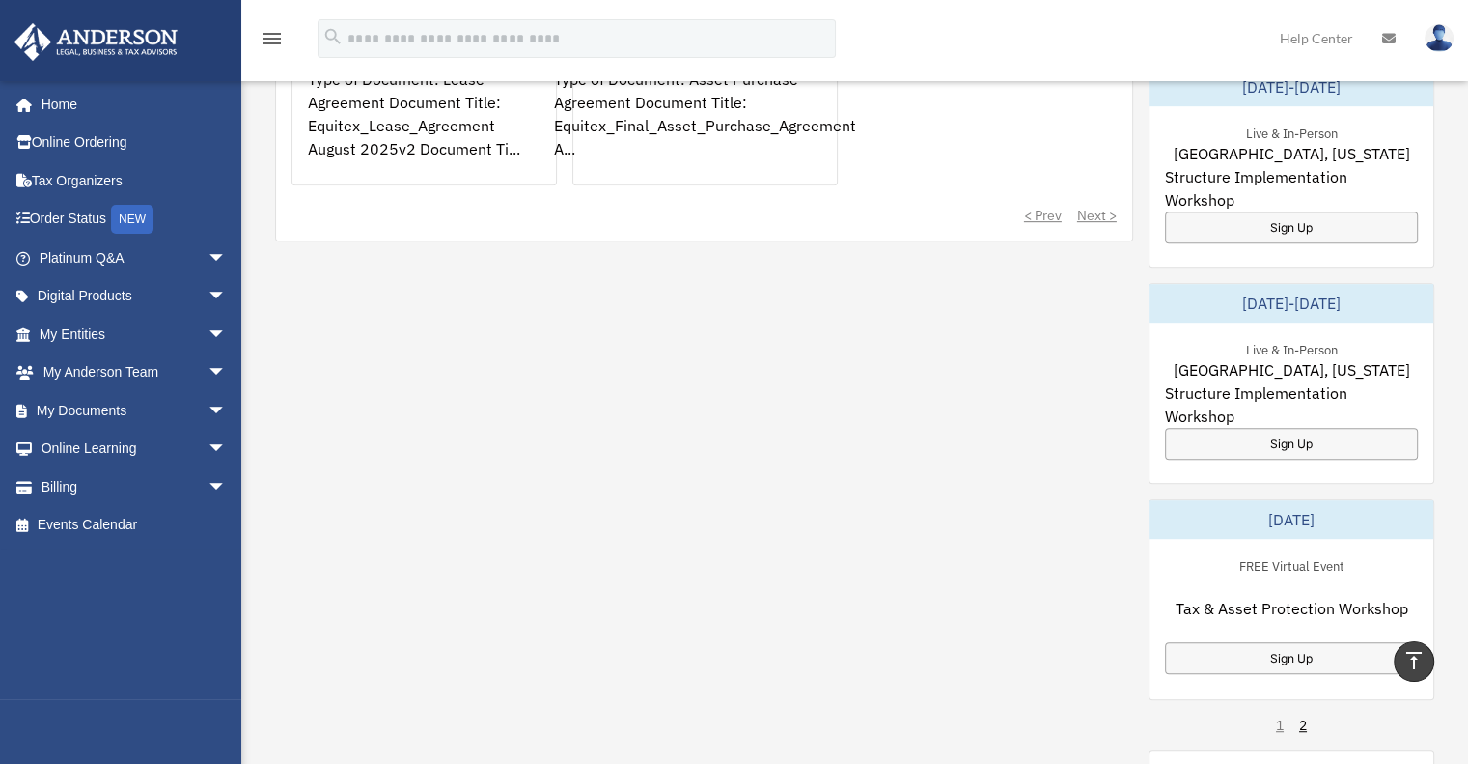
scroll to position [999, 0]
click at [182, 369] on link "My Anderson Team arrow_drop_down" at bounding box center [135, 372] width 242 height 39
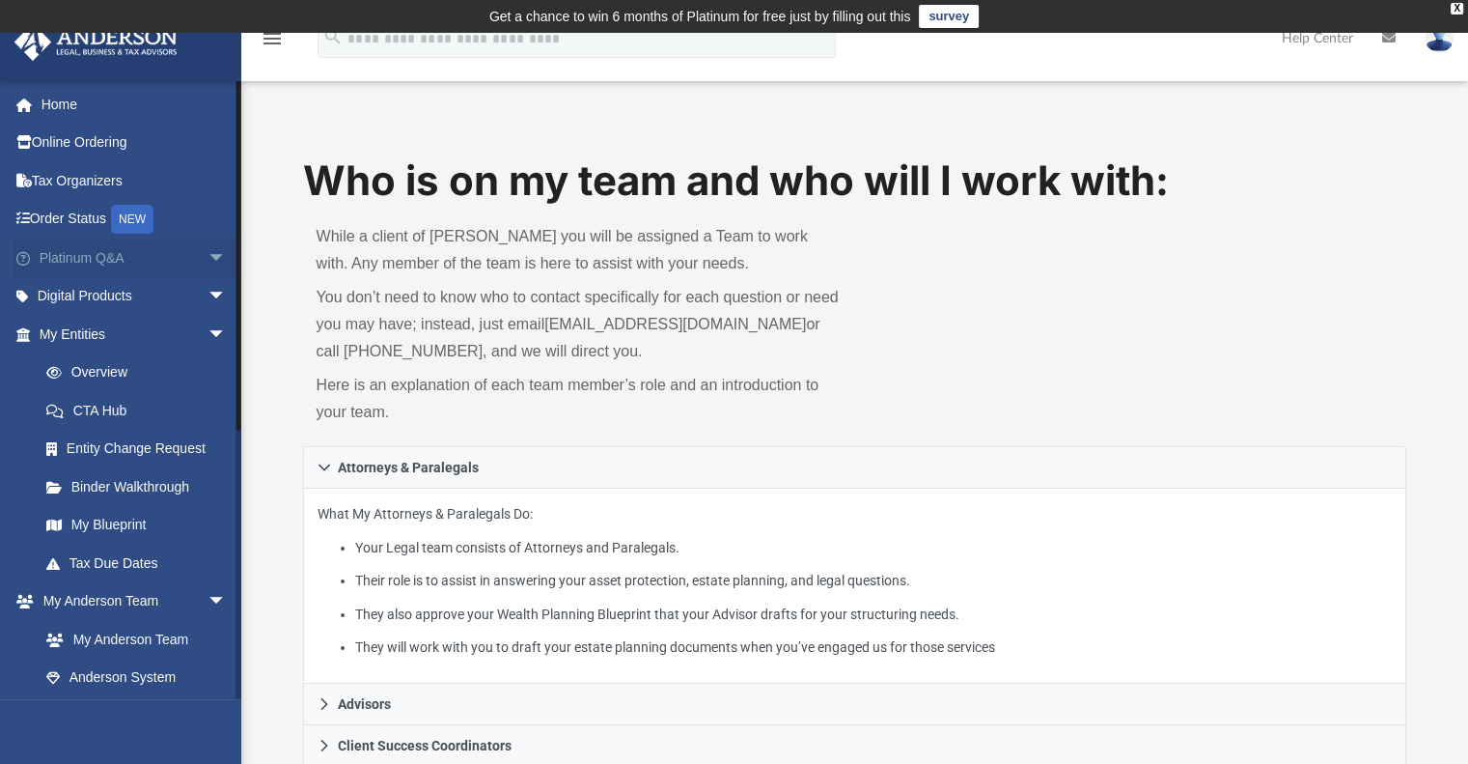
click at [97, 252] on link "Platinum Q&A arrow_drop_down" at bounding box center [135, 257] width 242 height 39
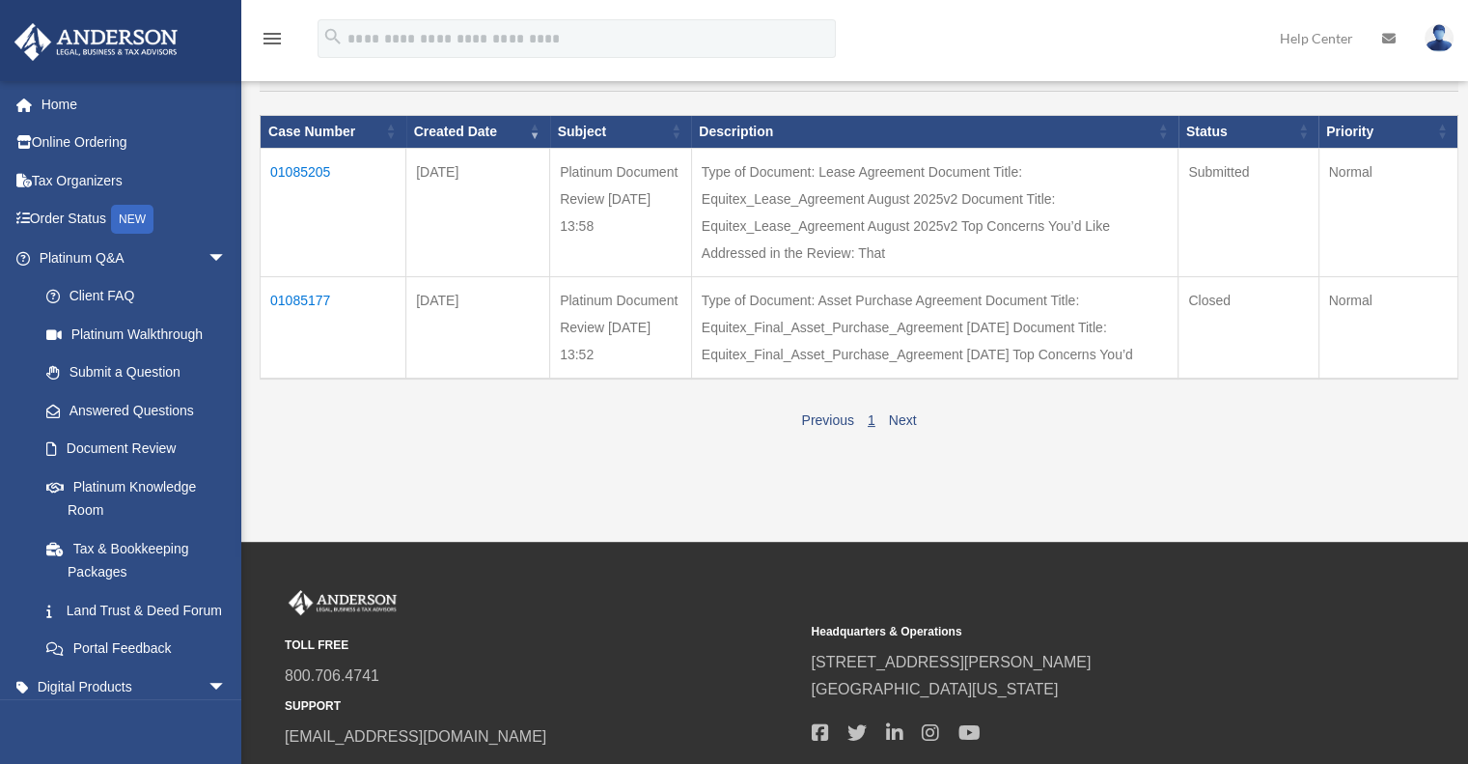
scroll to position [242, 0]
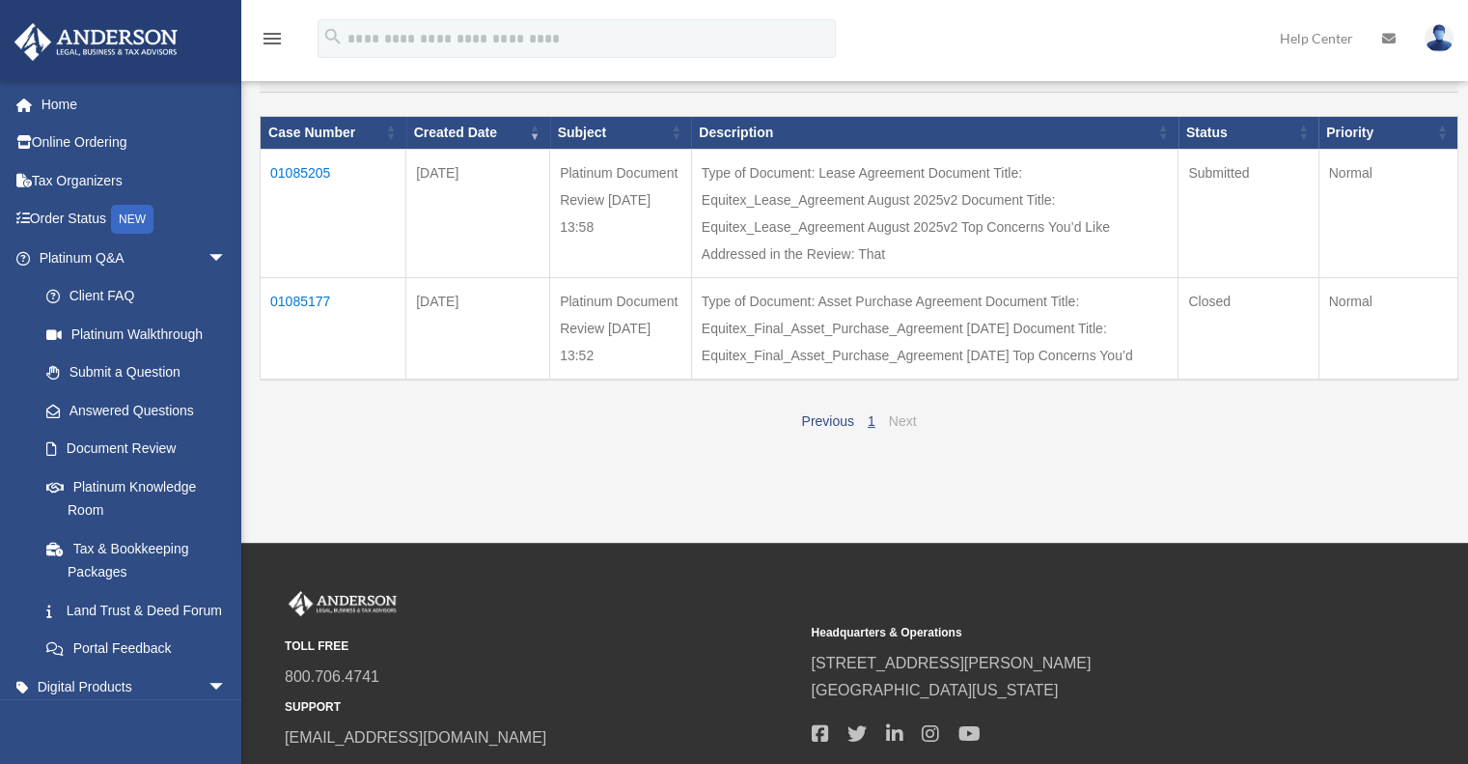
click at [905, 429] on link "Next" at bounding box center [903, 420] width 28 height 15
click at [152, 366] on link "Submit a Question" at bounding box center [141, 372] width 229 height 39
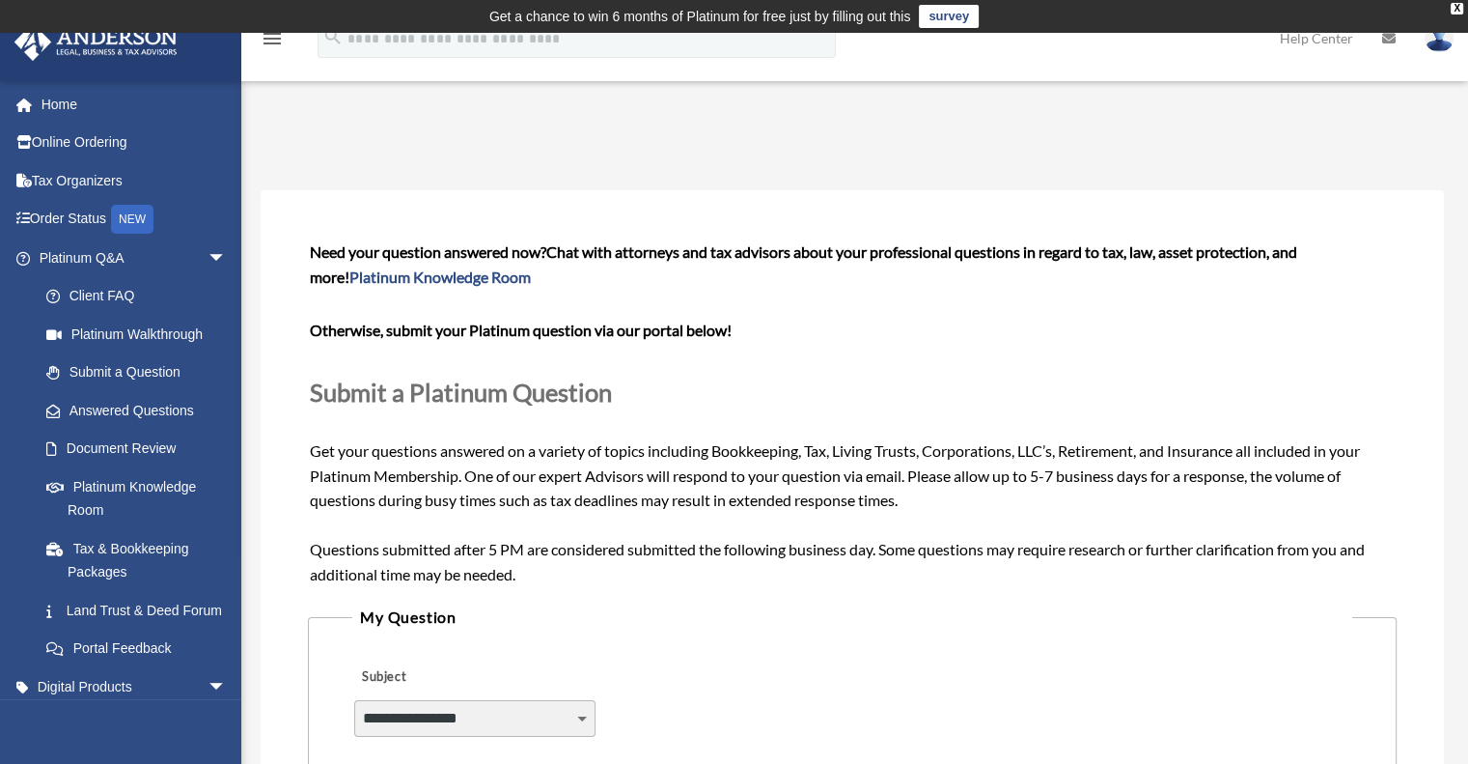
scroll to position [288, 0]
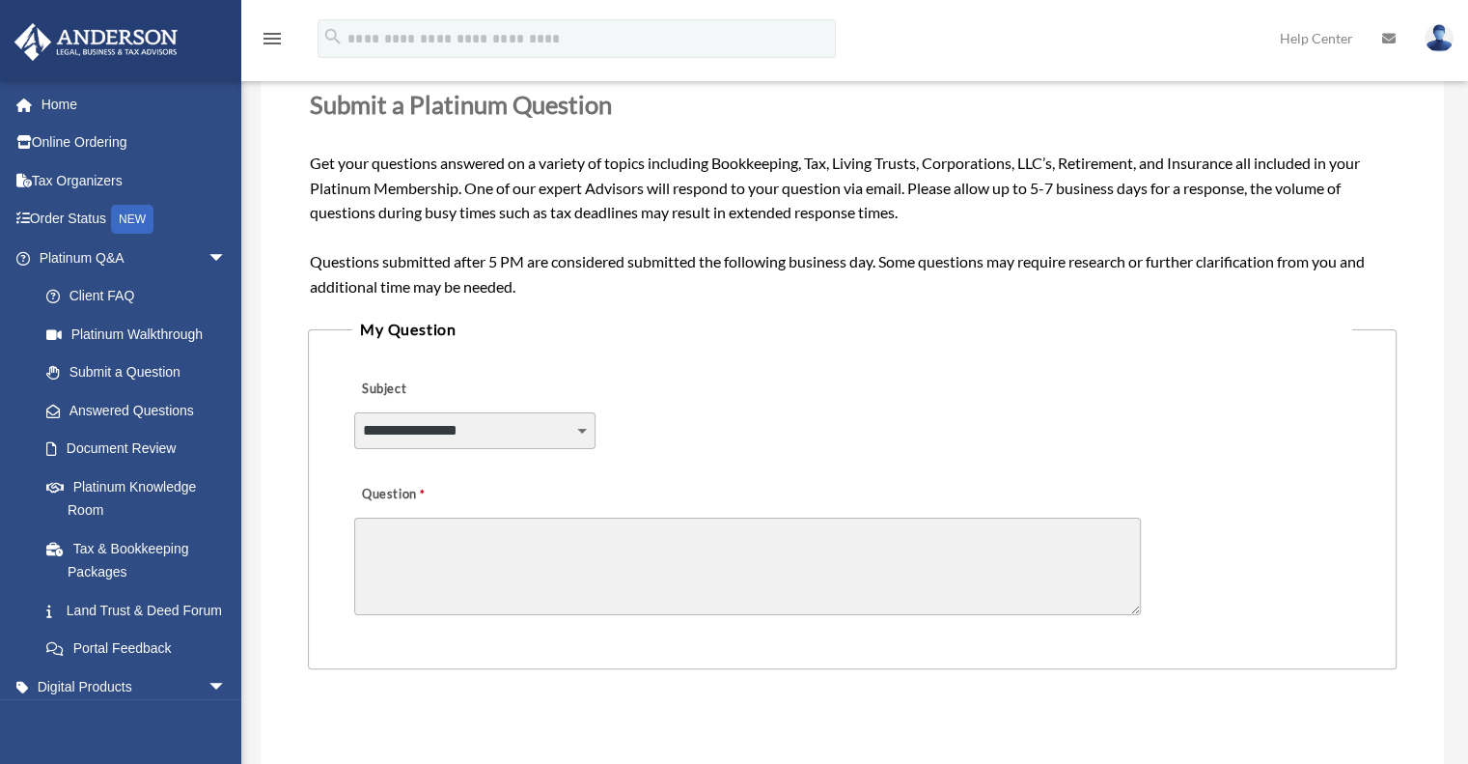
click at [527, 445] on select "**********" at bounding box center [474, 430] width 241 height 37
select select "******"
click at [354, 412] on select "**********" at bounding box center [474, 430] width 241 height 37
click at [450, 551] on textarea "Question" at bounding box center [747, 566] width 787 height 98
type textarea "*"
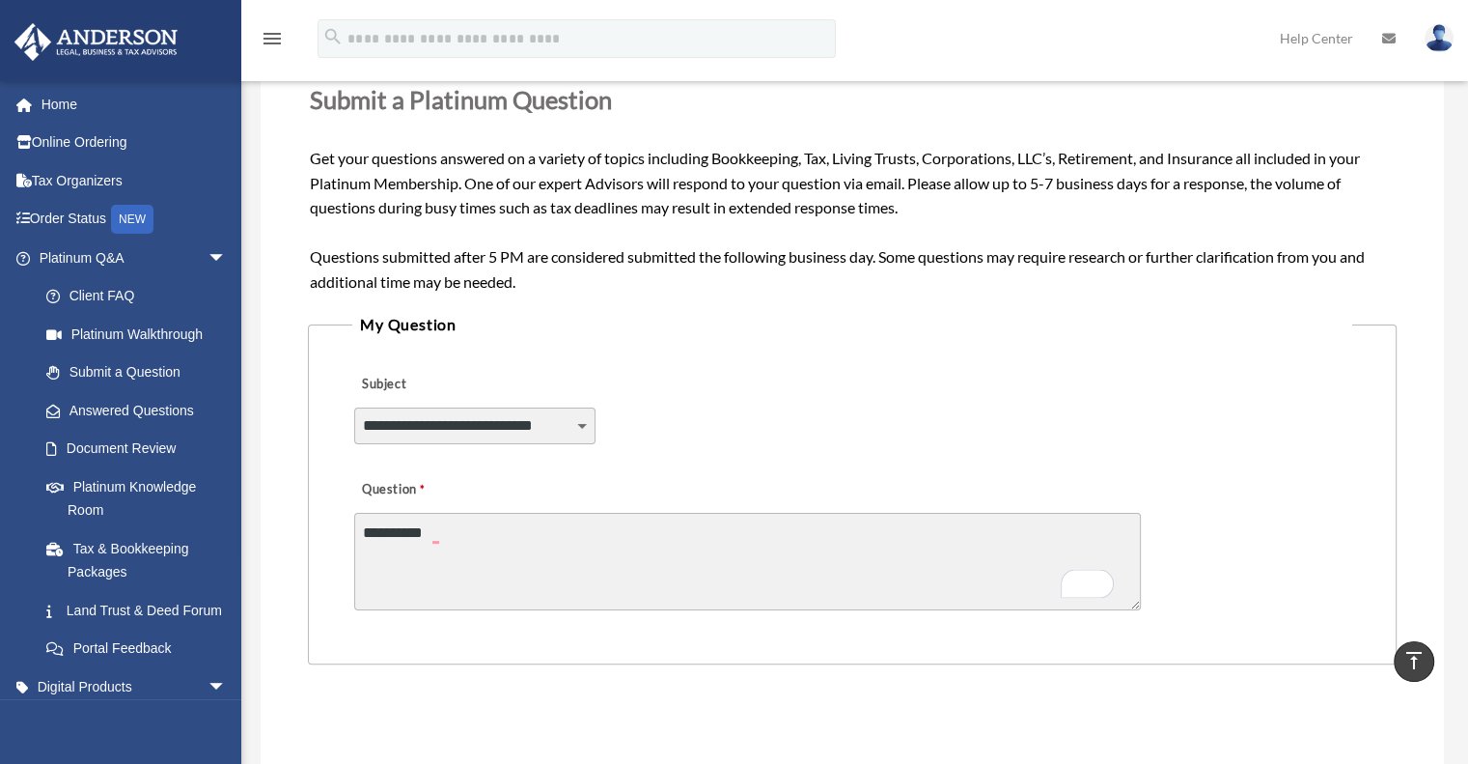
scroll to position [292, 0]
type textarea "**********"
click at [722, 410] on div "**********" at bounding box center [852, 413] width 1000 height 105
click at [100, 373] on link "Submit a Question" at bounding box center [141, 372] width 229 height 39
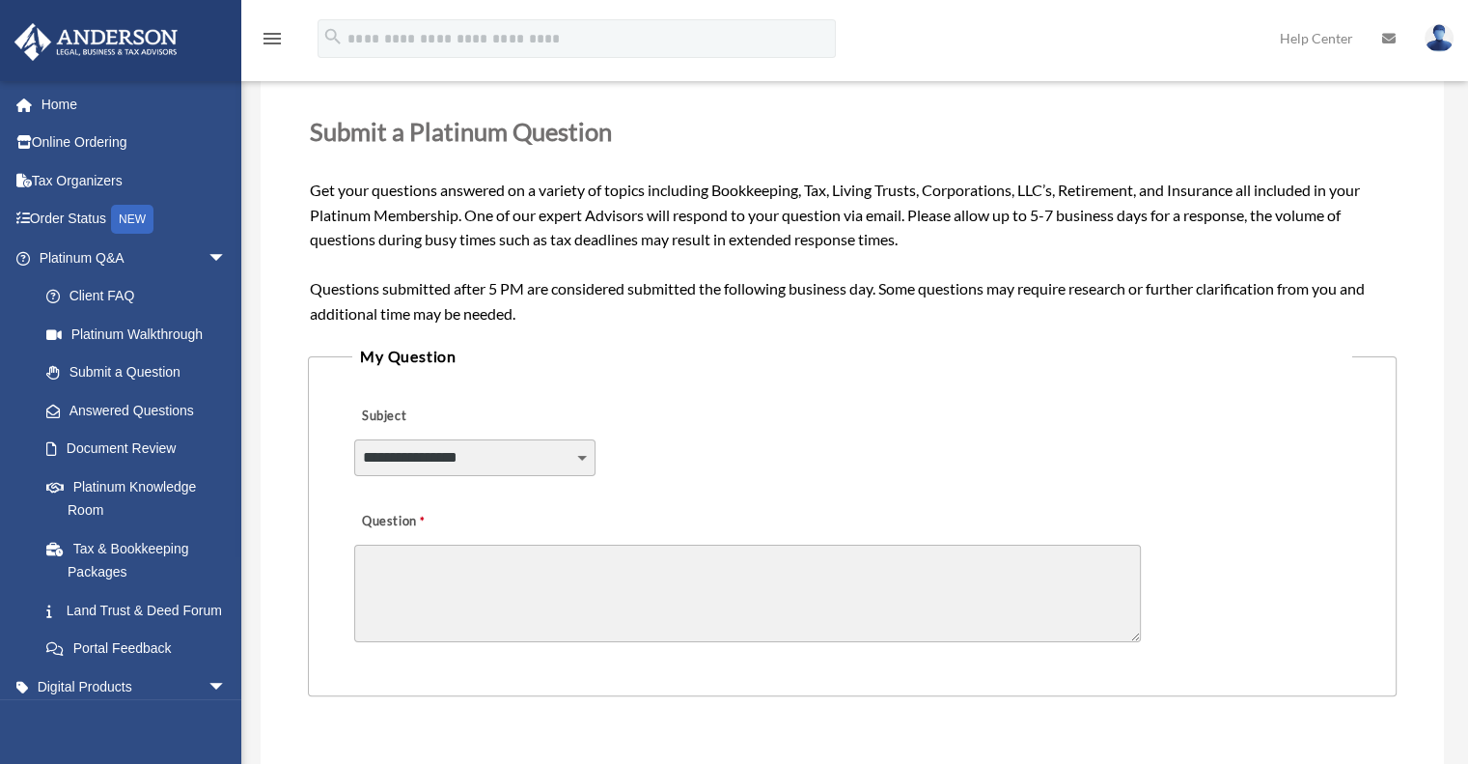
scroll to position [259, 0]
click at [505, 466] on select "**********" at bounding box center [474, 459] width 241 height 37
select select "******"
click at [354, 441] on select "**********" at bounding box center [474, 459] width 241 height 37
click at [496, 599] on textarea "Question" at bounding box center [747, 595] width 787 height 98
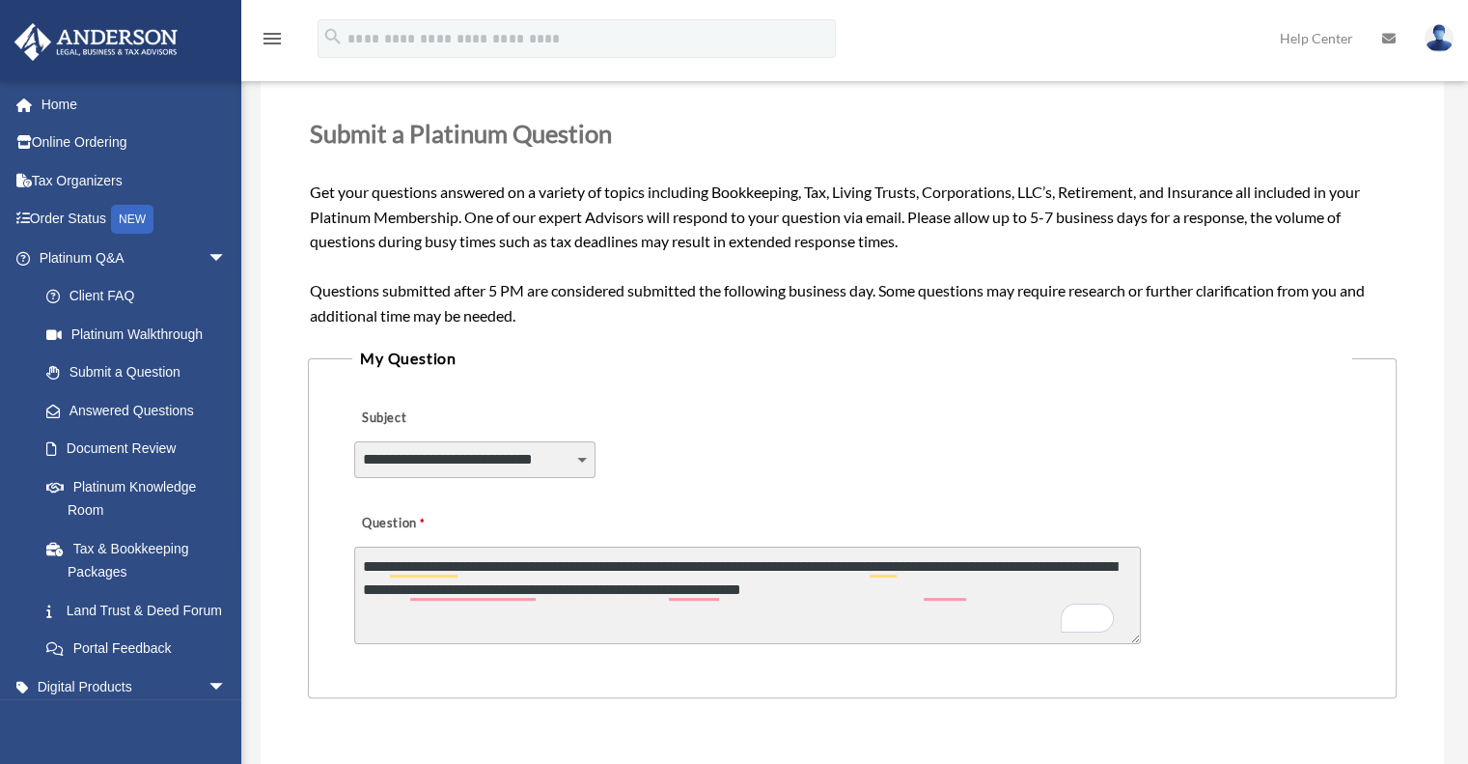
click at [982, 587] on textarea "**********" at bounding box center [747, 595] width 787 height 98
type textarea "**********"
drag, startPoint x: 1049, startPoint y: 586, endPoint x: 302, endPoint y: 530, distance: 749.3
click at [302, 530] on div "**********" at bounding box center [853, 489] width 1184 height 1117
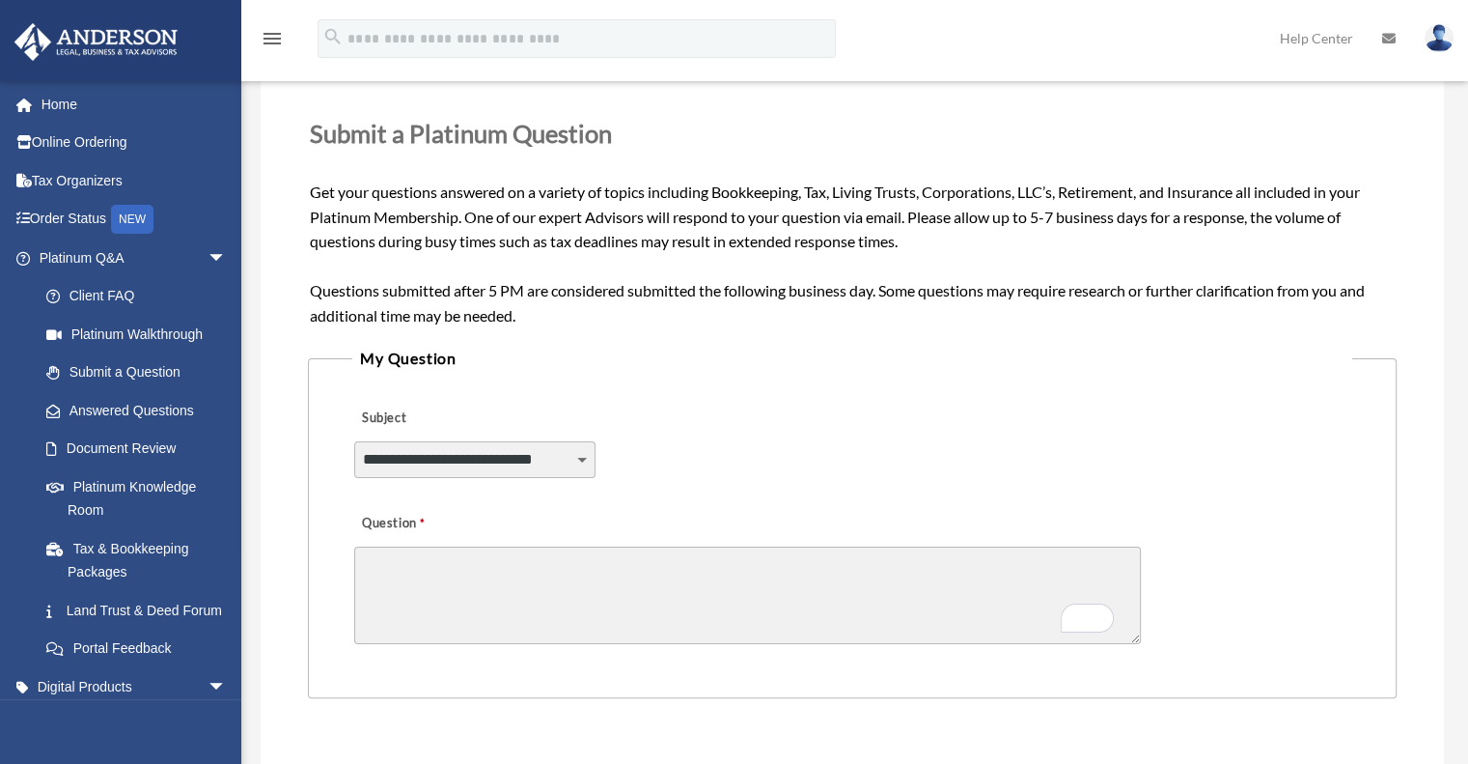
paste textarea "**********"
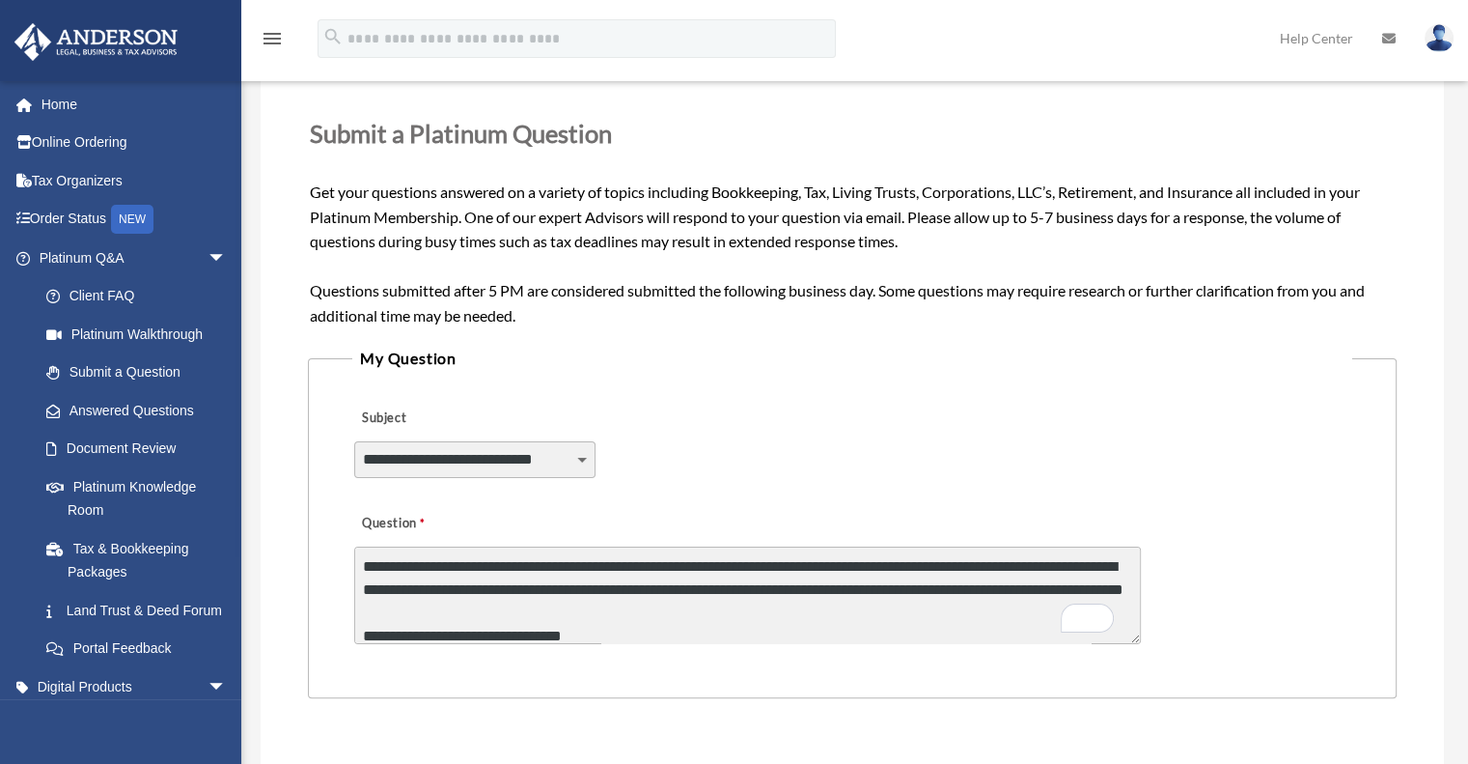
scroll to position [210, 0]
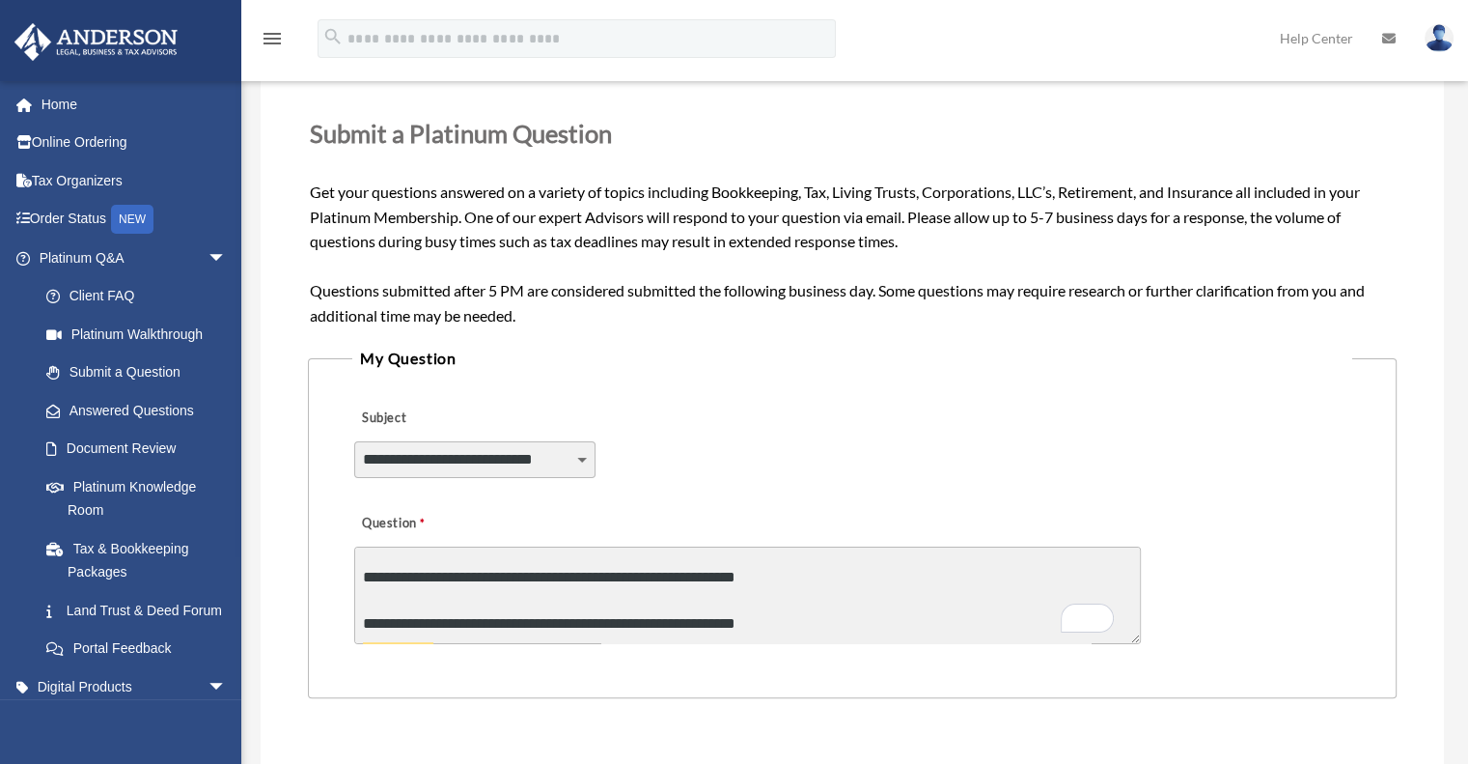
click at [628, 605] on textarea "**********" at bounding box center [747, 595] width 787 height 98
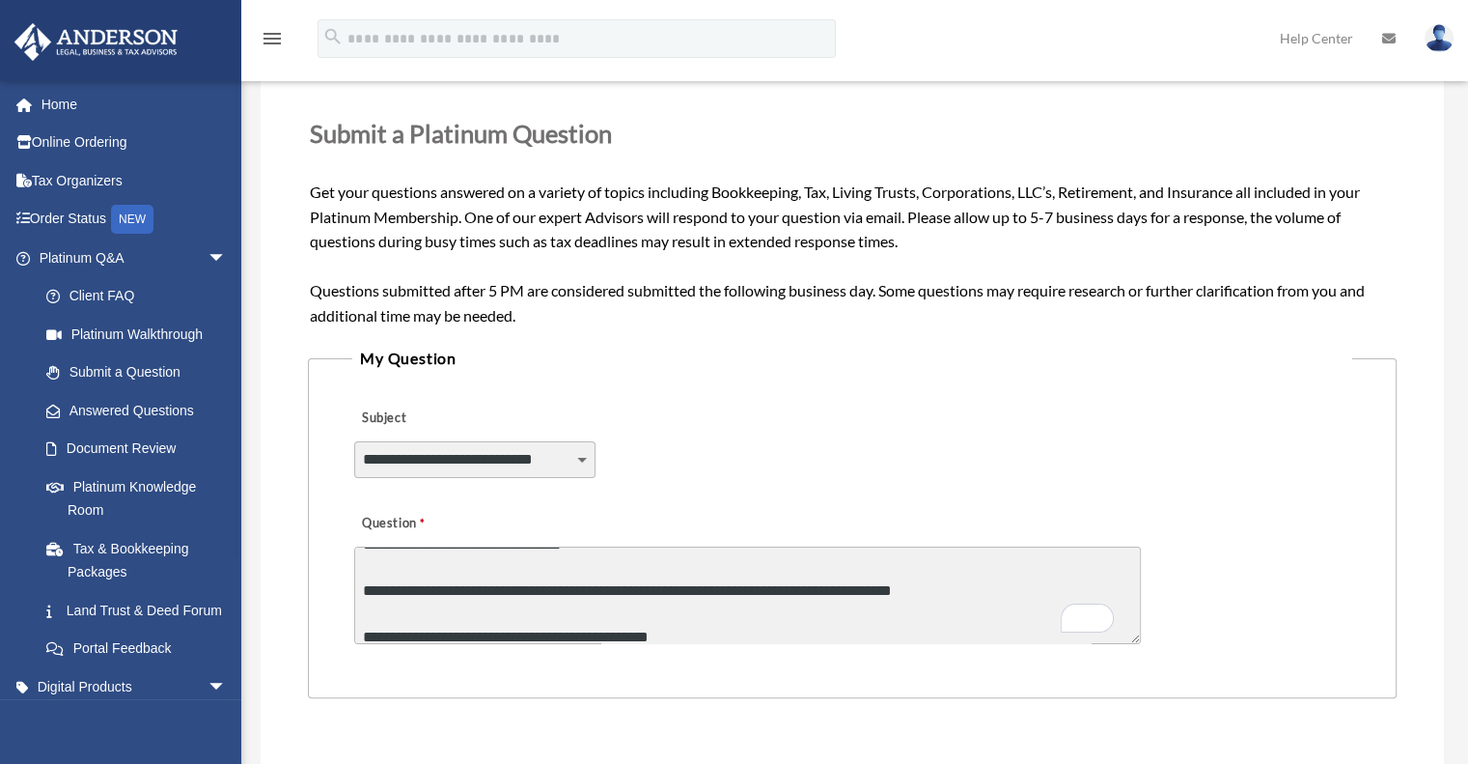
scroll to position [93, 0]
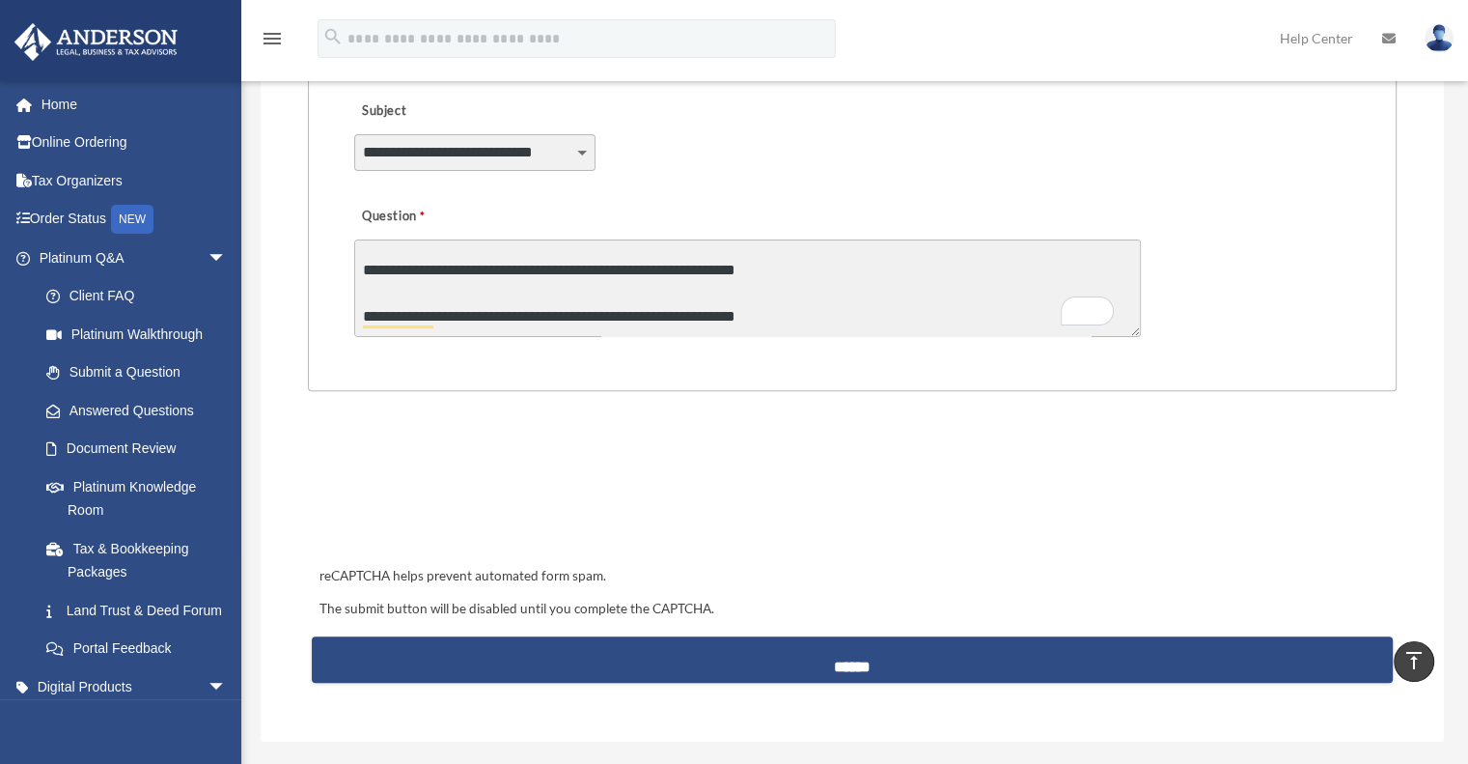
type textarea "**********"
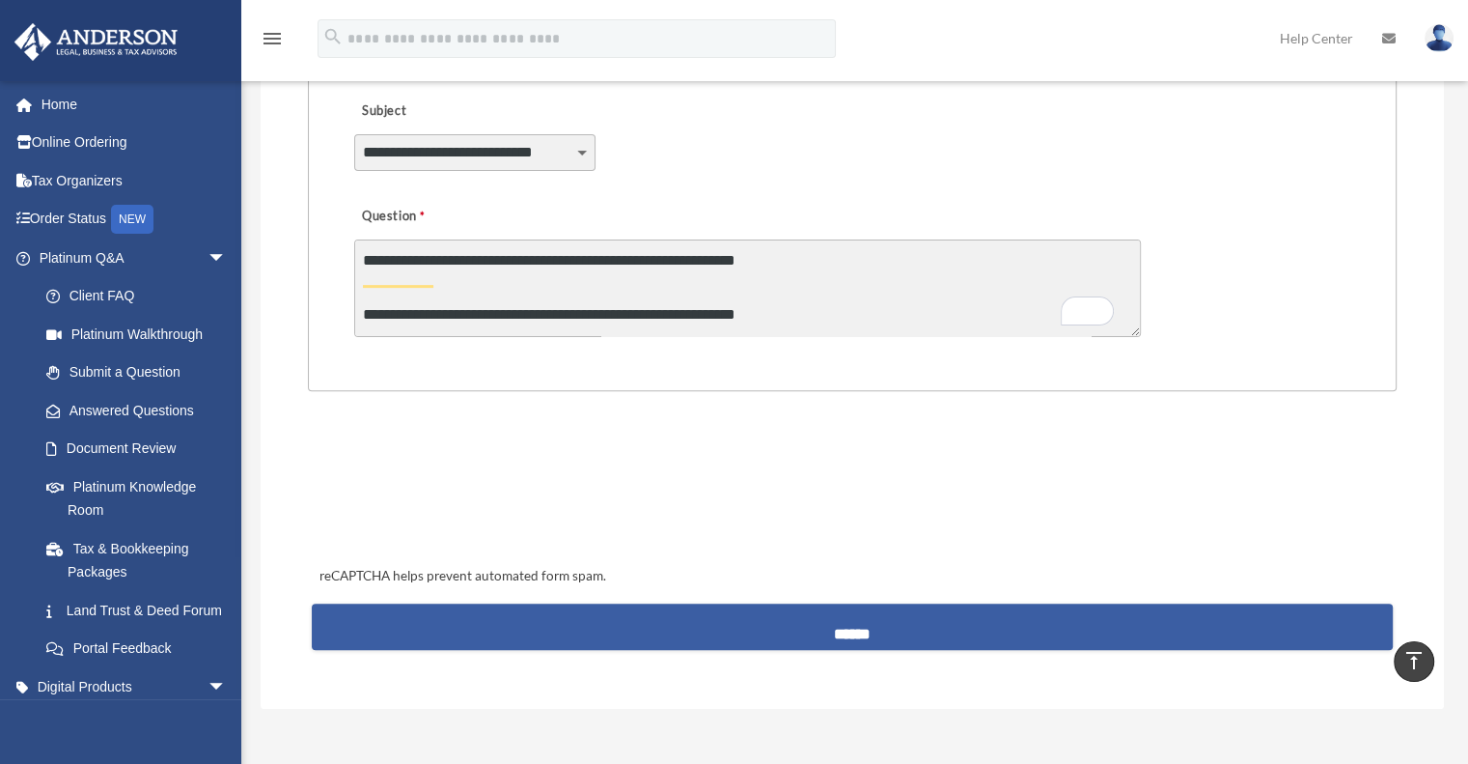
click at [761, 632] on input "******" at bounding box center [852, 626] width 1081 height 46
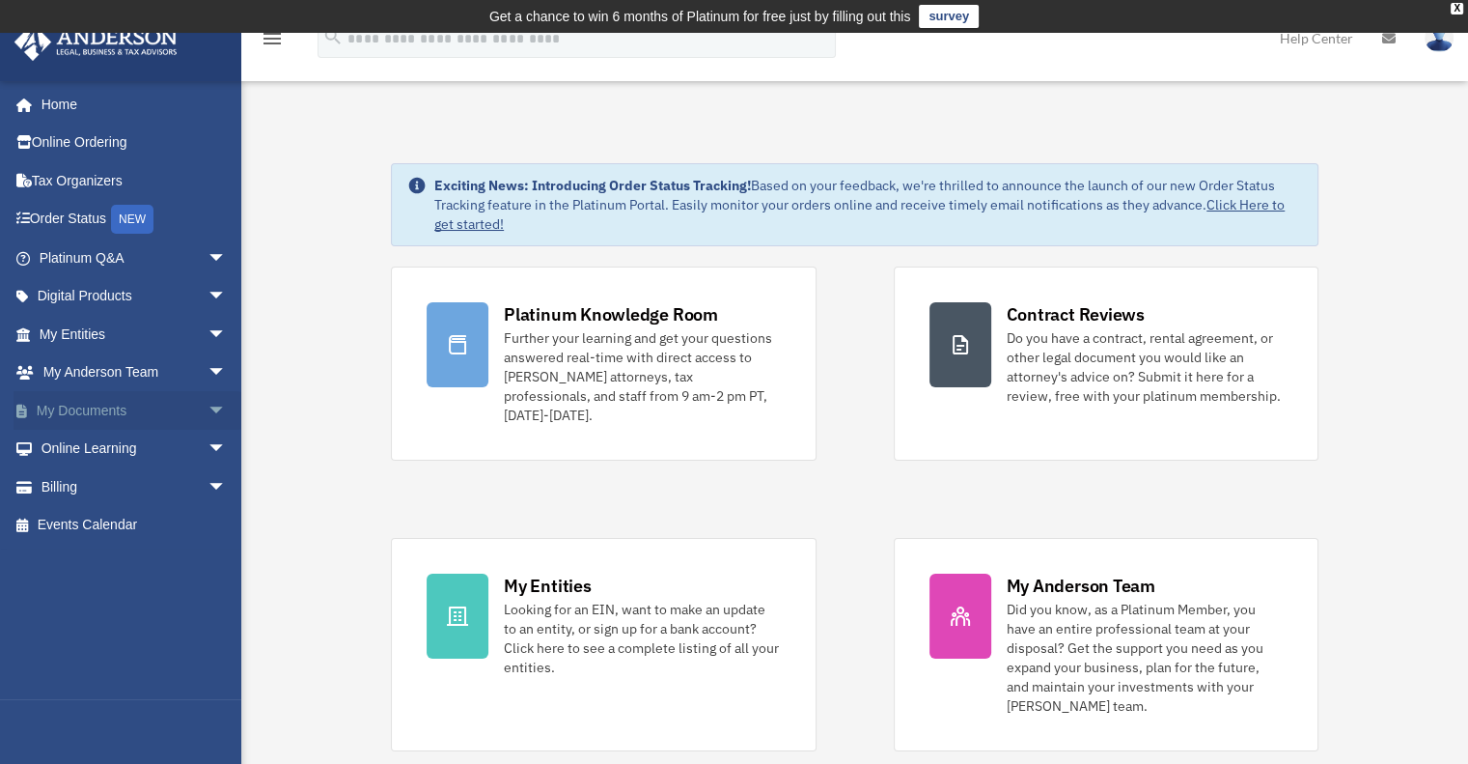
click at [113, 413] on link "My Documents arrow_drop_down" at bounding box center [135, 410] width 242 height 39
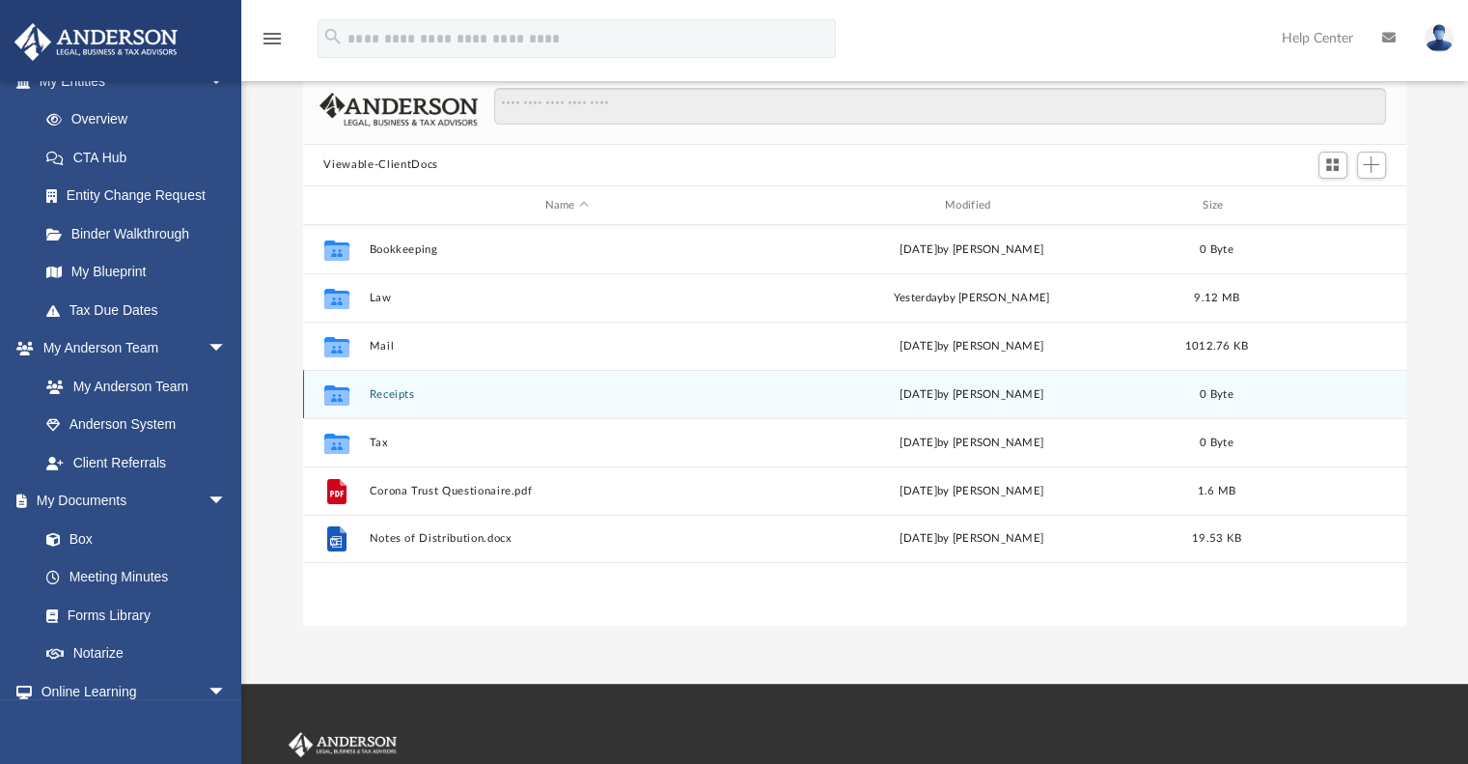
scroll to position [143, 0]
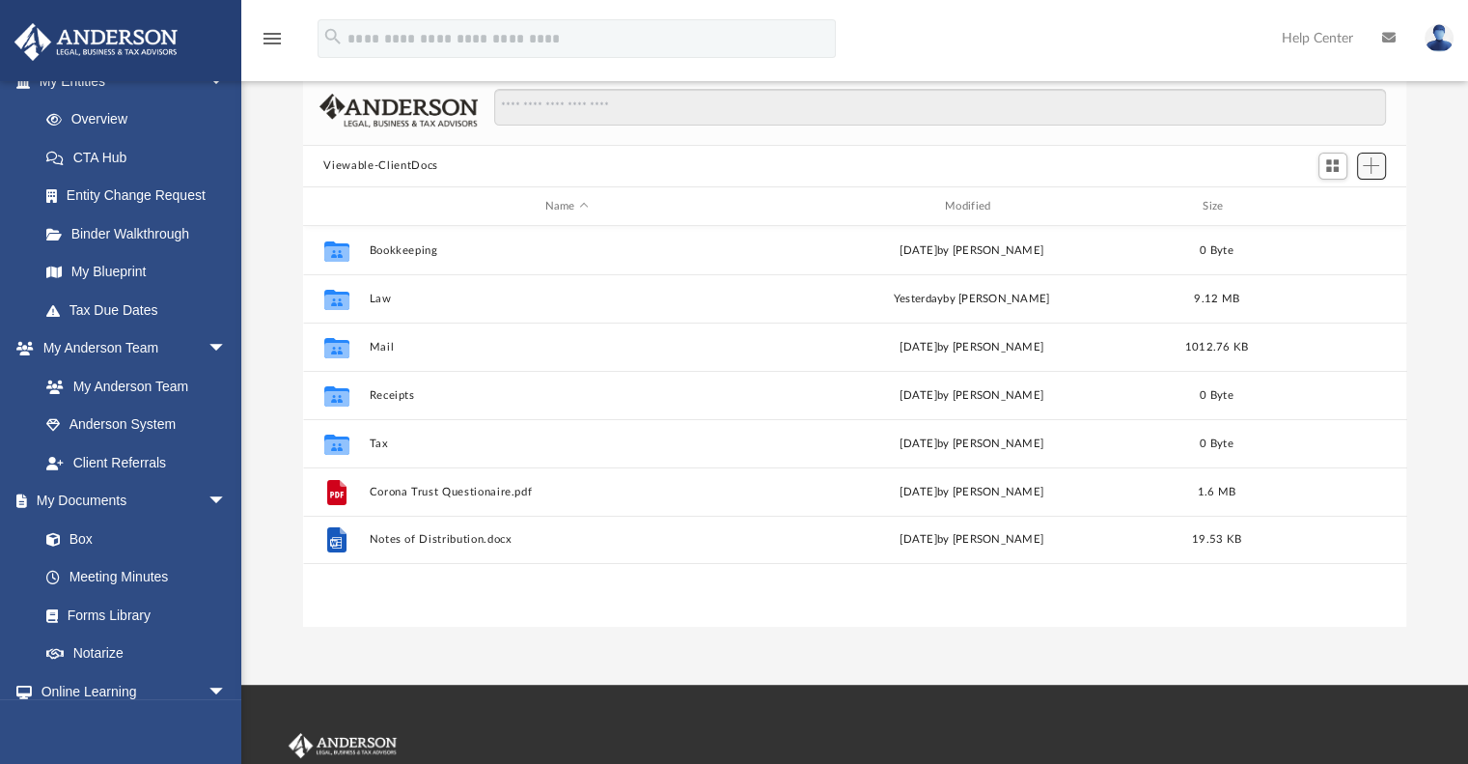
click at [1380, 164] on span "Add" at bounding box center [1371, 165] width 16 height 16
click at [1368, 163] on span "Add" at bounding box center [1371, 165] width 16 height 16
click at [1374, 175] on button "Add" at bounding box center [1371, 166] width 29 height 27
click at [1314, 208] on li "Upload" at bounding box center [1344, 204] width 62 height 20
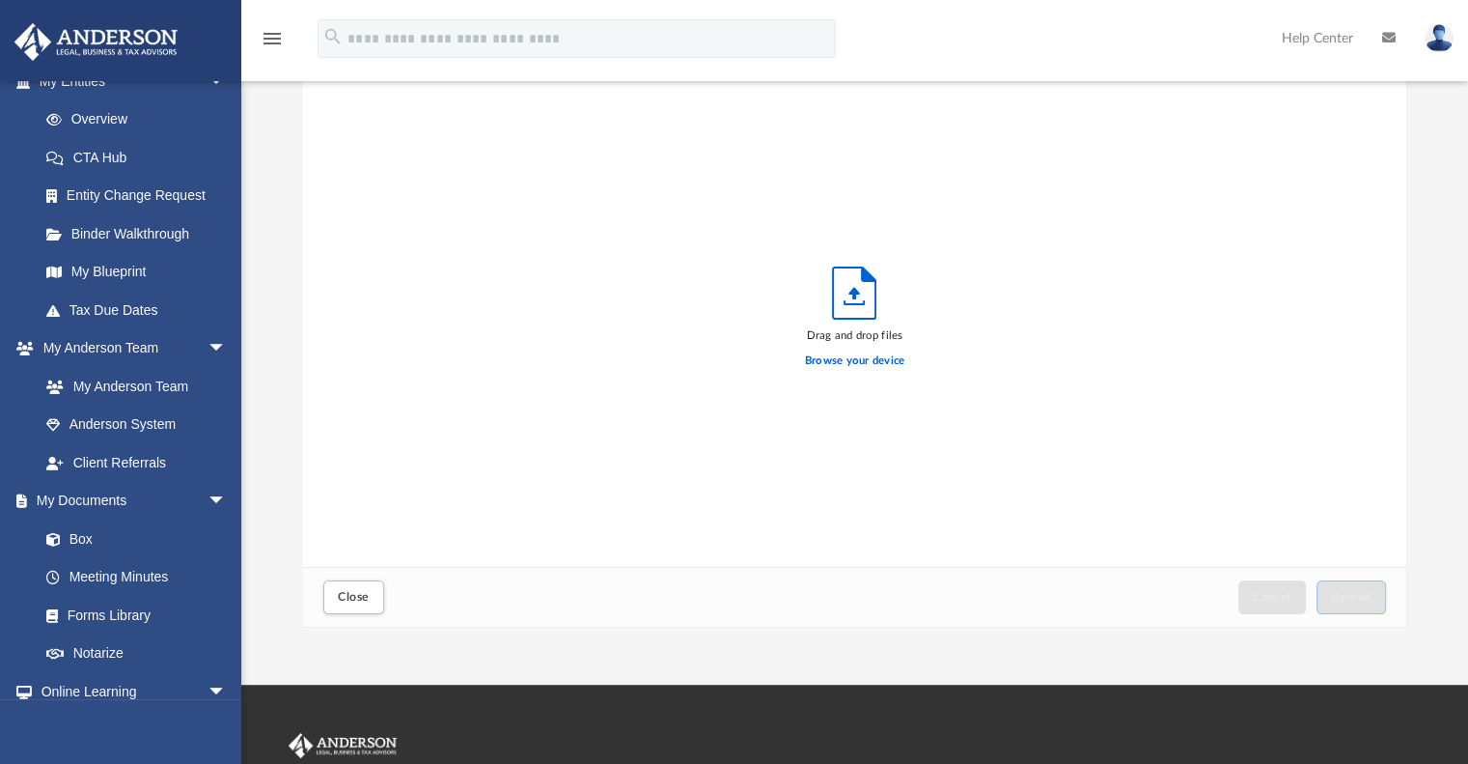
scroll to position [475, 1089]
click at [1243, 227] on div "Drag and drop files Browse your device" at bounding box center [855, 322] width 1104 height 490
click at [850, 358] on label "Browse your device" at bounding box center [855, 360] width 100 height 17
click at [0, 0] on input "Browse your device" at bounding box center [0, 0] width 0 height 0
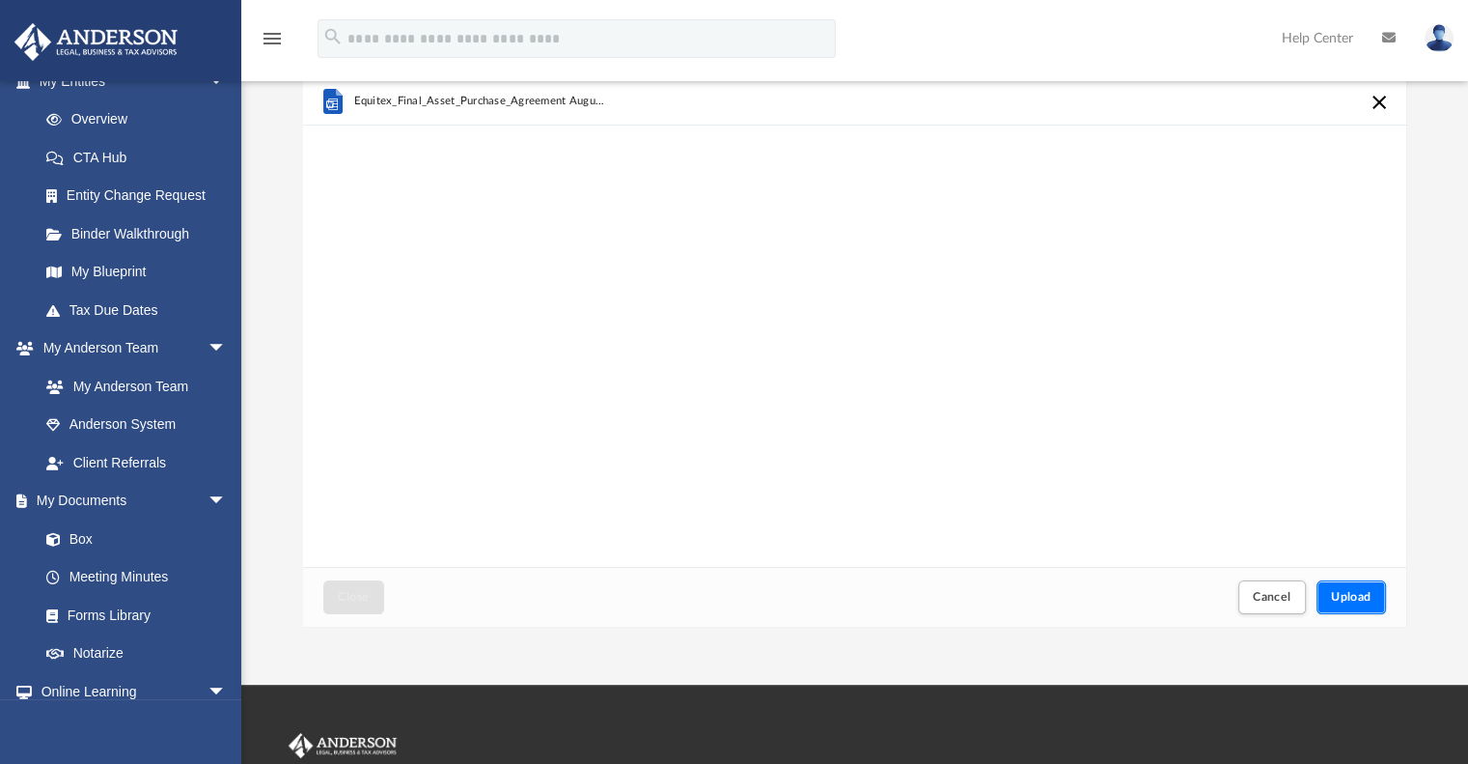
click at [1353, 599] on span "Upload" at bounding box center [1351, 597] width 41 height 12
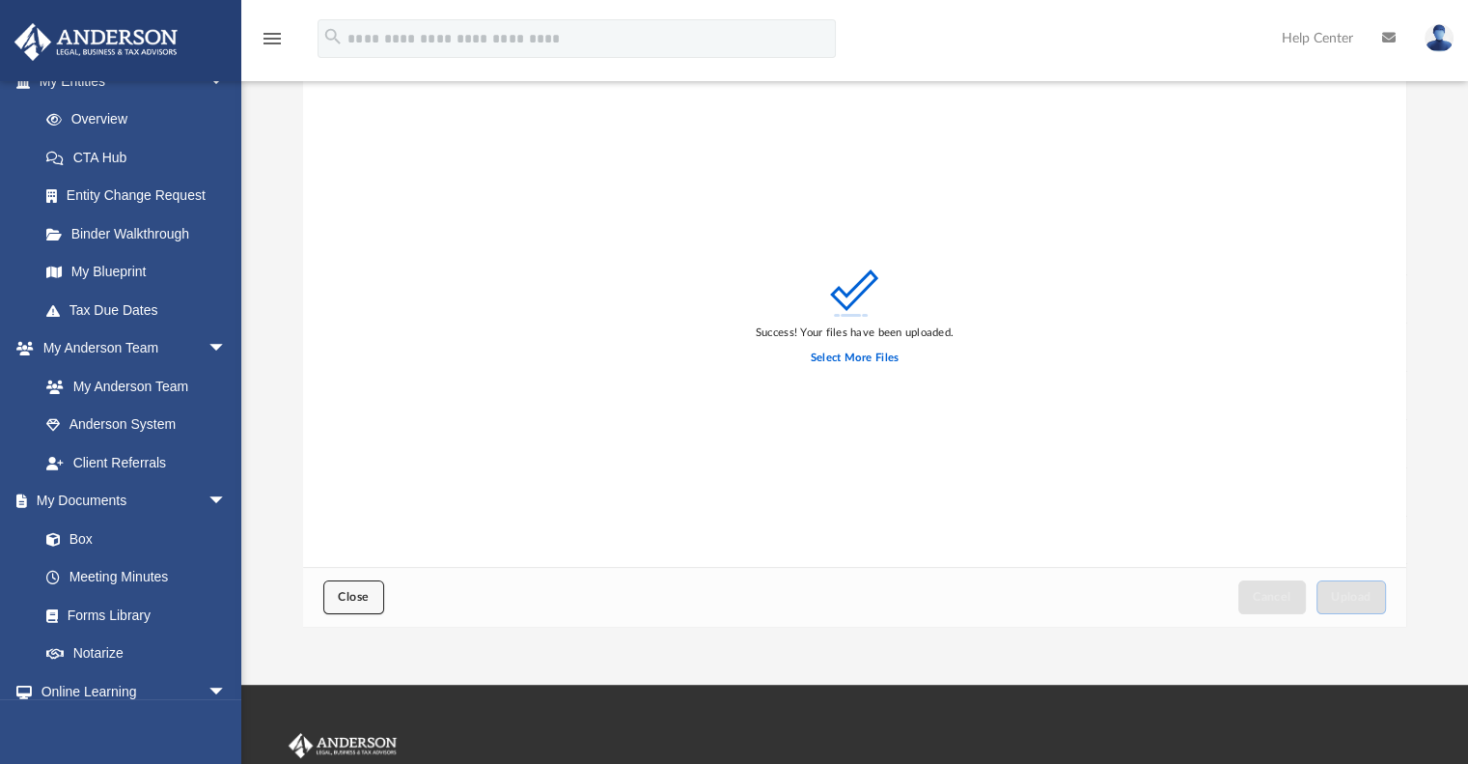
click at [361, 599] on span "Close" at bounding box center [353, 597] width 31 height 12
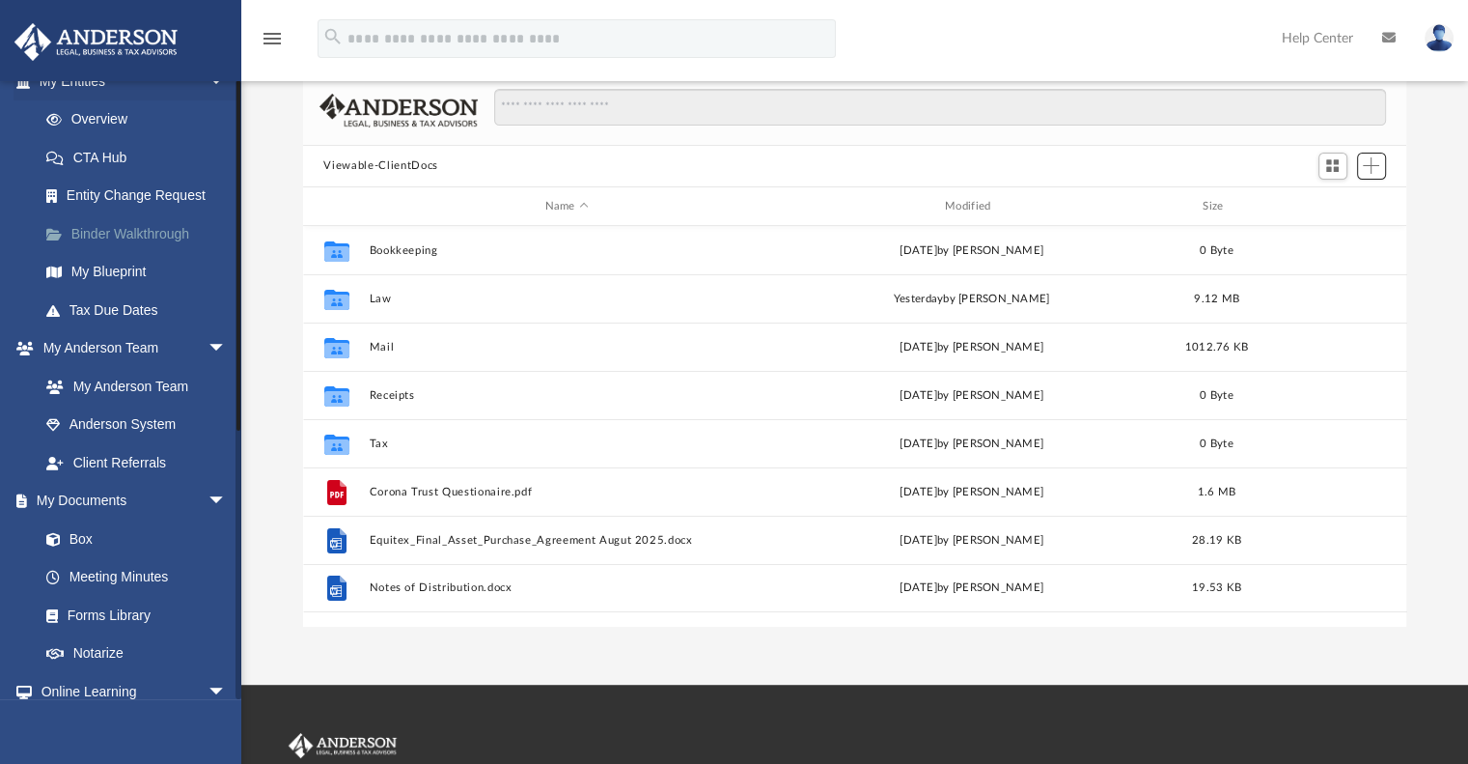
scroll to position [0, 0]
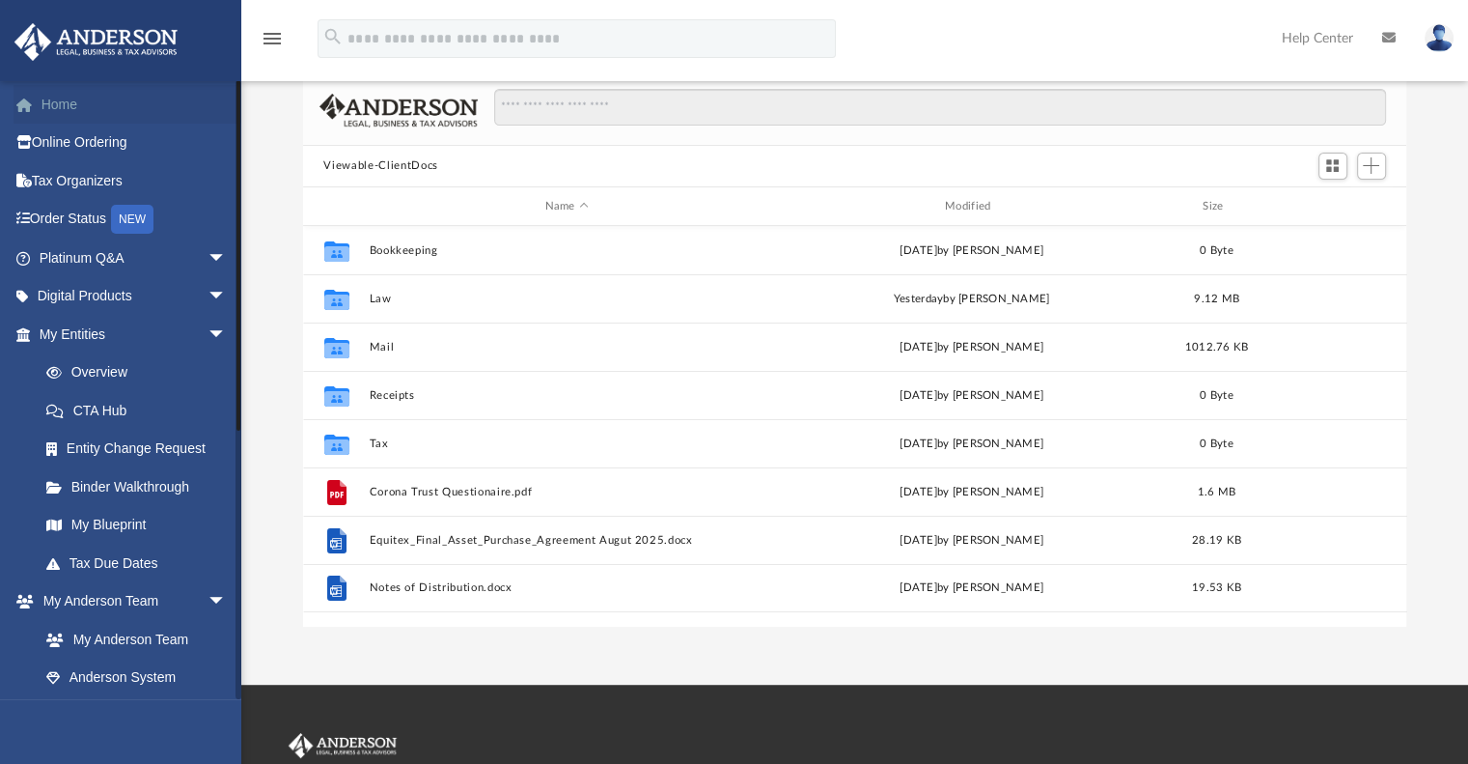
click at [70, 109] on link "Home" at bounding box center [135, 104] width 242 height 39
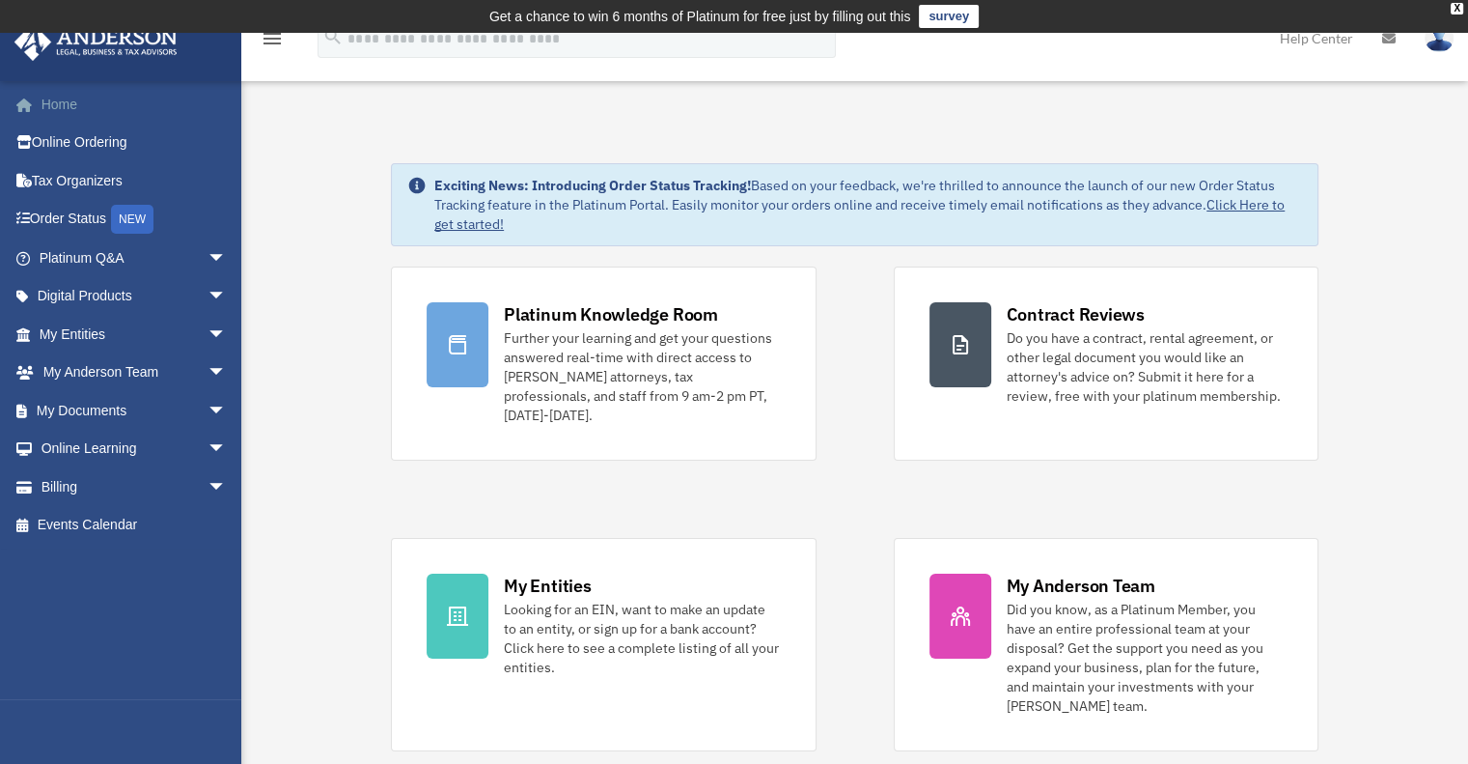
click at [54, 102] on link "Home" at bounding box center [135, 104] width 242 height 39
click at [91, 109] on link "Home" at bounding box center [135, 104] width 242 height 39
